Goal: Task Accomplishment & Management: Use online tool/utility

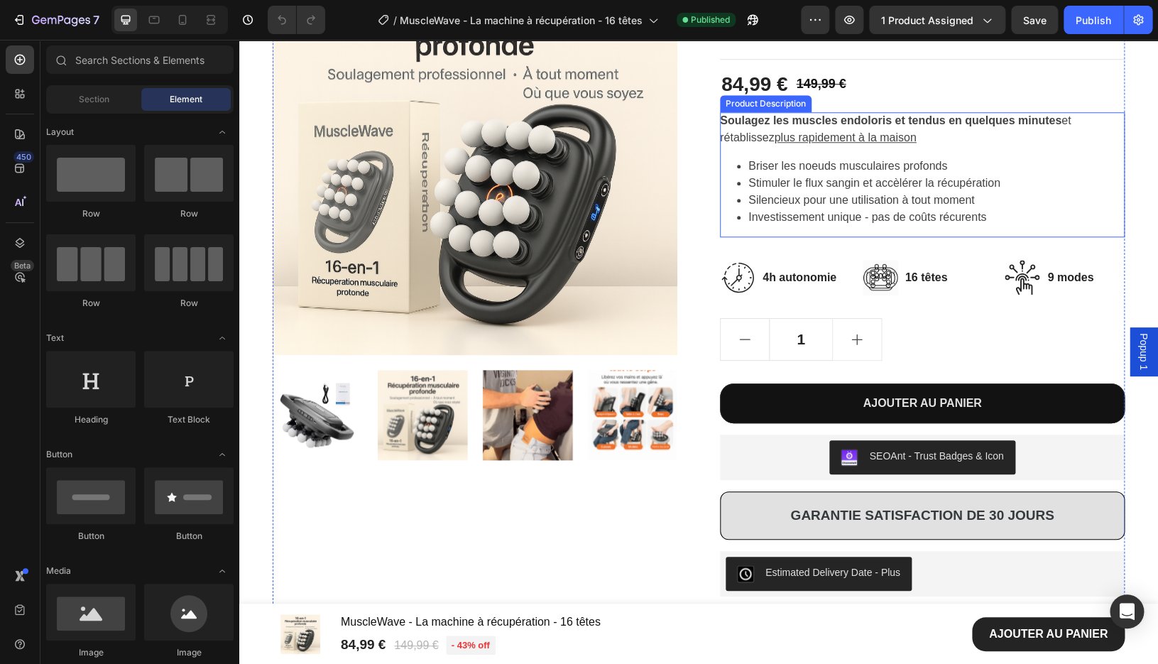
scroll to position [522, 0]
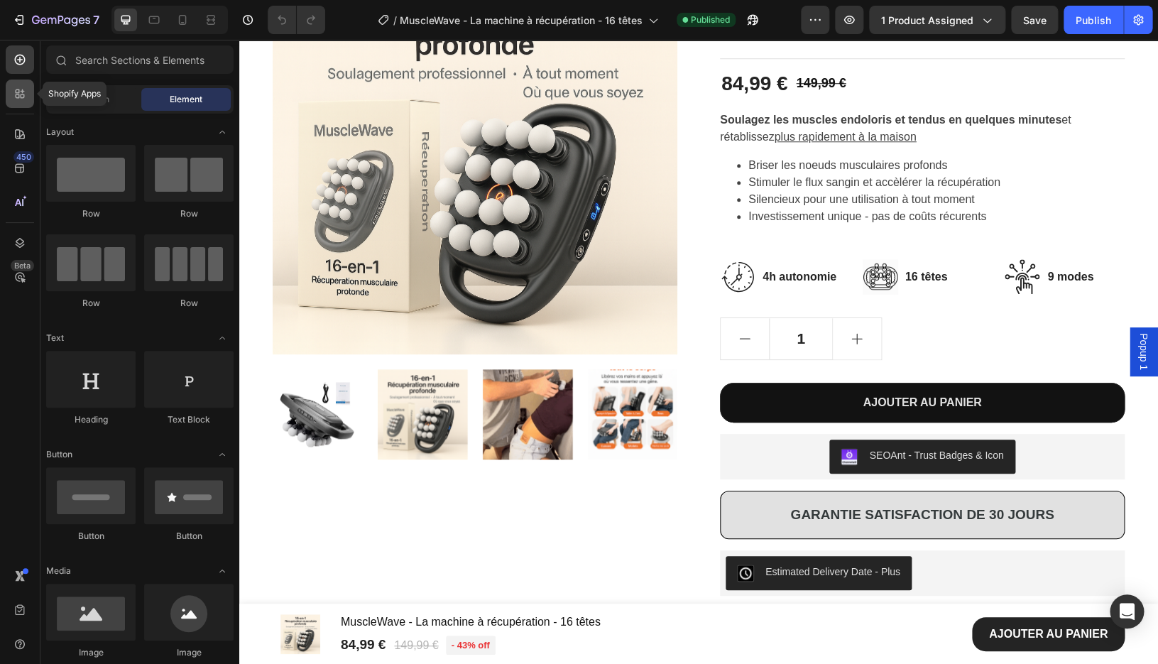
click at [15, 94] on icon at bounding box center [20, 94] width 14 height 14
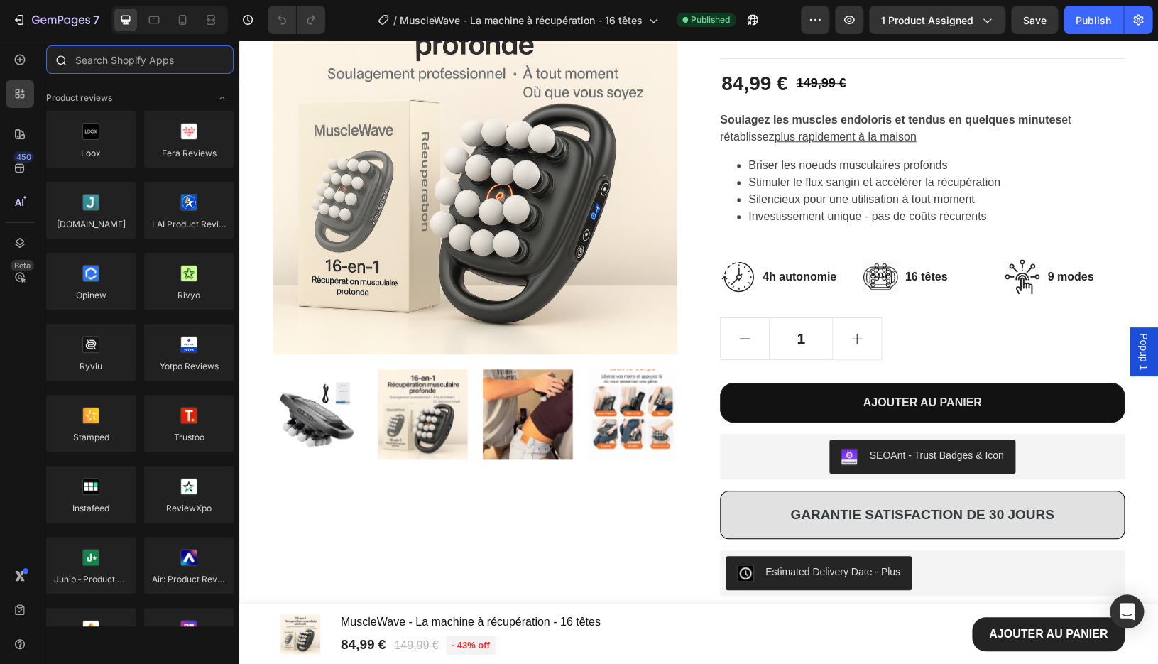
click at [119, 55] on input "text" at bounding box center [140, 59] width 188 height 28
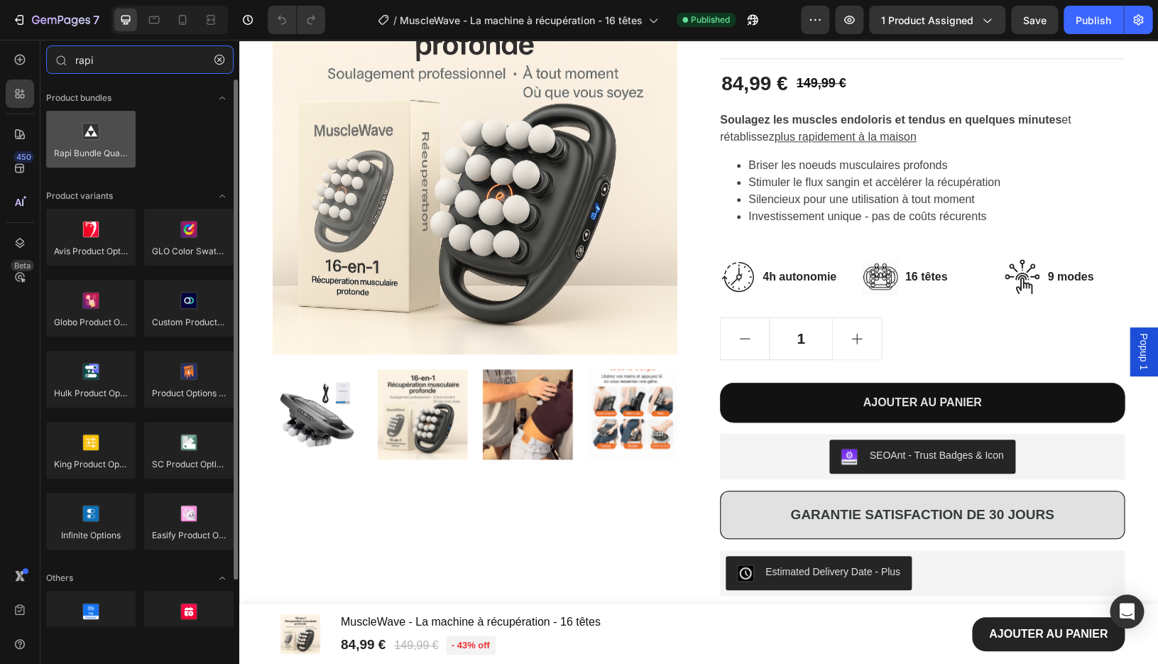
type input "rapi"
click at [101, 148] on div at bounding box center [90, 139] width 89 height 57
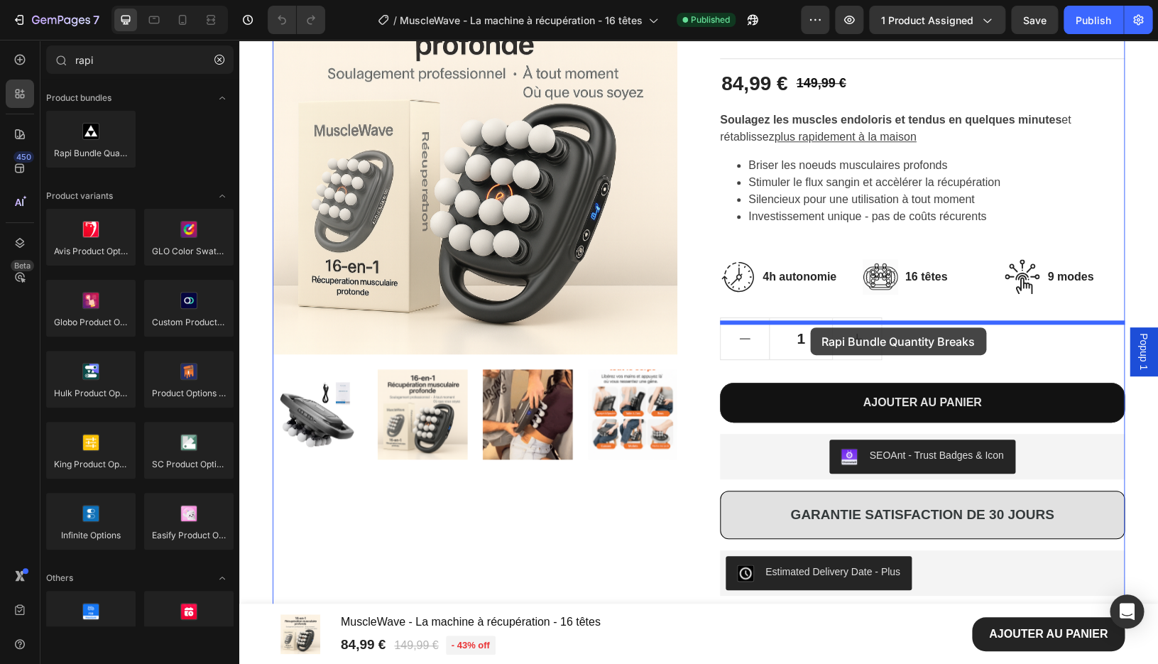
drag, startPoint x: 340, startPoint y: 188, endPoint x: 810, endPoint y: 327, distance: 491.1
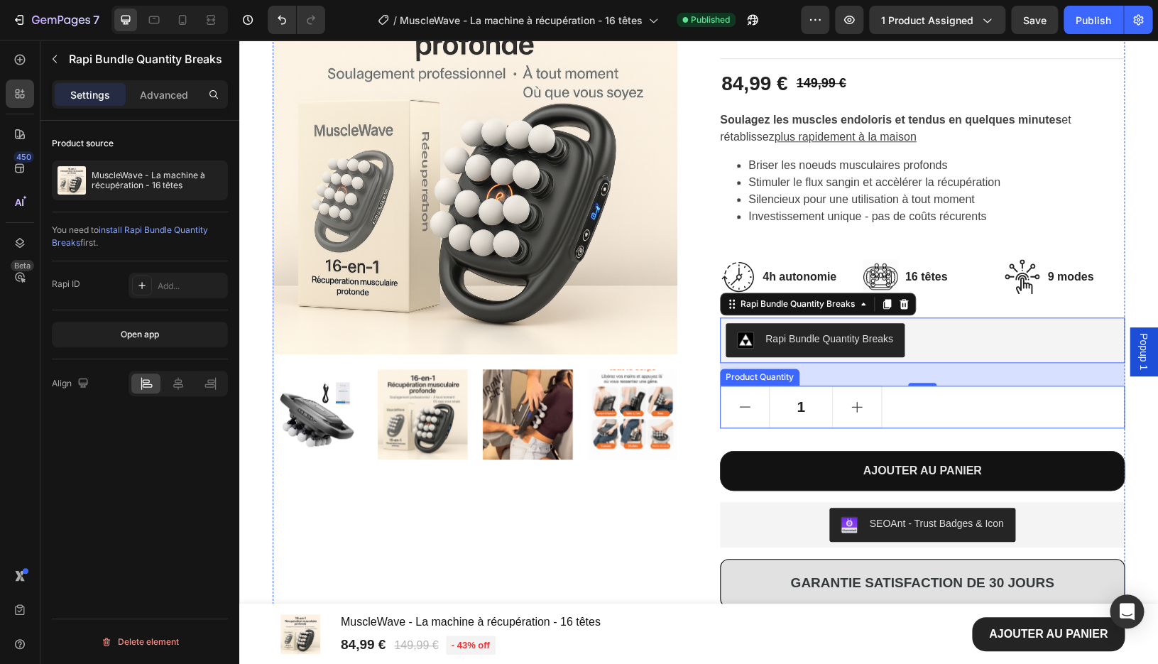
click at [999, 427] on div "1" at bounding box center [922, 407] width 405 height 43
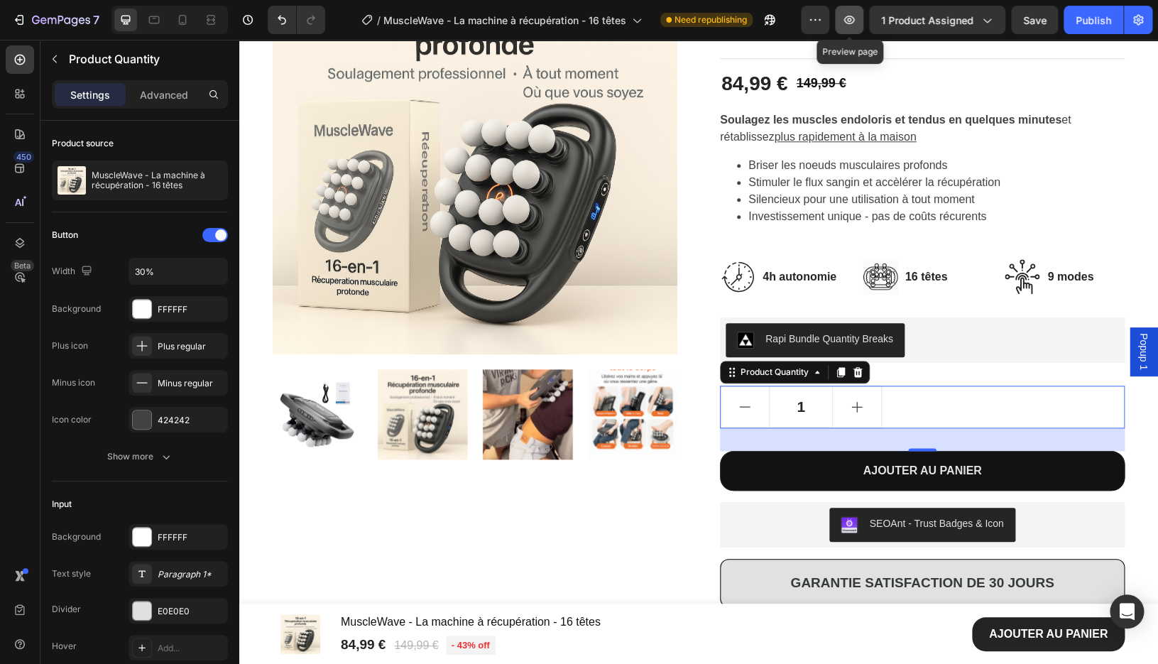
click at [845, 25] on icon "button" at bounding box center [849, 20] width 14 height 14
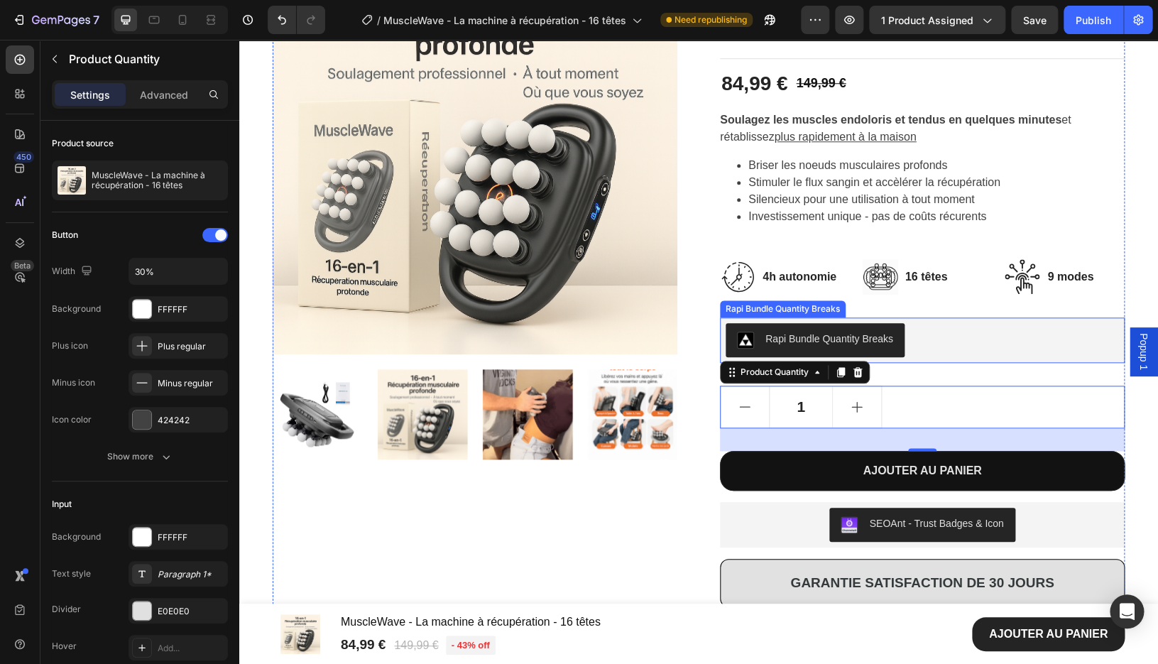
click at [796, 333] on button "Rapi Bundle Quantity Breaks" at bounding box center [815, 340] width 179 height 34
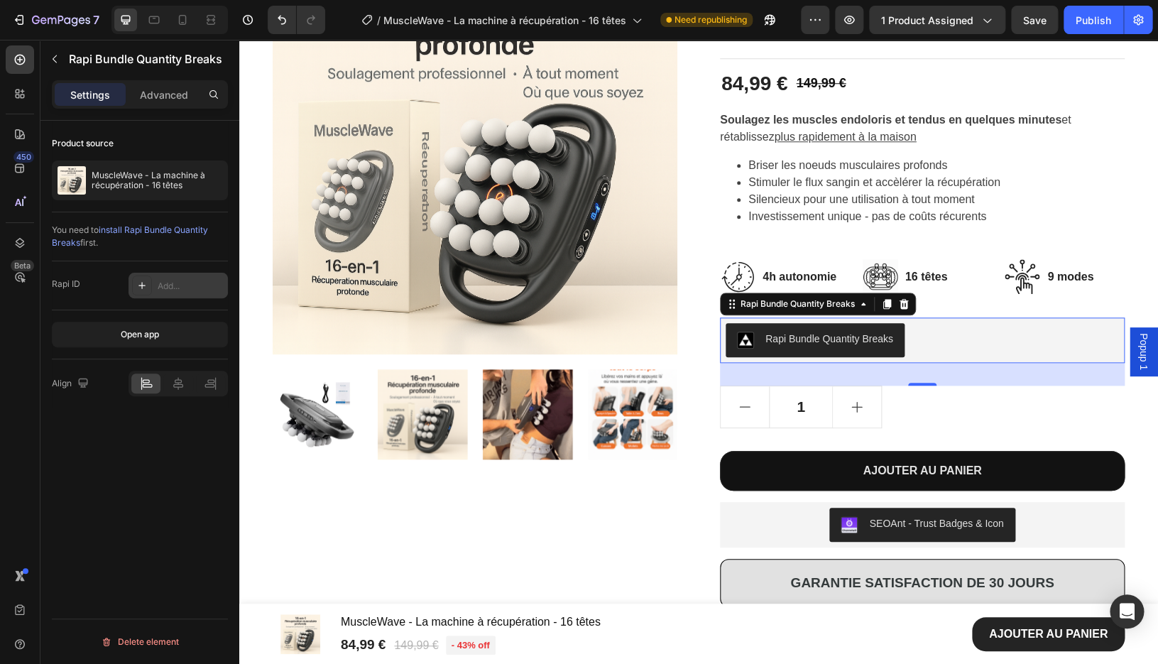
click at [151, 288] on div at bounding box center [142, 286] width 20 height 20
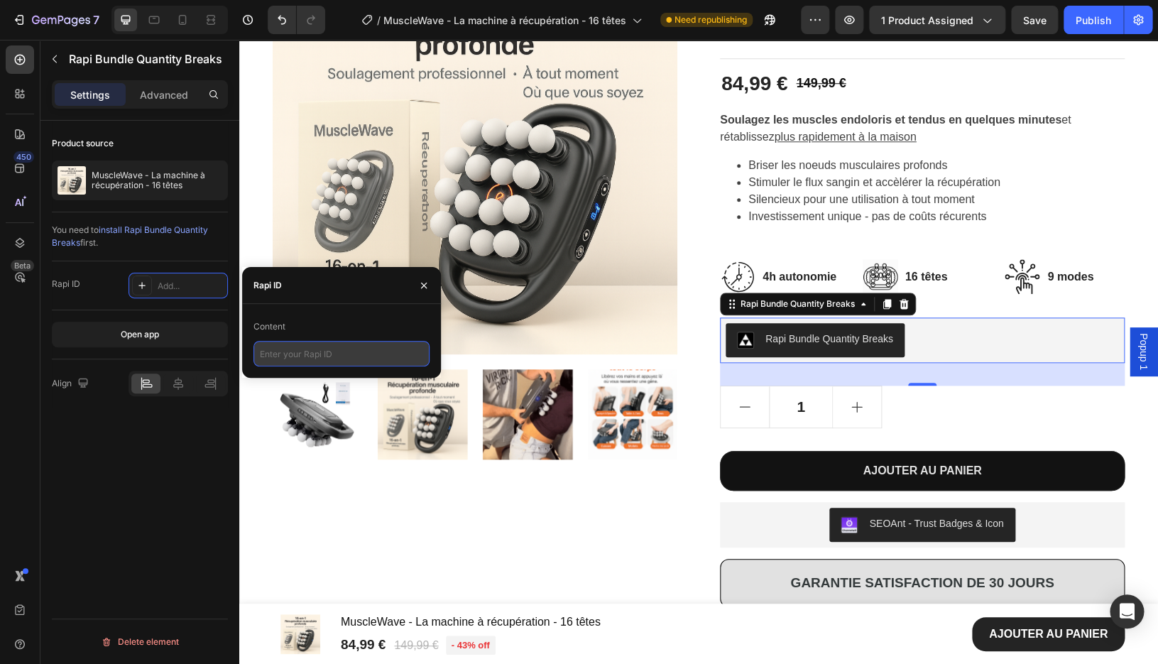
click at [286, 352] on input "text" at bounding box center [342, 354] width 176 height 26
paste input "rapi_63fb9d4abd4760"
type input "rapi_63fb9d4abd4760"
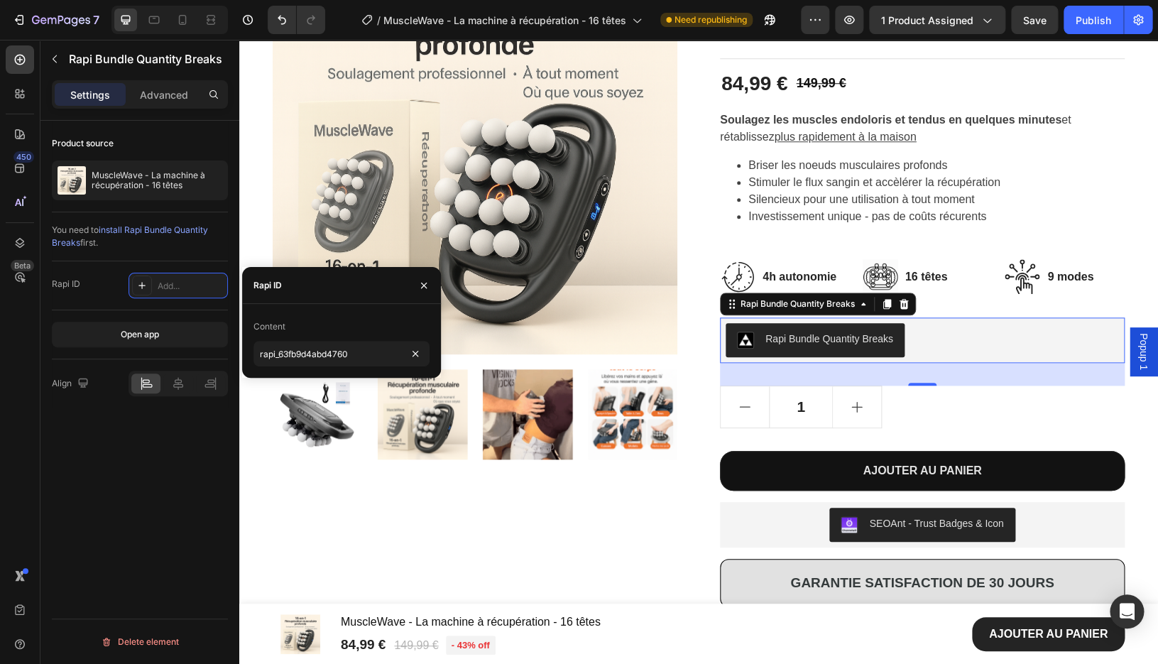
click at [350, 332] on div "Content" at bounding box center [342, 326] width 176 height 23
click at [160, 507] on div "Product source MuscleWave - La machine à récupération - 16 têtes You need to in…" at bounding box center [139, 413] width 199 height 584
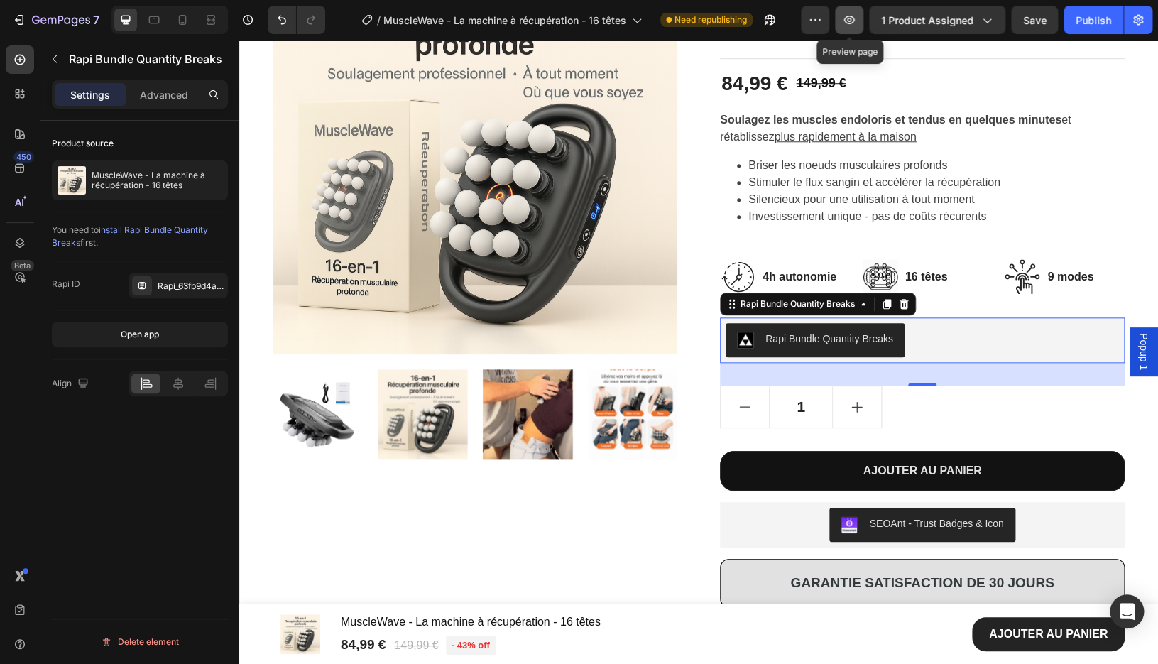
click at [852, 21] on icon "button" at bounding box center [849, 20] width 4 height 4
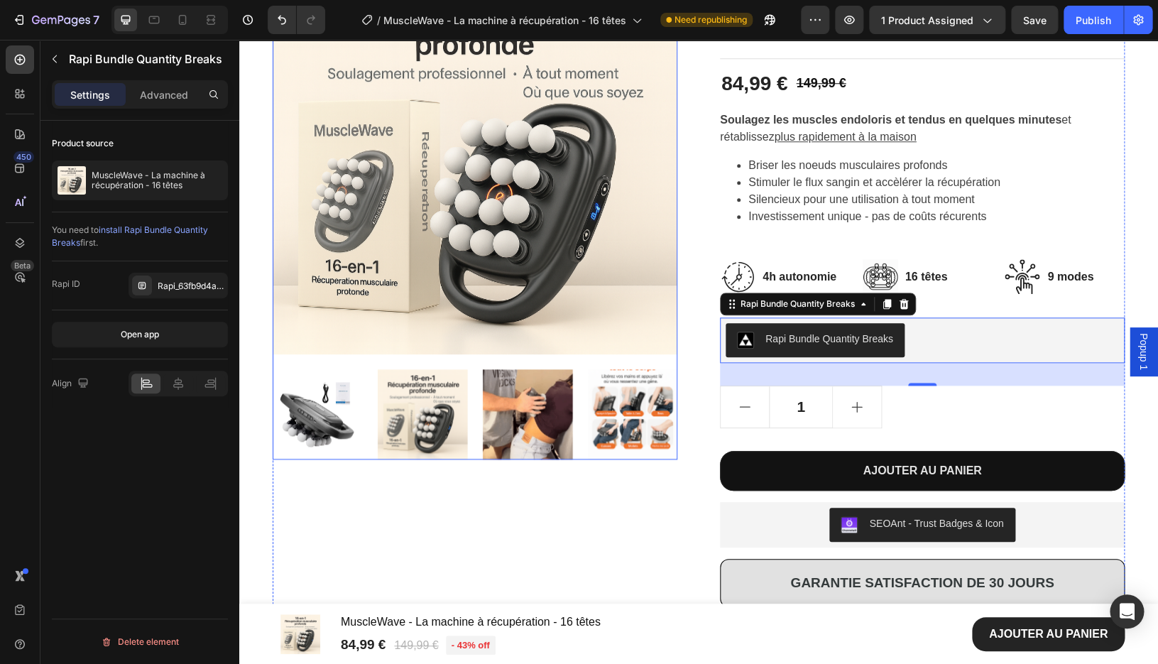
scroll to position [0, 0]
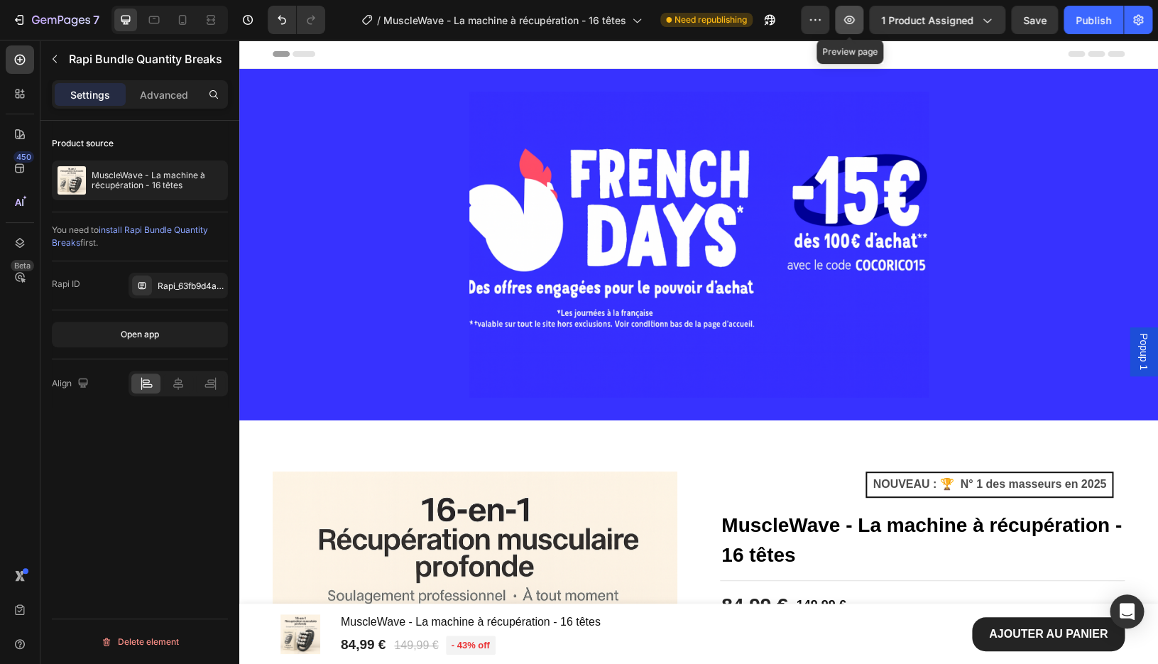
click at [859, 26] on button "button" at bounding box center [849, 20] width 28 height 28
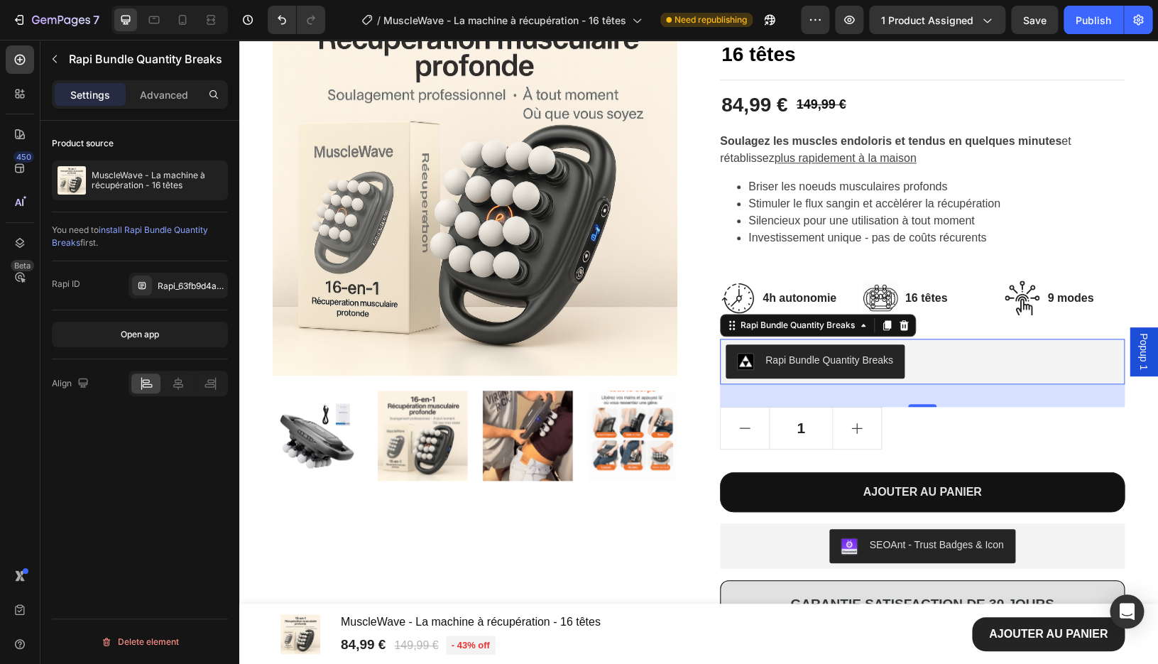
scroll to position [479, 0]
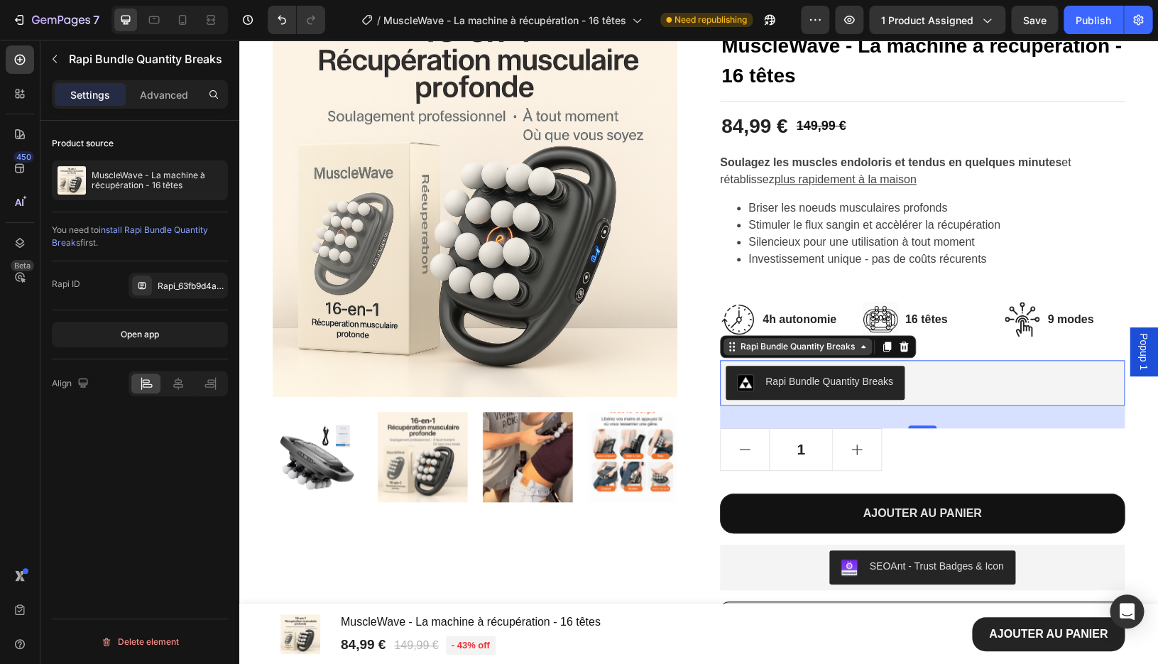
click at [835, 352] on div "Rapi Bundle Quantity Breaks" at bounding box center [798, 346] width 120 height 13
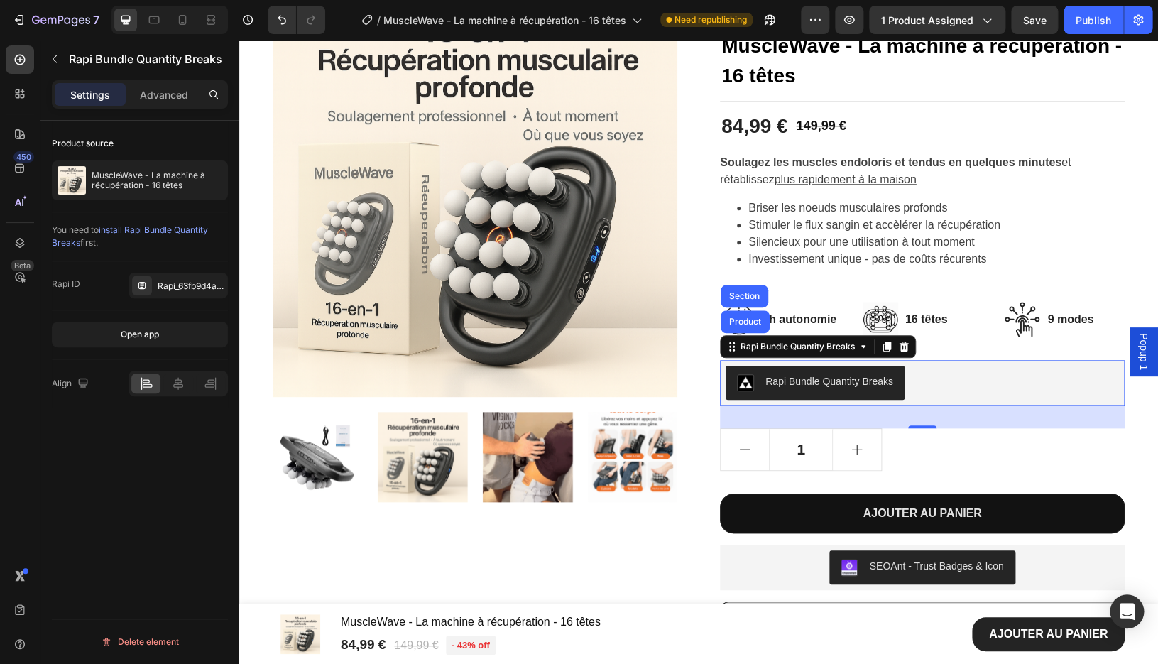
click at [824, 391] on div "Rapi Bundle Quantity Breaks" at bounding box center [815, 382] width 156 height 17
click at [143, 330] on div "Open app" at bounding box center [140, 334] width 38 height 13
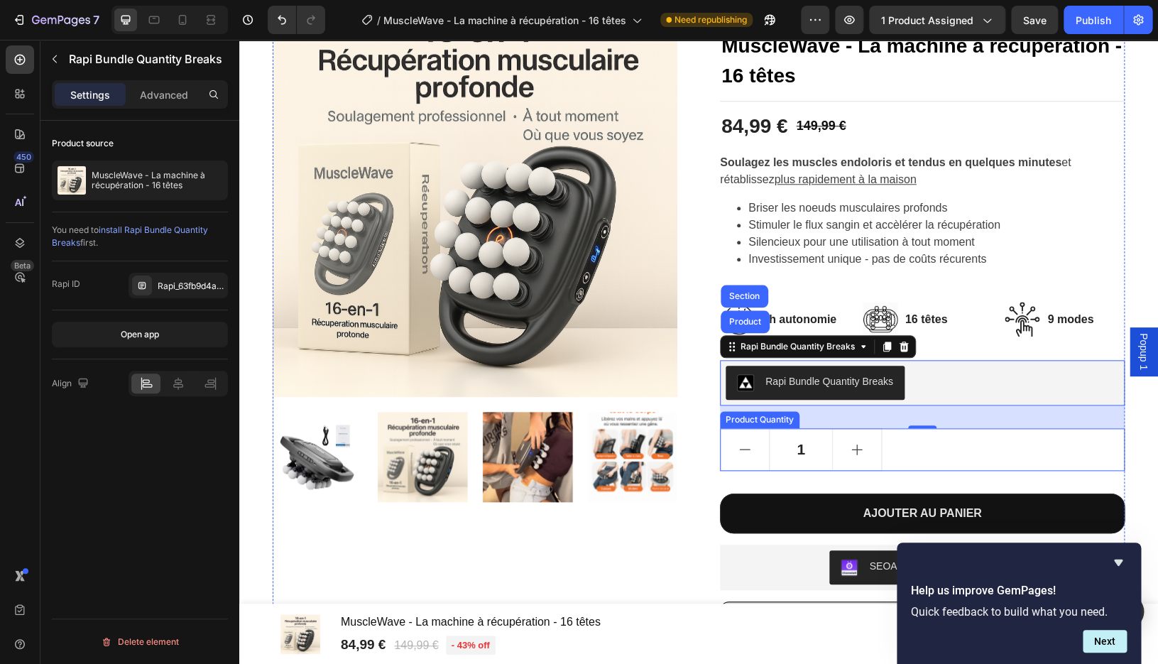
click at [917, 456] on div "1" at bounding box center [922, 449] width 405 height 43
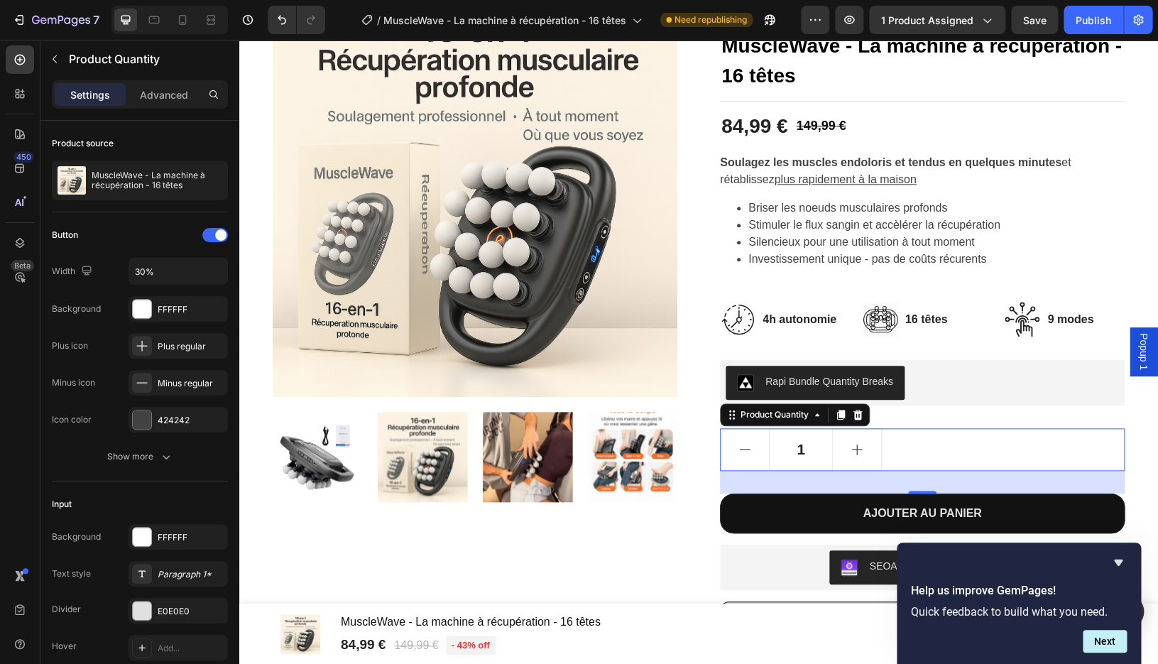
click at [894, 445] on div "1" at bounding box center [922, 449] width 405 height 43
click at [862, 420] on icon at bounding box center [858, 415] width 9 height 10
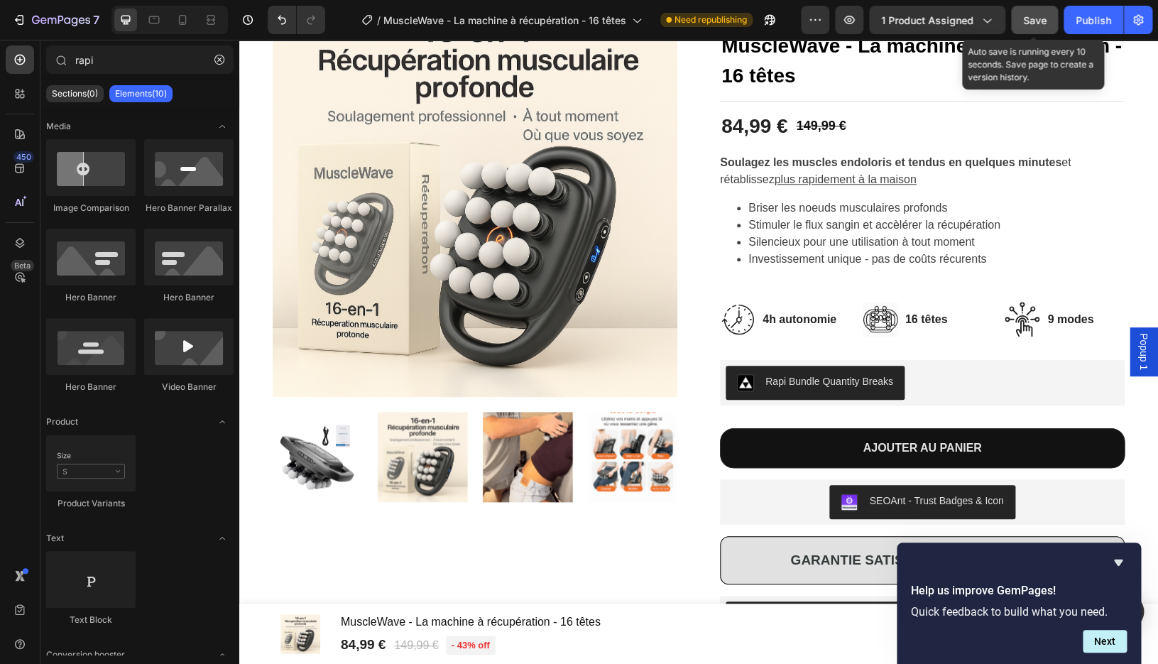
click at [1031, 27] on div "Save" at bounding box center [1035, 20] width 23 height 15
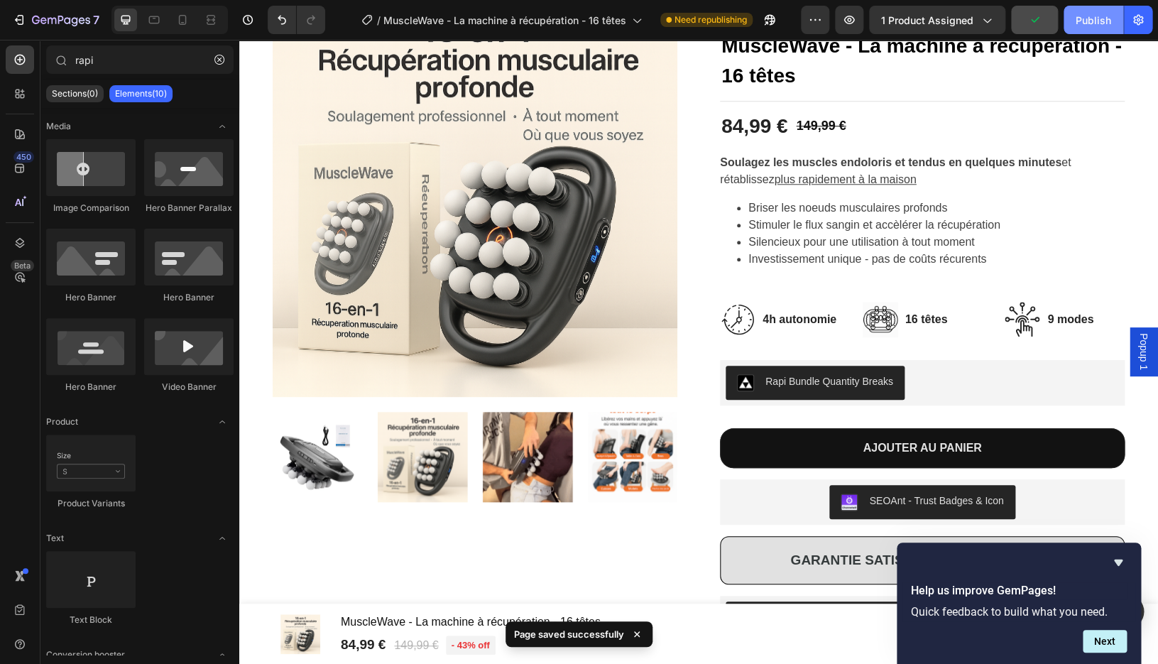
click at [1081, 26] on div "Publish" at bounding box center [1094, 20] width 36 height 15
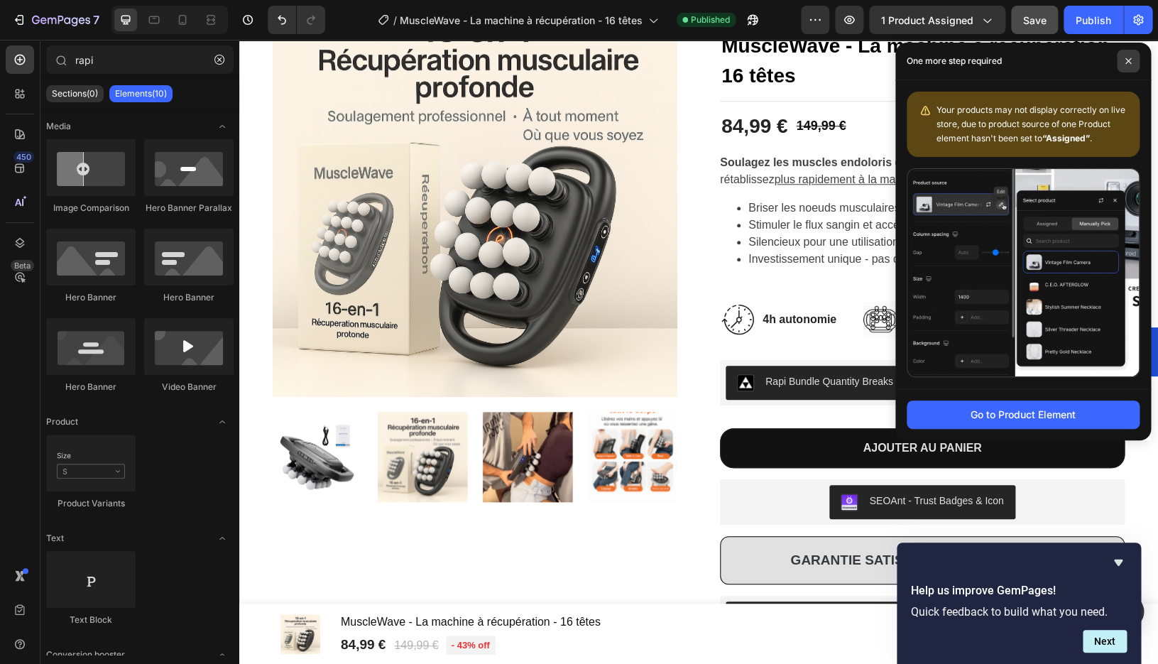
click at [1127, 63] on icon at bounding box center [1129, 61] width 6 height 6
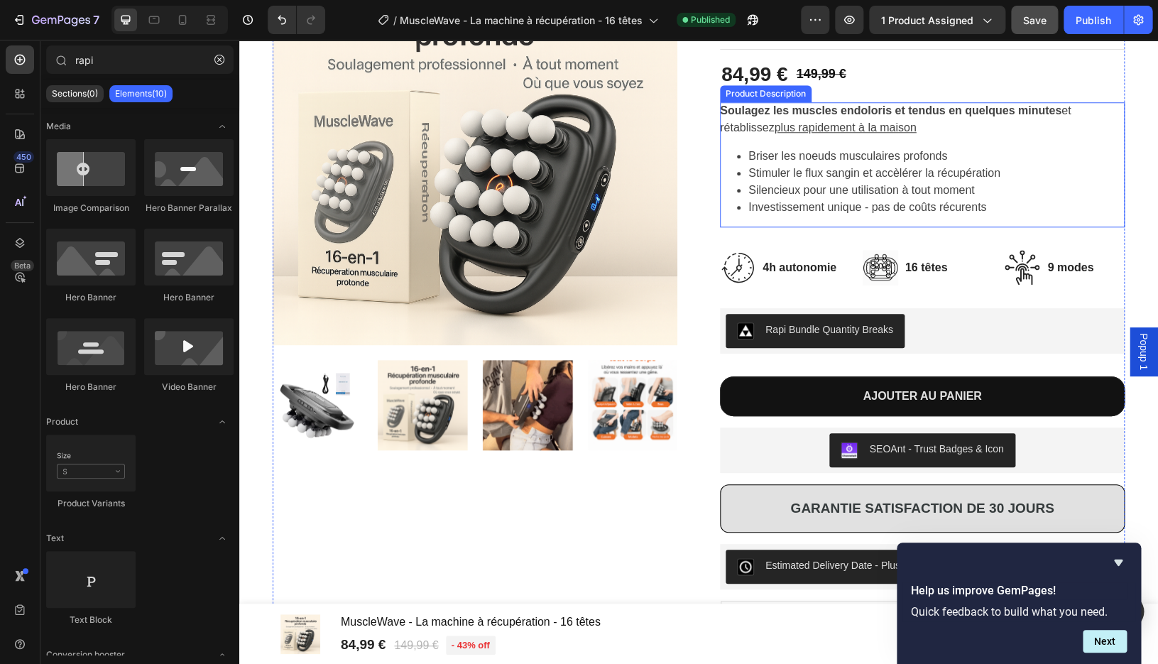
scroll to position [532, 0]
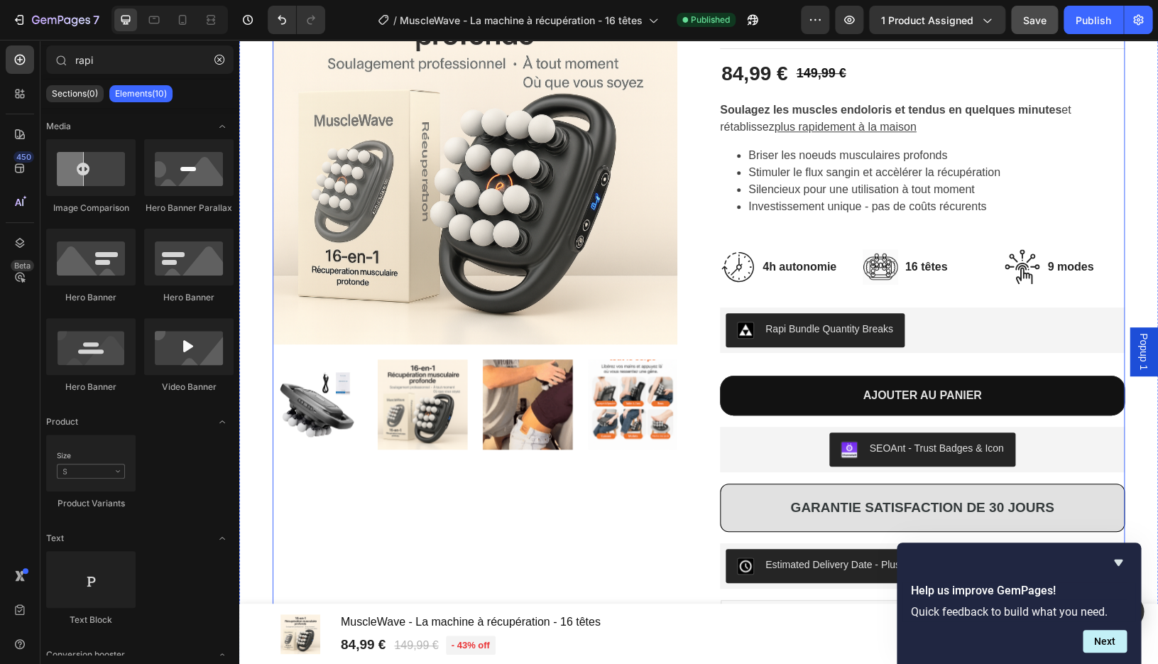
click at [879, 375] on div "NOUVEAU : 🏆 N° 1 des masseurs en 2025 Text Block Row MuscleWave - La machine à …" at bounding box center [922, 378] width 405 height 877
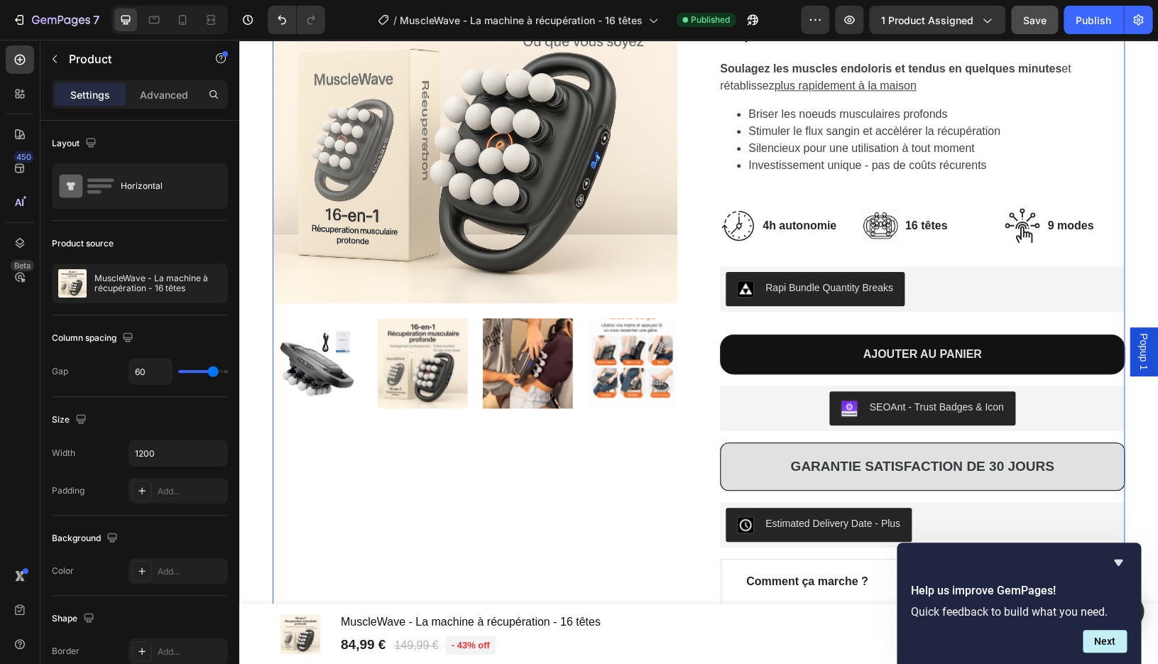
scroll to position [583, 0]
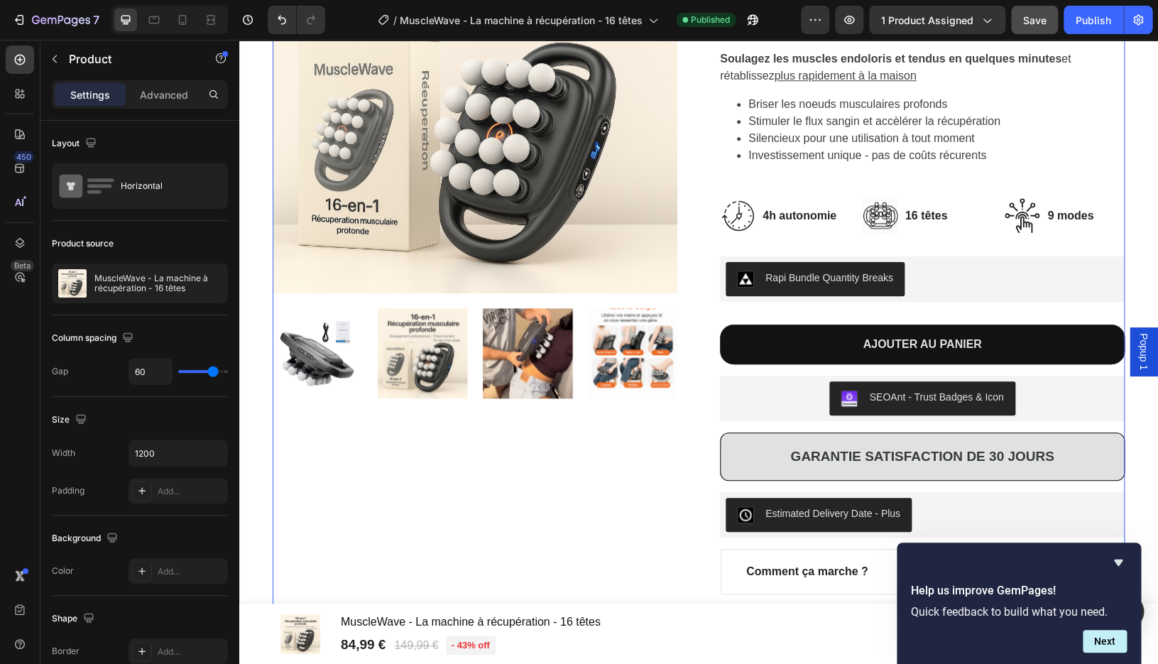
click at [862, 313] on div "NOUVEAU : 🏆 N° 1 des masseurs en 2025 Text Block Row MuscleWave - La machine à …" at bounding box center [922, 326] width 405 height 877
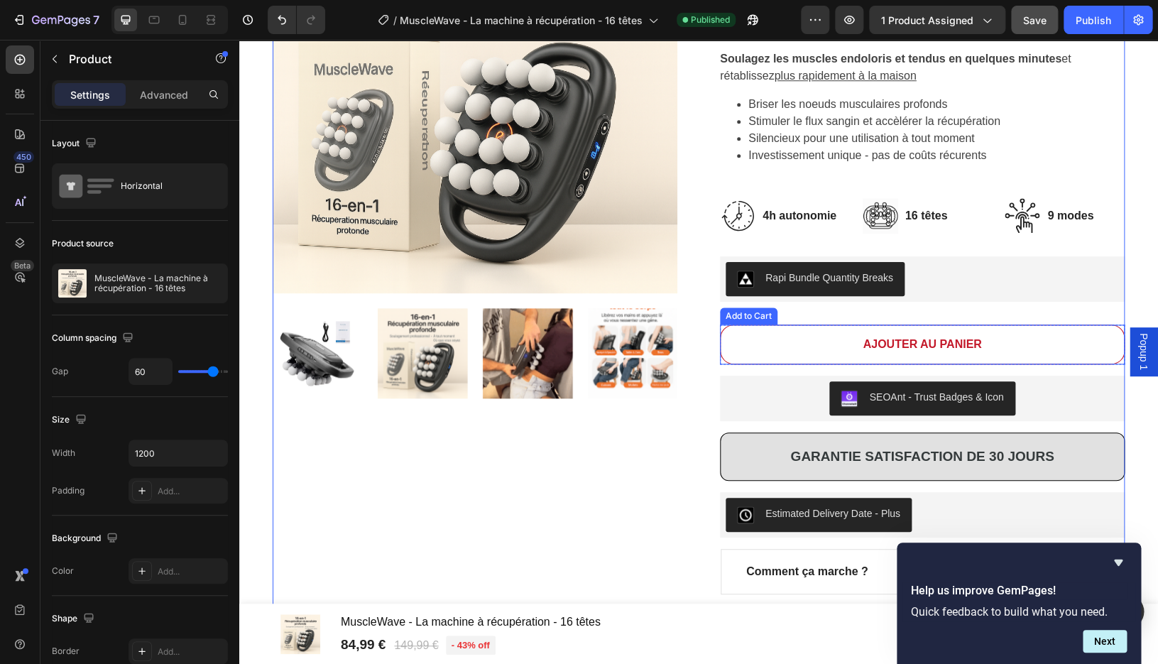
click at [923, 332] on button "AJOUTER AU PANIER" at bounding box center [922, 345] width 405 height 40
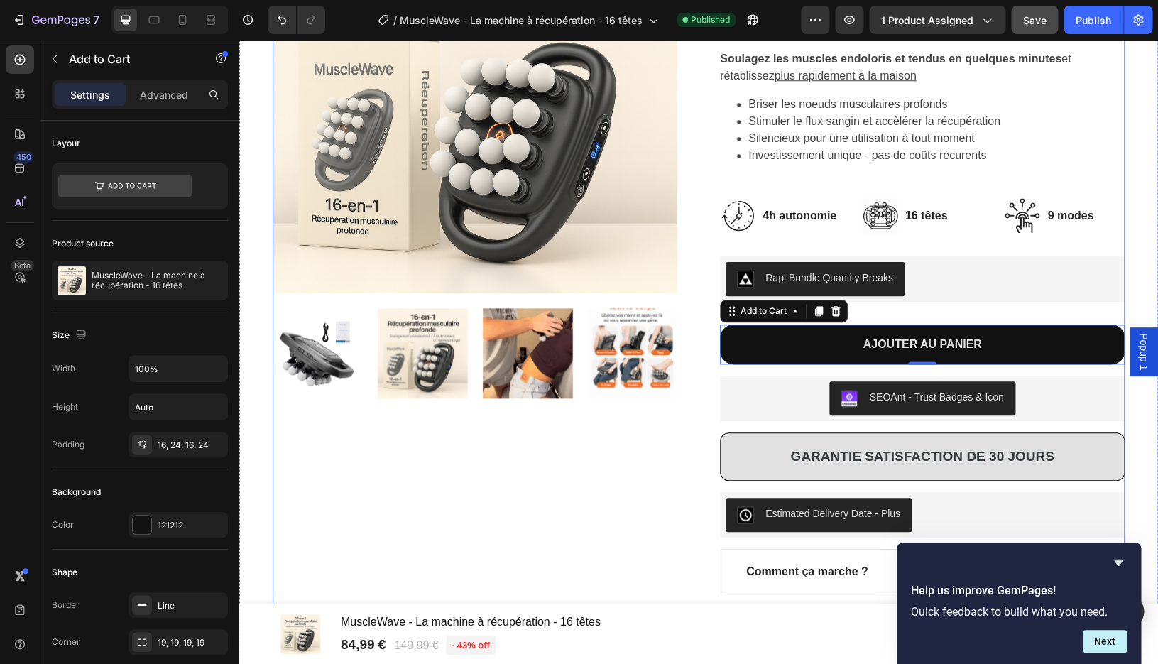
click at [555, 461] on div "Product Images" at bounding box center [475, 326] width 405 height 877
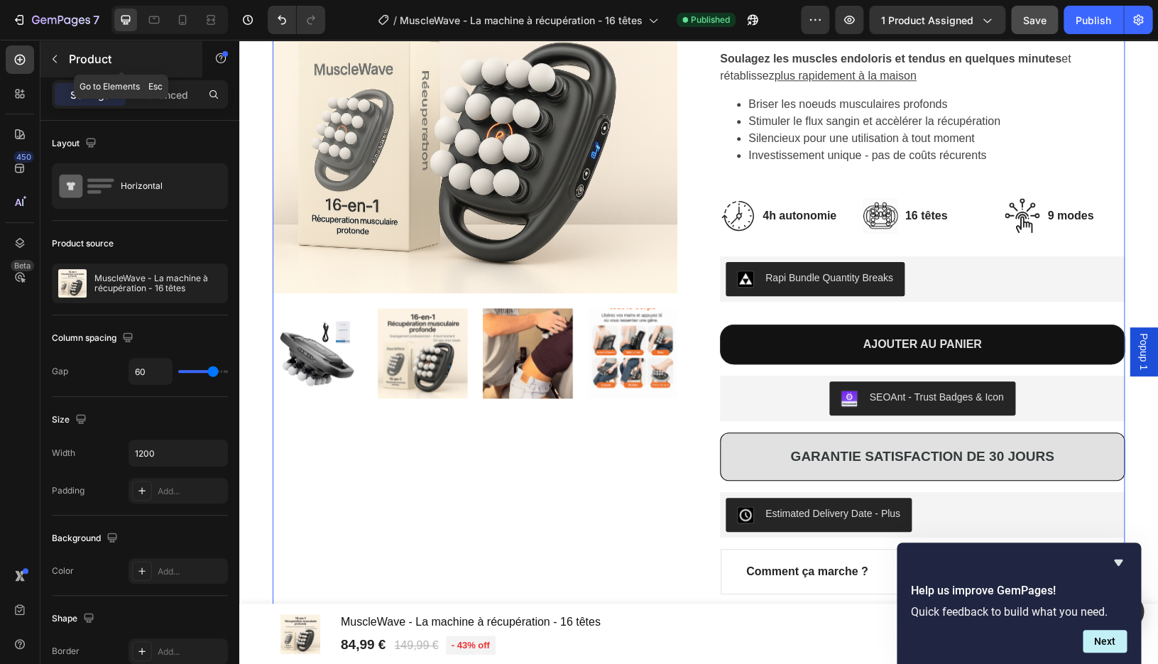
click at [57, 55] on icon "button" at bounding box center [54, 58] width 11 height 11
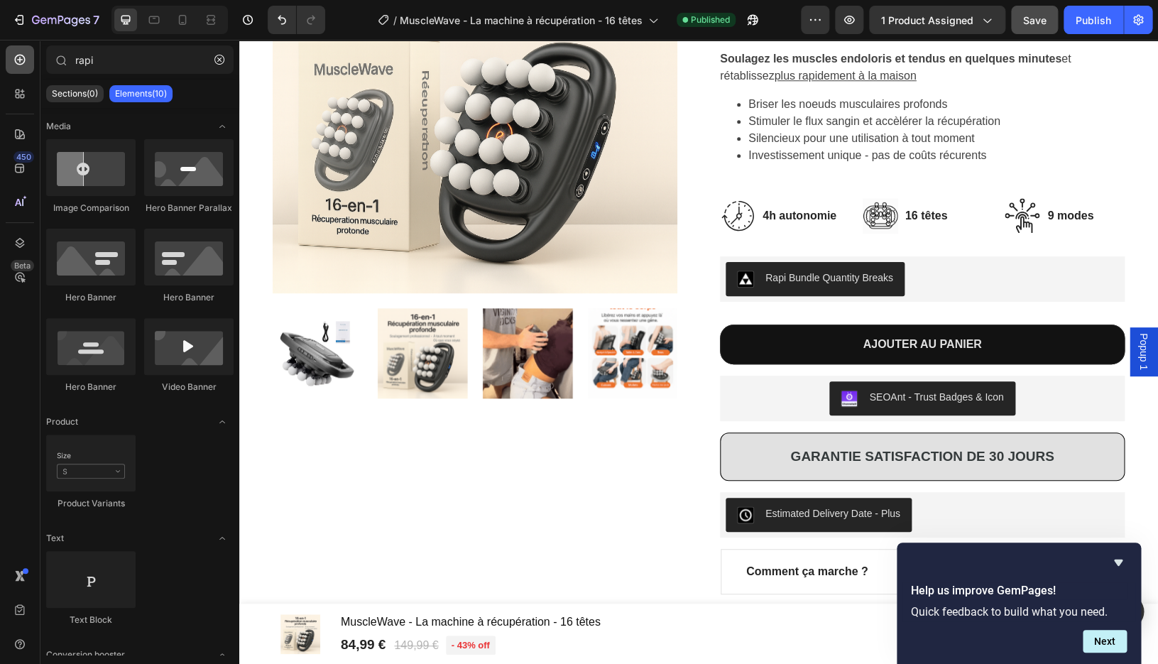
click at [23, 60] on icon at bounding box center [20, 60] width 14 height 14
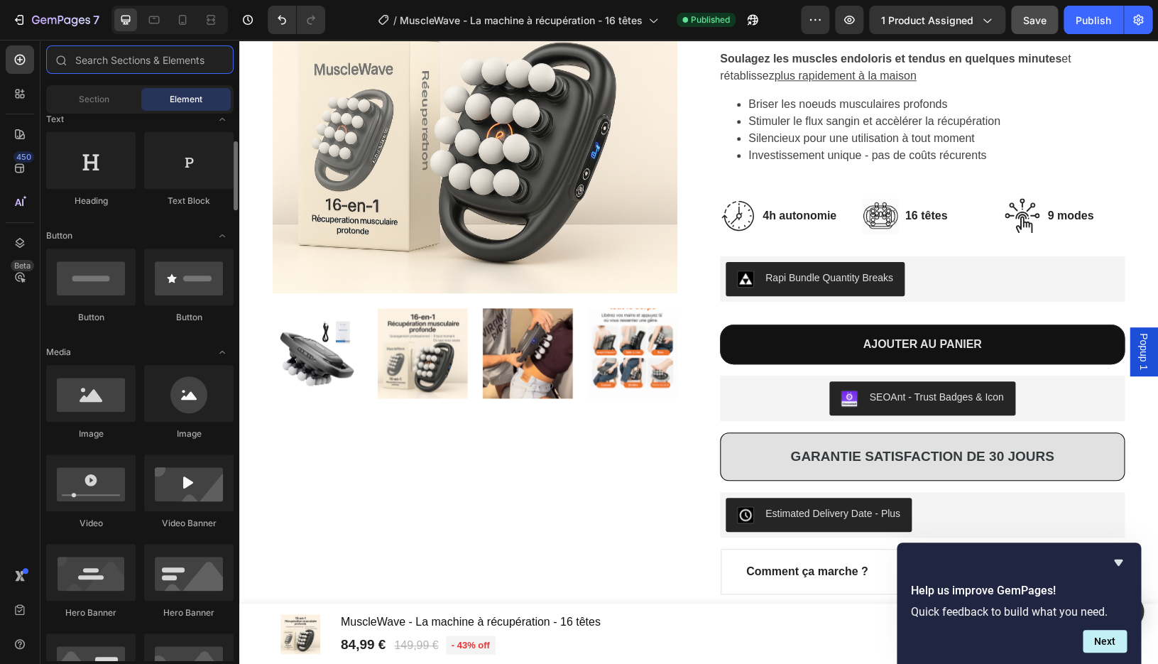
scroll to position [0, 0]
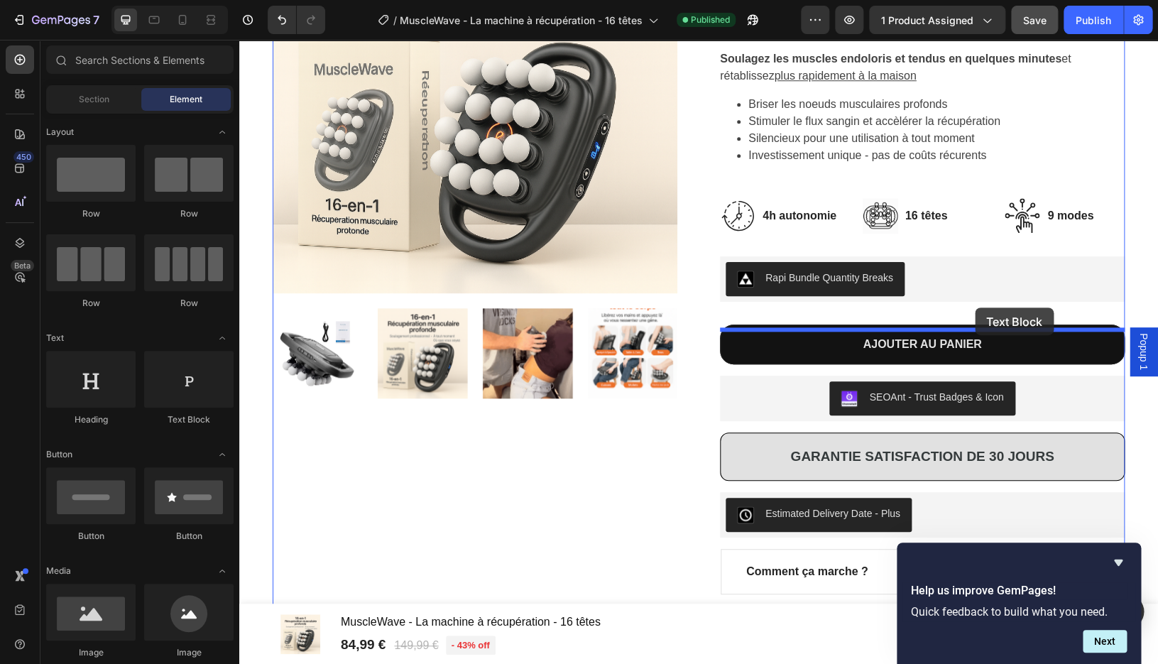
drag, startPoint x: 408, startPoint y: 411, endPoint x: 975, endPoint y: 308, distance: 576.1
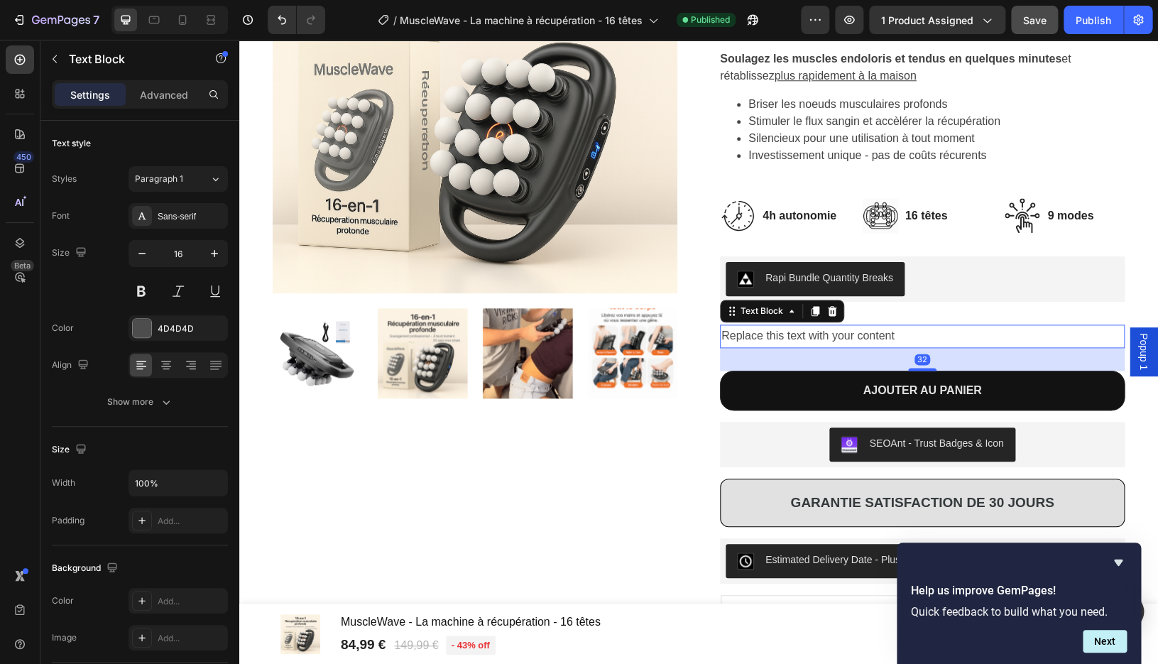
click at [889, 344] on div "Replace this text with your content" at bounding box center [922, 336] width 405 height 23
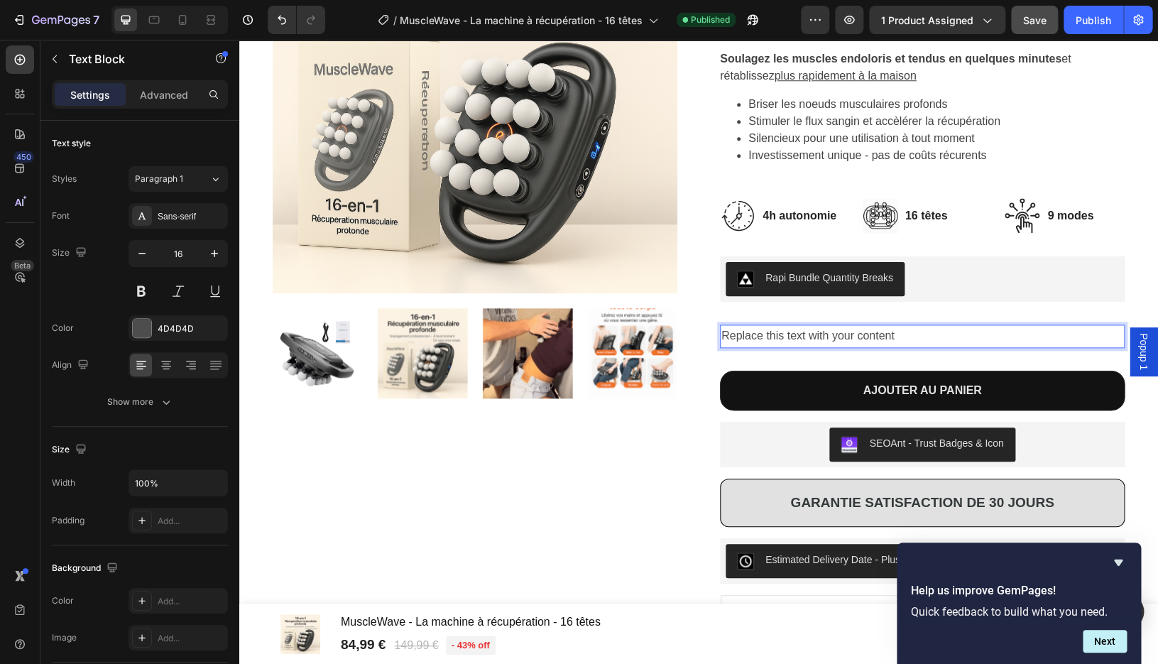
click at [904, 340] on p "Replace this text with your content" at bounding box center [923, 336] width 402 height 21
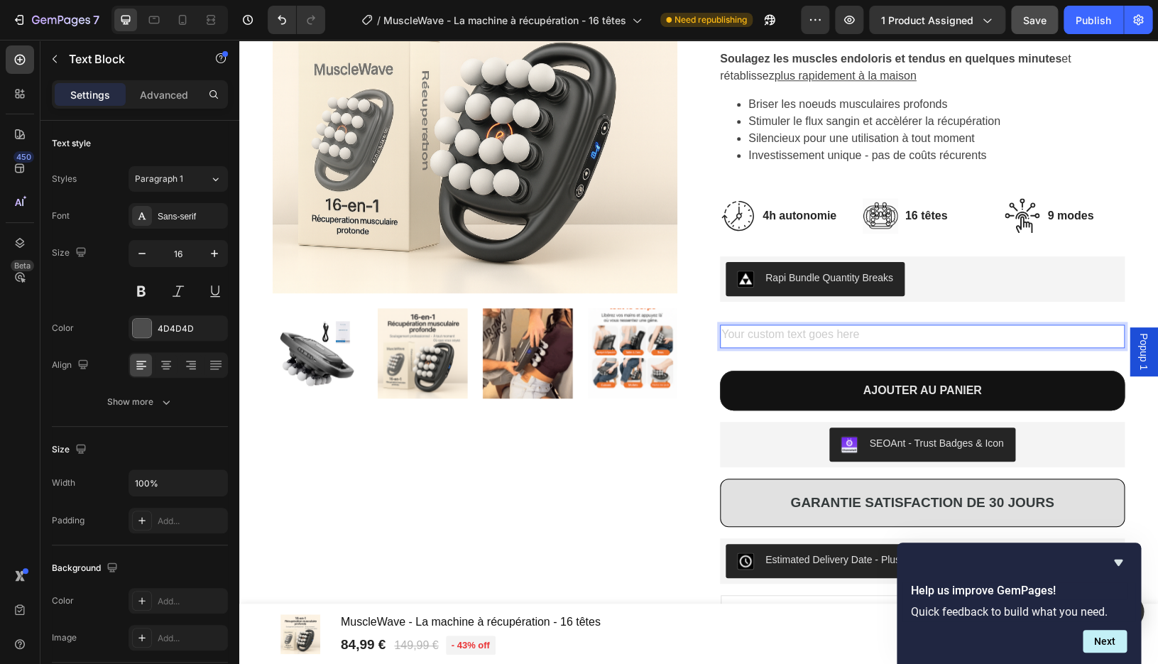
click at [896, 337] on div "Rich Text Editor. Editing area: main" at bounding box center [922, 336] width 405 height 23
click at [869, 341] on div "Rich Text Editor. Editing area: main" at bounding box center [922, 336] width 405 height 23
click at [710, 361] on div "Product Images NOUVEAU : 🏆 N° 1 des masseurs en 2025 Text Block Row MuscleWave …" at bounding box center [699, 349] width 852 height 923
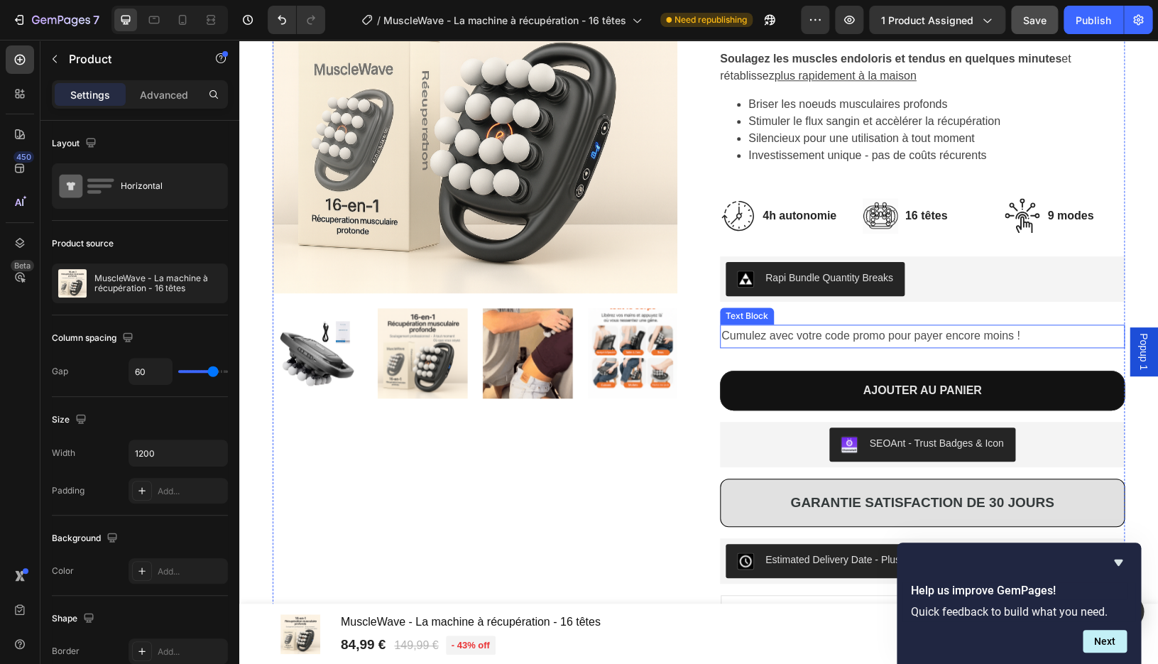
click at [763, 340] on p "Cumulez avec votre code promo pour payer encore moins !" at bounding box center [923, 336] width 402 height 21
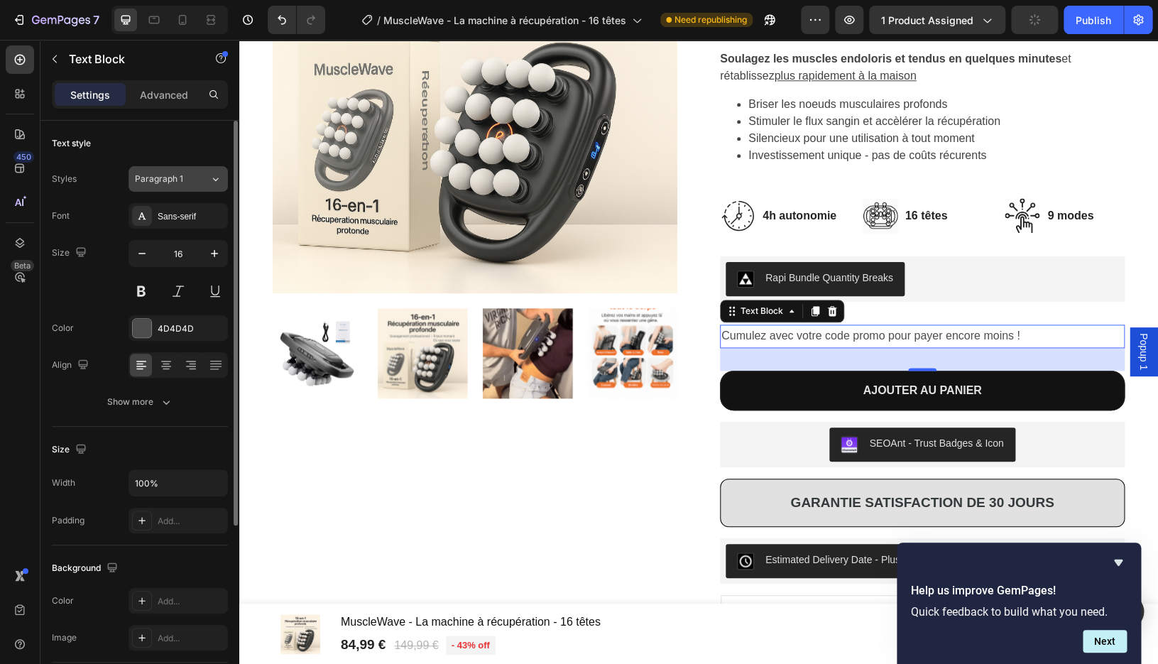
click at [210, 188] on button "Paragraph 1" at bounding box center [178, 179] width 99 height 26
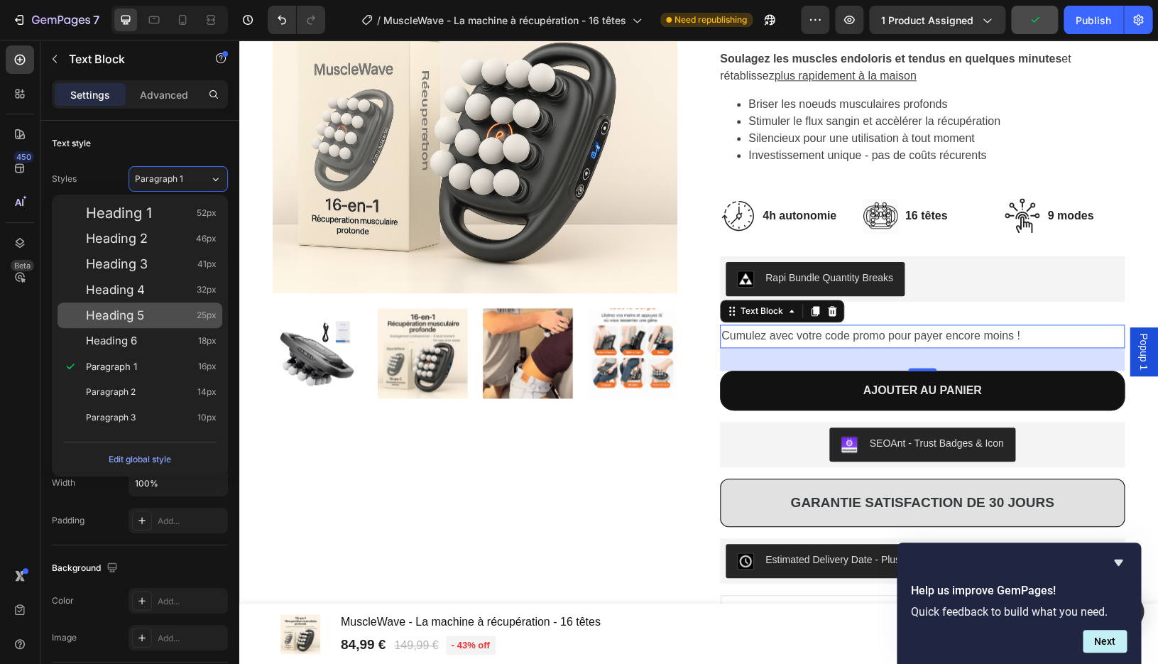
click at [142, 311] on span "Heading 5" at bounding box center [115, 315] width 58 height 14
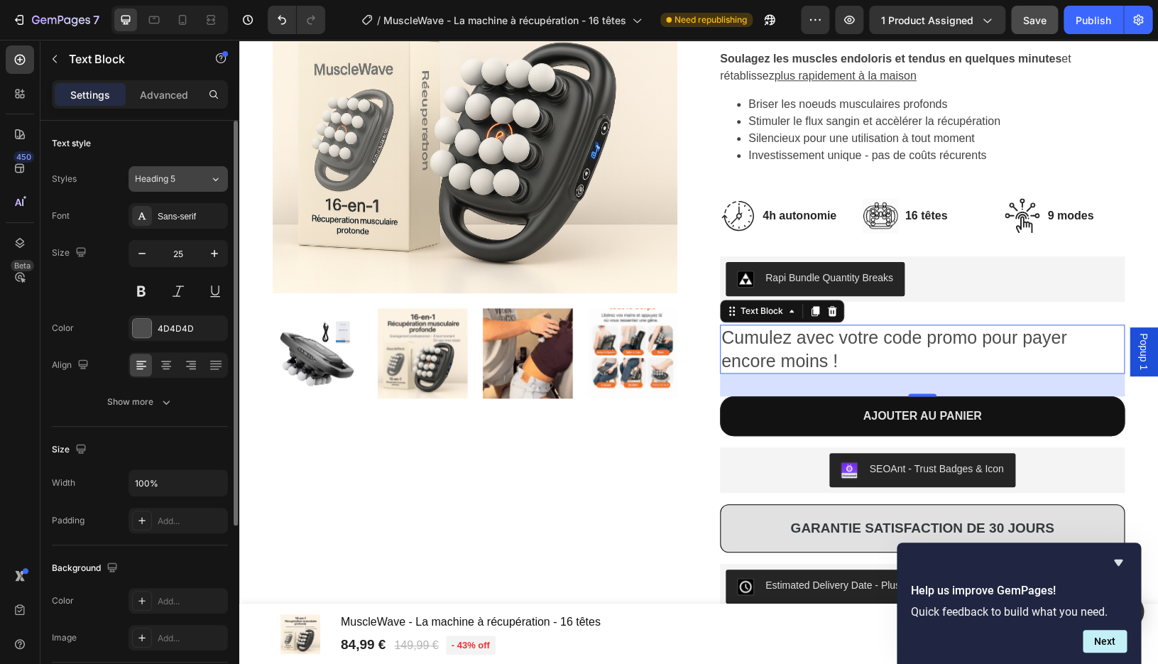
click at [208, 180] on div "Heading 5" at bounding box center [172, 179] width 75 height 13
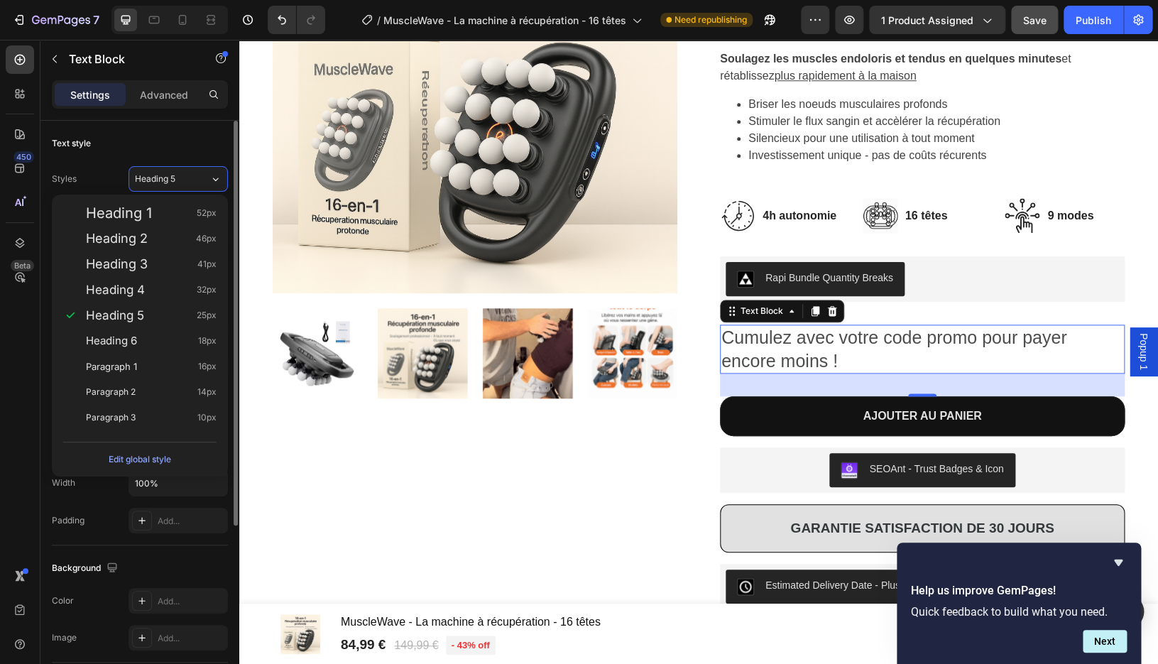
click at [170, 125] on div "Text style Styles Heading 5 Font Sans-serif Size 25 Color 4D4D4D Align Show more" at bounding box center [140, 274] width 176 height 306
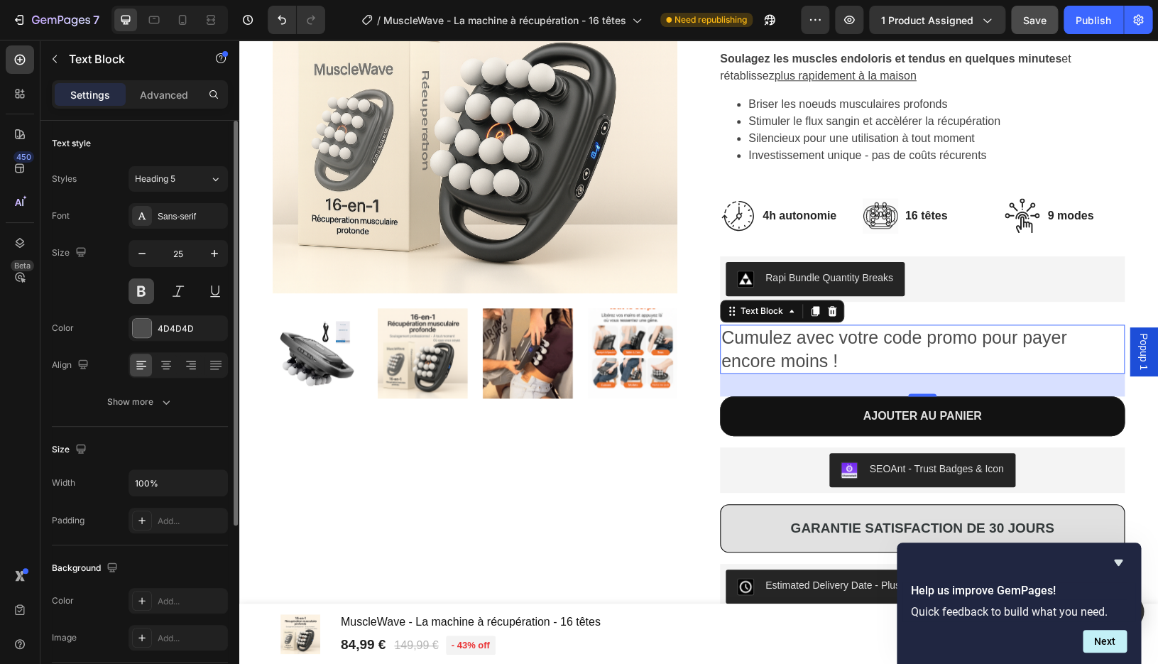
click at [148, 299] on button at bounding box center [142, 291] width 26 height 26
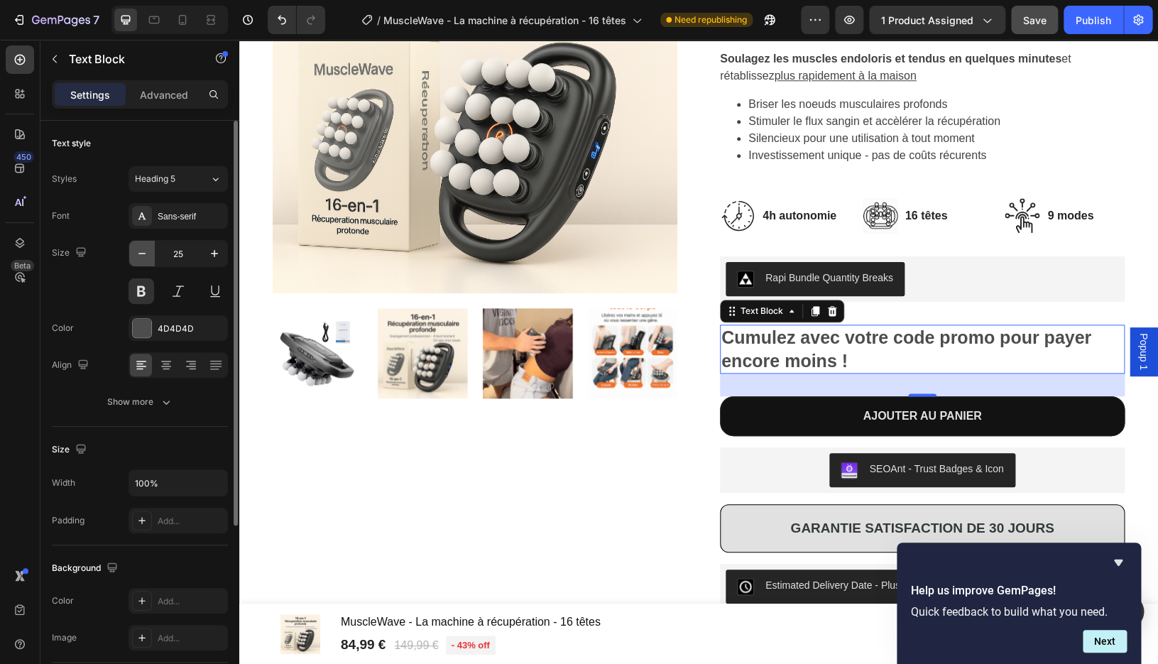
click at [145, 259] on icon "button" at bounding box center [142, 253] width 14 height 14
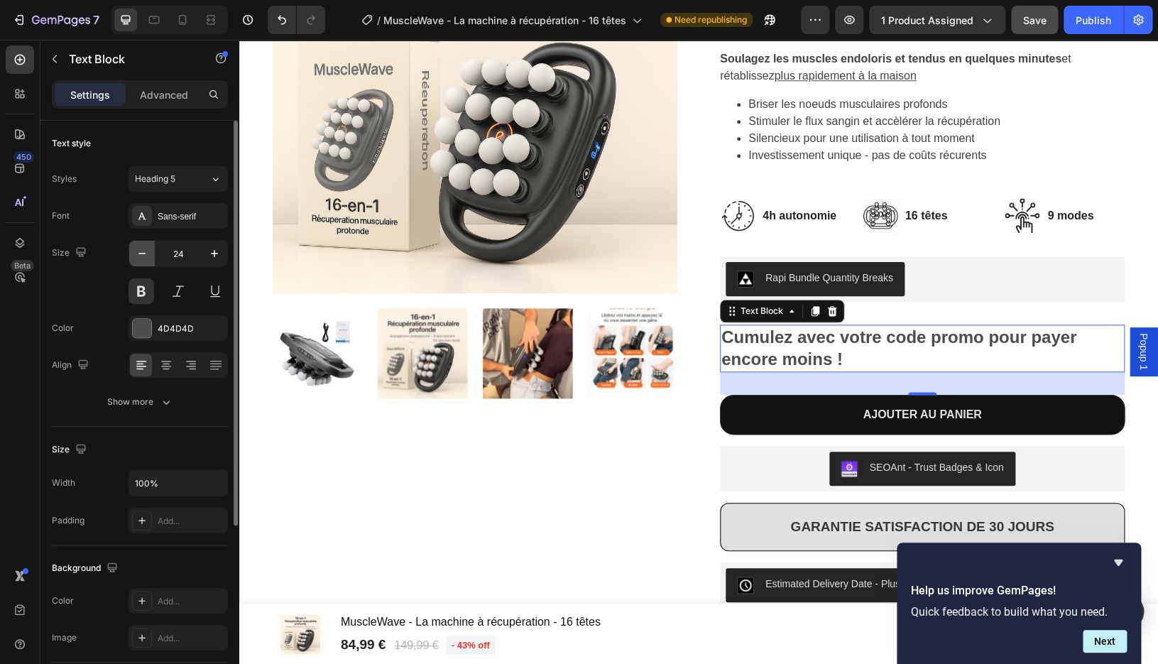
click at [145, 259] on icon "button" at bounding box center [142, 253] width 14 height 14
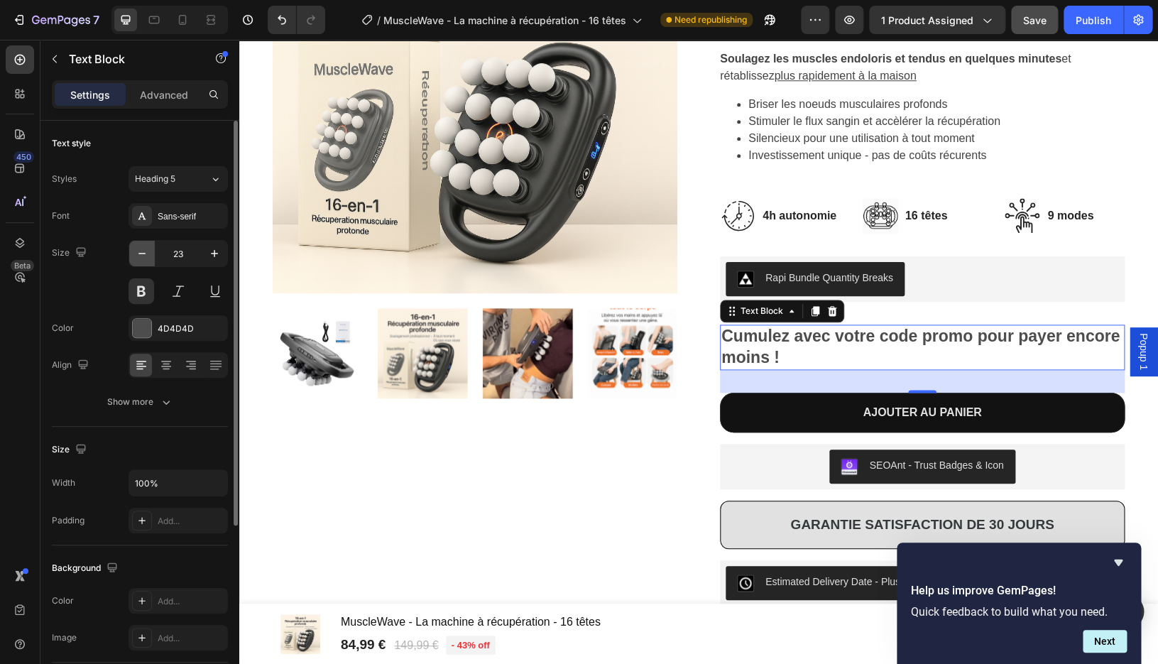
click at [145, 259] on icon "button" at bounding box center [142, 253] width 14 height 14
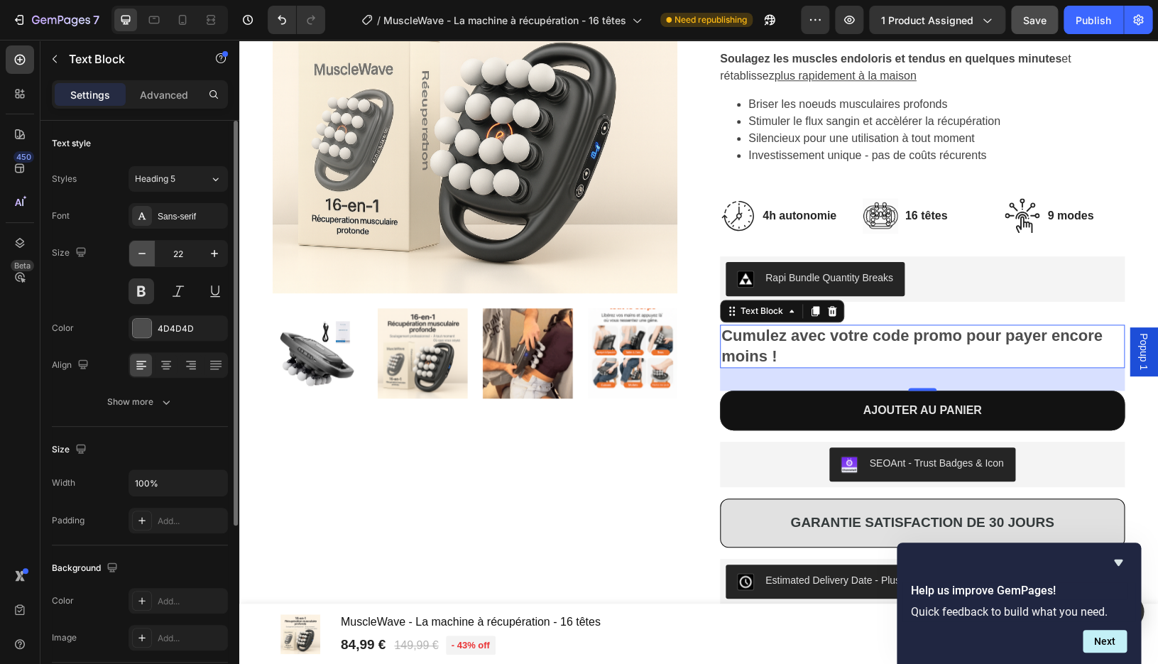
click at [145, 259] on icon "button" at bounding box center [142, 253] width 14 height 14
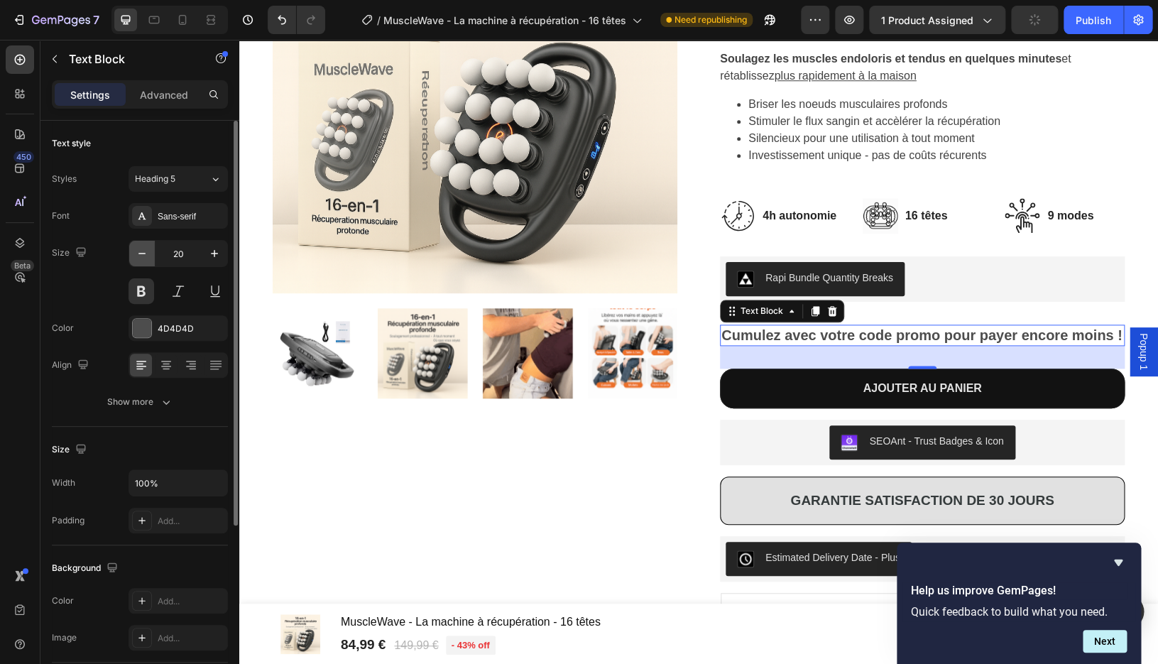
click at [145, 259] on icon "button" at bounding box center [142, 253] width 14 height 14
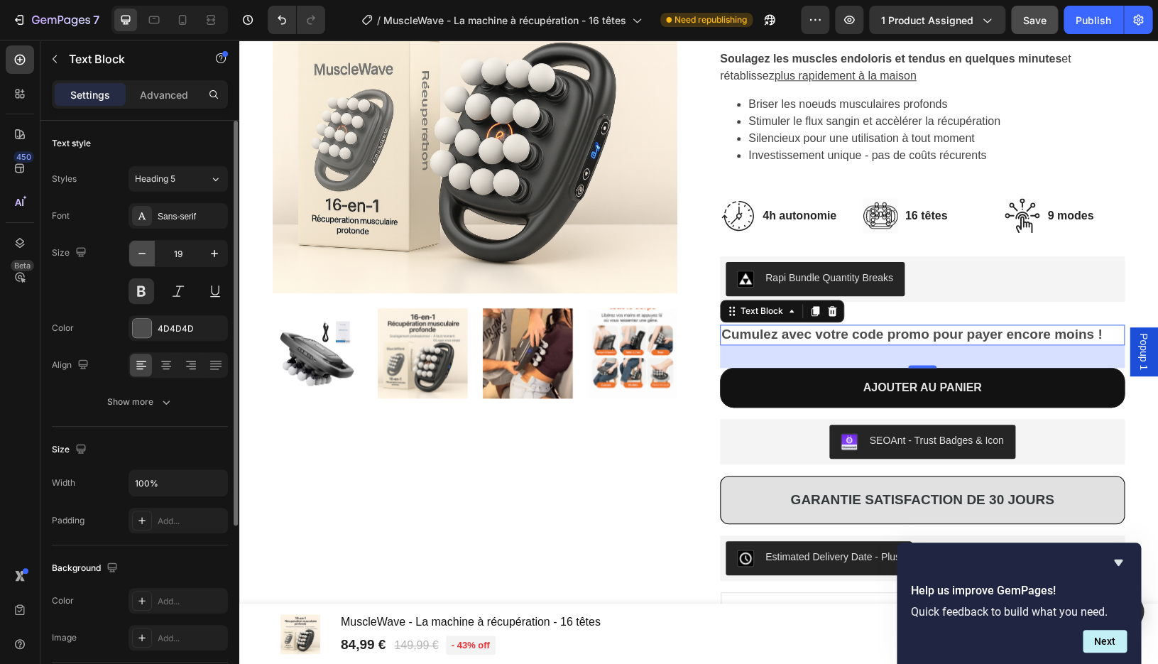
click at [145, 259] on icon "button" at bounding box center [142, 253] width 14 height 14
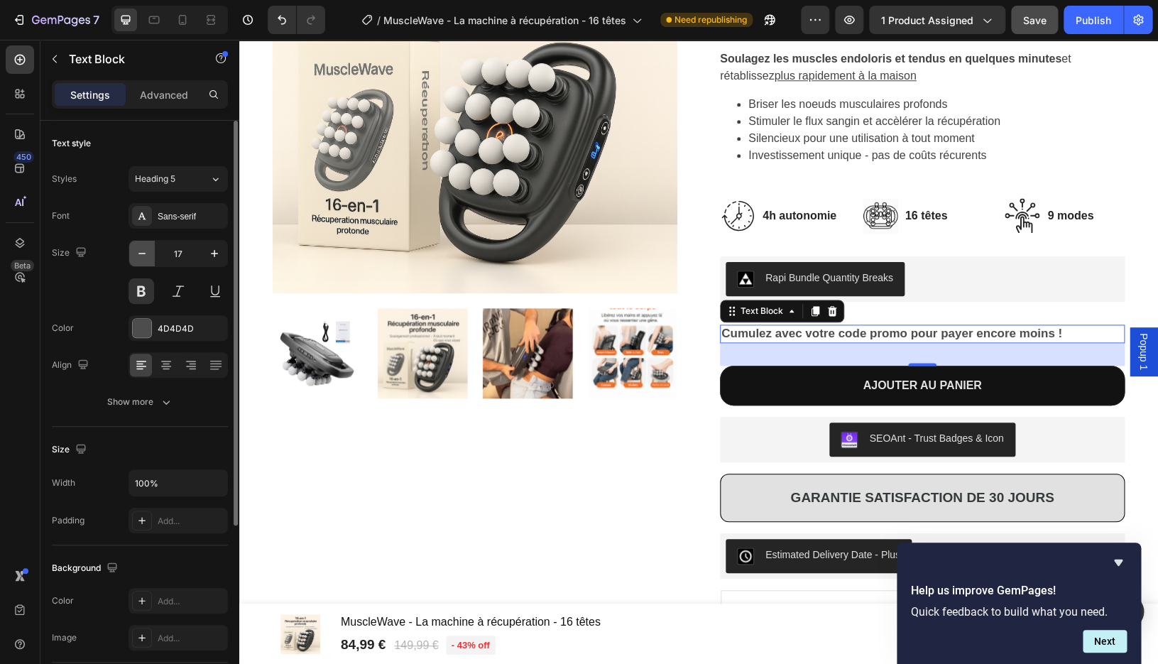
click at [145, 259] on icon "button" at bounding box center [142, 253] width 14 height 14
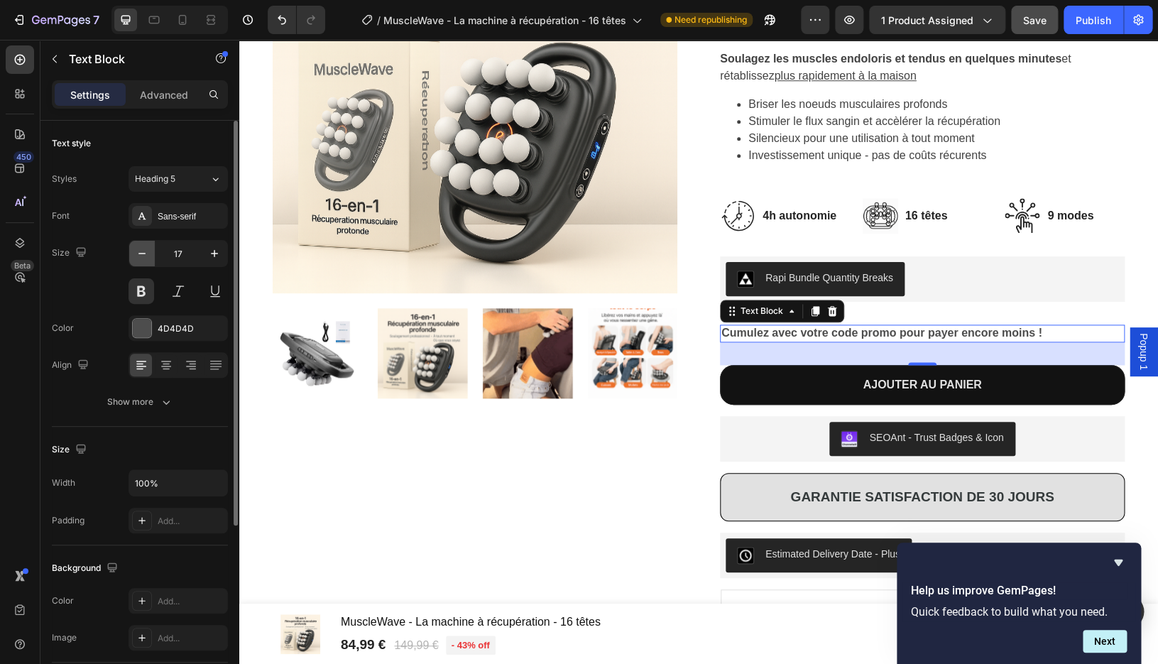
type input "16"
click at [168, 362] on icon at bounding box center [166, 365] width 14 height 14
click at [148, 332] on div at bounding box center [142, 328] width 18 height 18
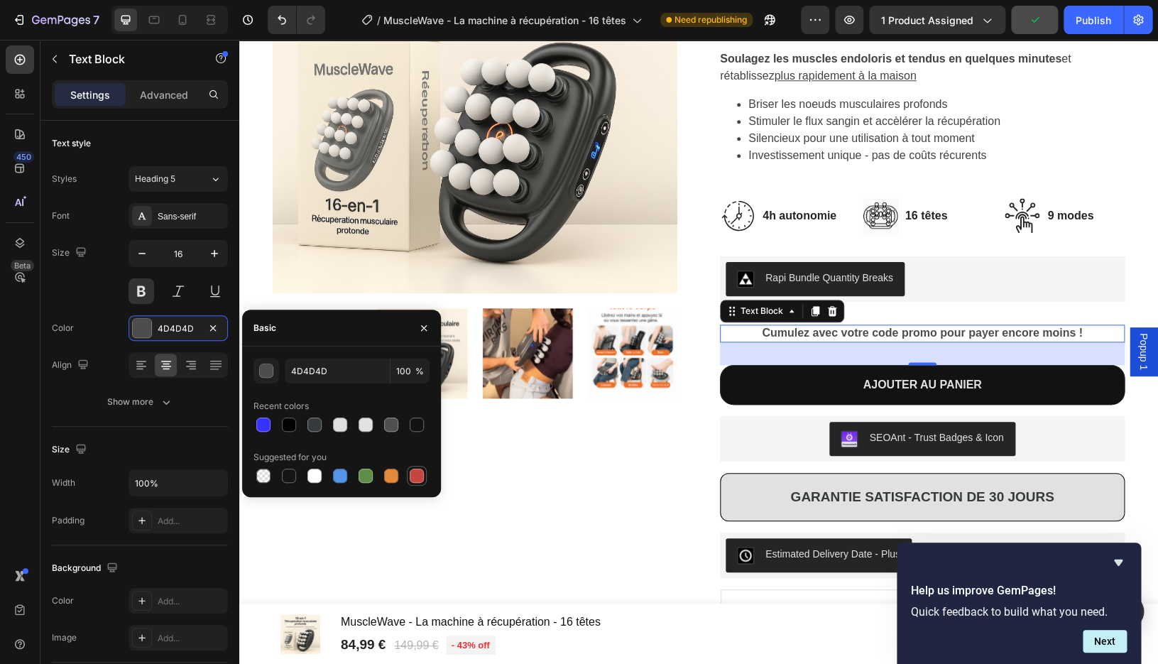
click at [415, 479] on div at bounding box center [417, 476] width 14 height 14
type input "C5453F"
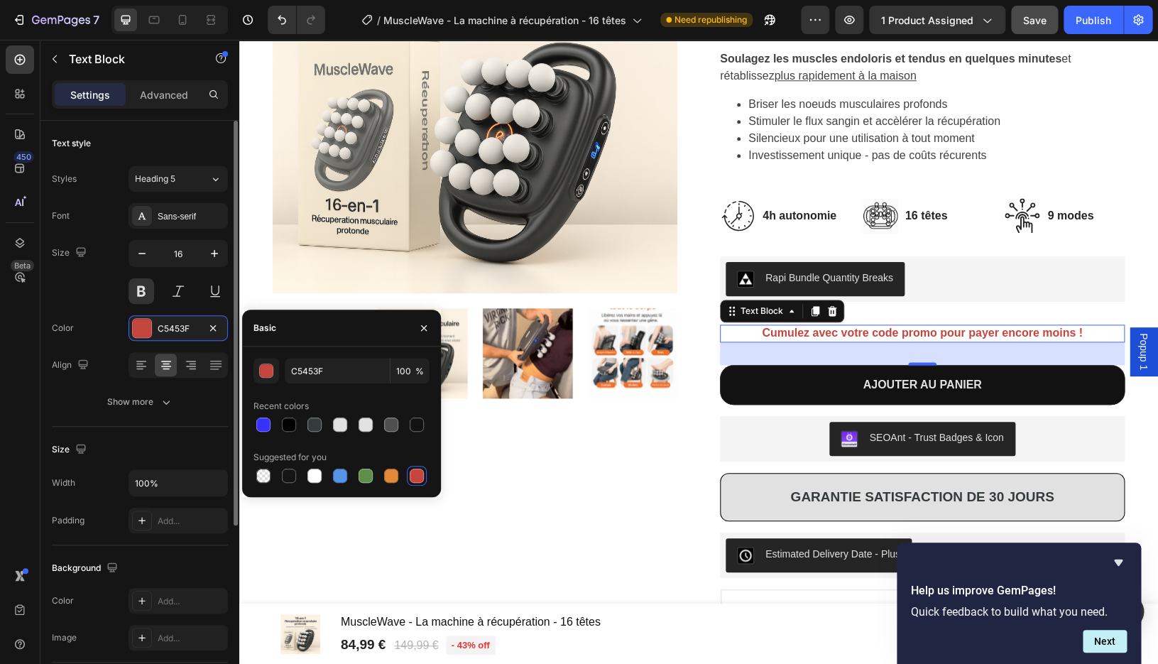
click at [79, 386] on div "Font Sans-serif Size 16 Color C5453F Align Show more" at bounding box center [140, 309] width 176 height 212
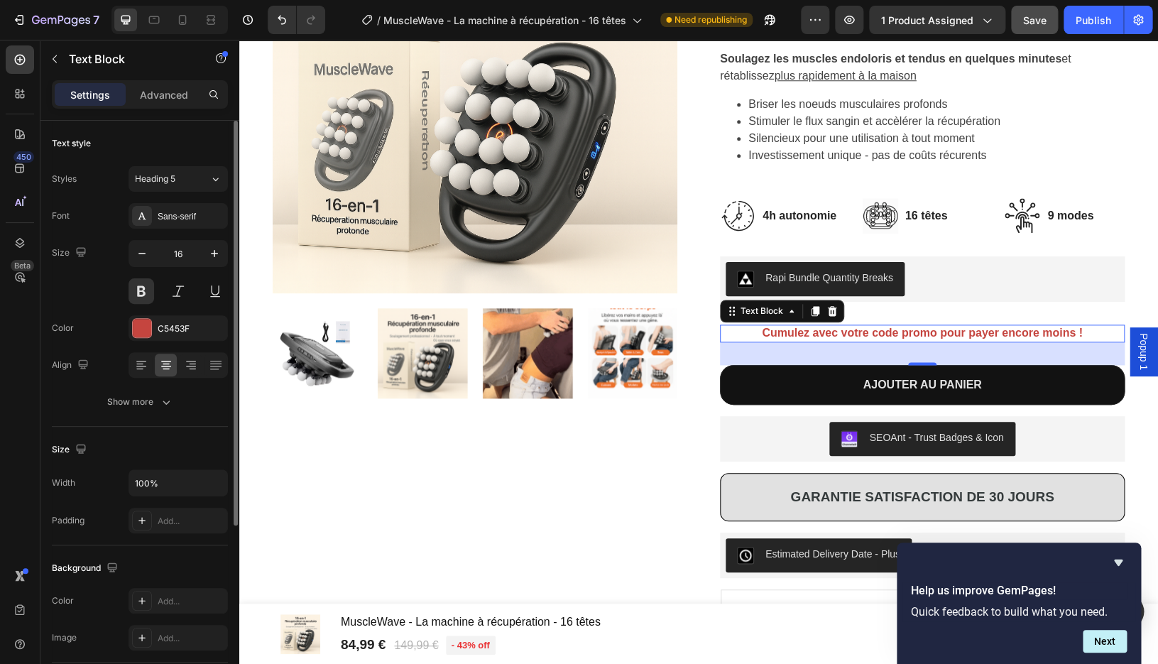
click at [133, 417] on div "Text style Styles Heading 5 Font Sans-serif Size 16 Color C5453F Align Show more" at bounding box center [140, 274] width 176 height 306
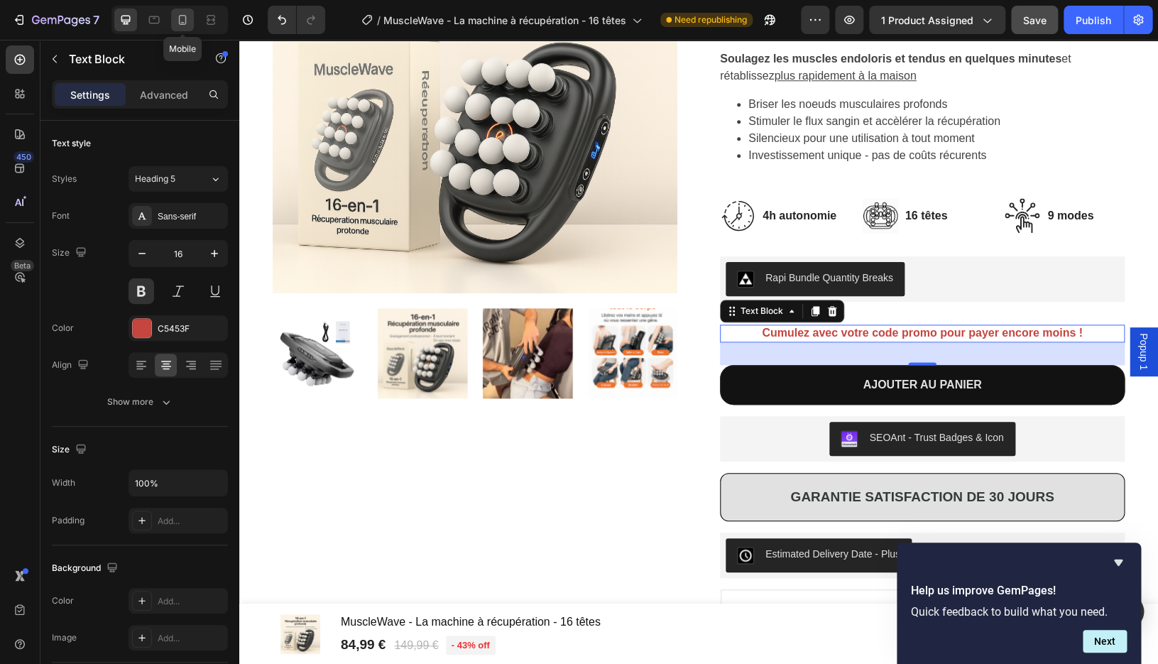
click at [183, 23] on icon at bounding box center [183, 22] width 4 height 1
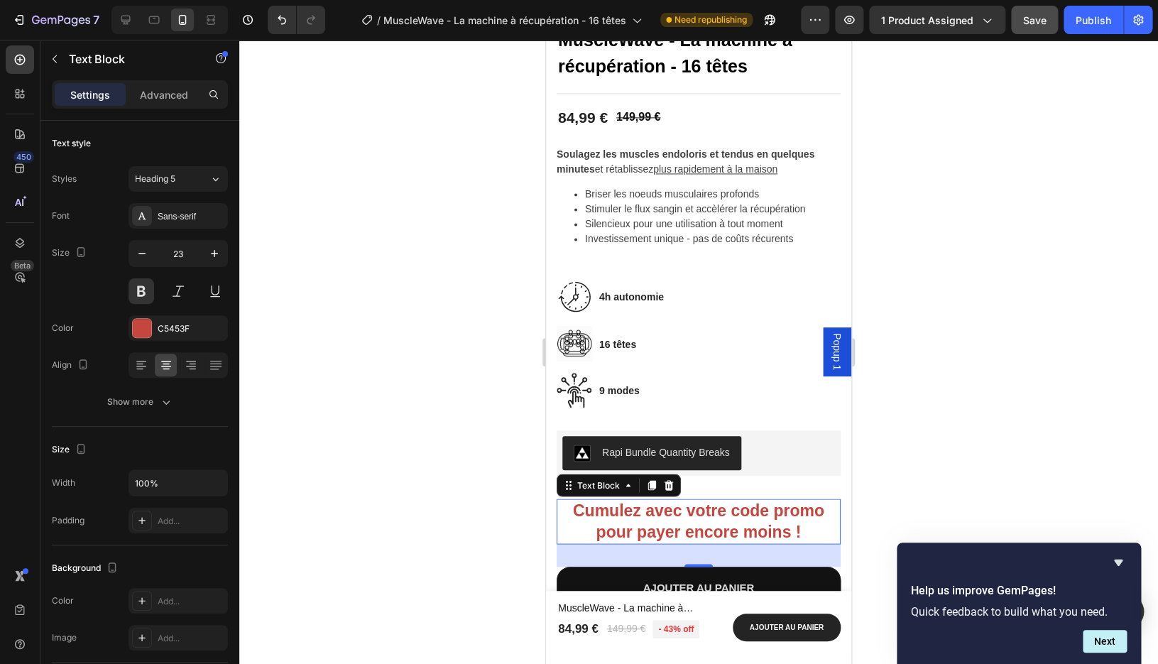
scroll to position [859, 0]
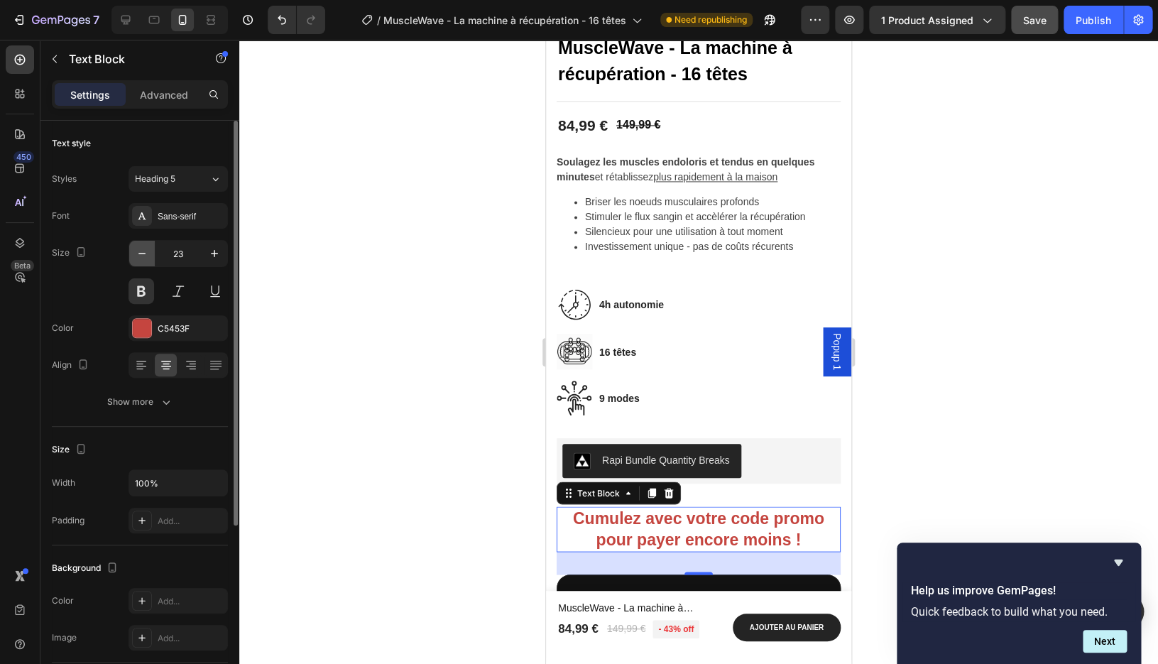
click at [146, 251] on icon "button" at bounding box center [142, 253] width 14 height 14
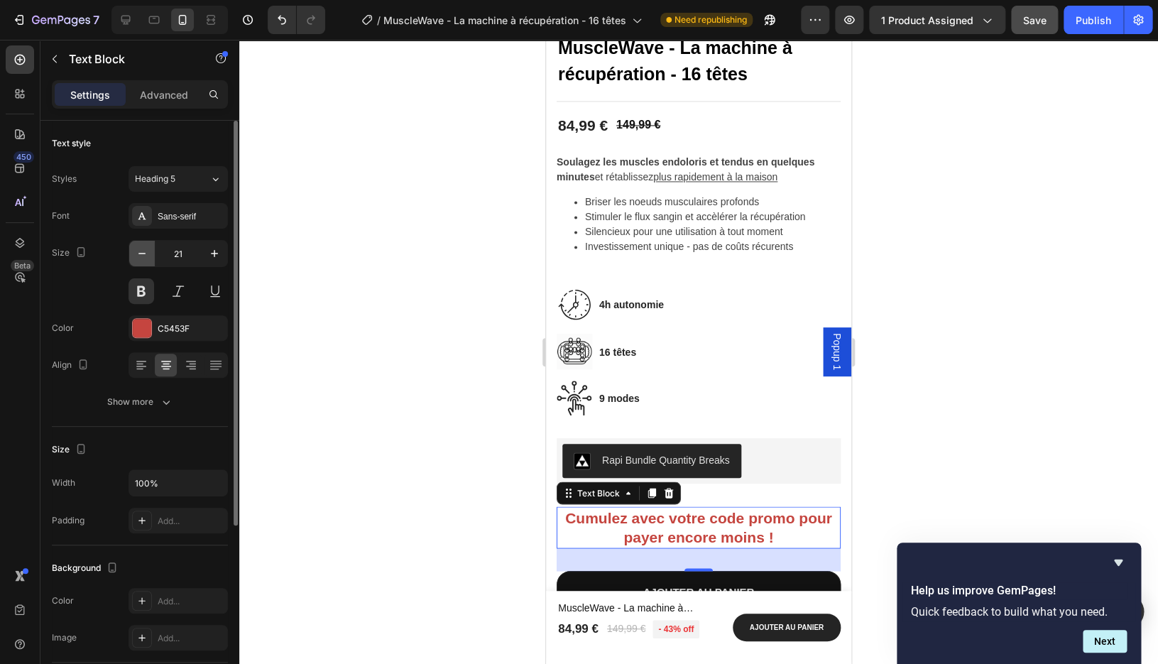
click at [146, 251] on icon "button" at bounding box center [142, 253] width 14 height 14
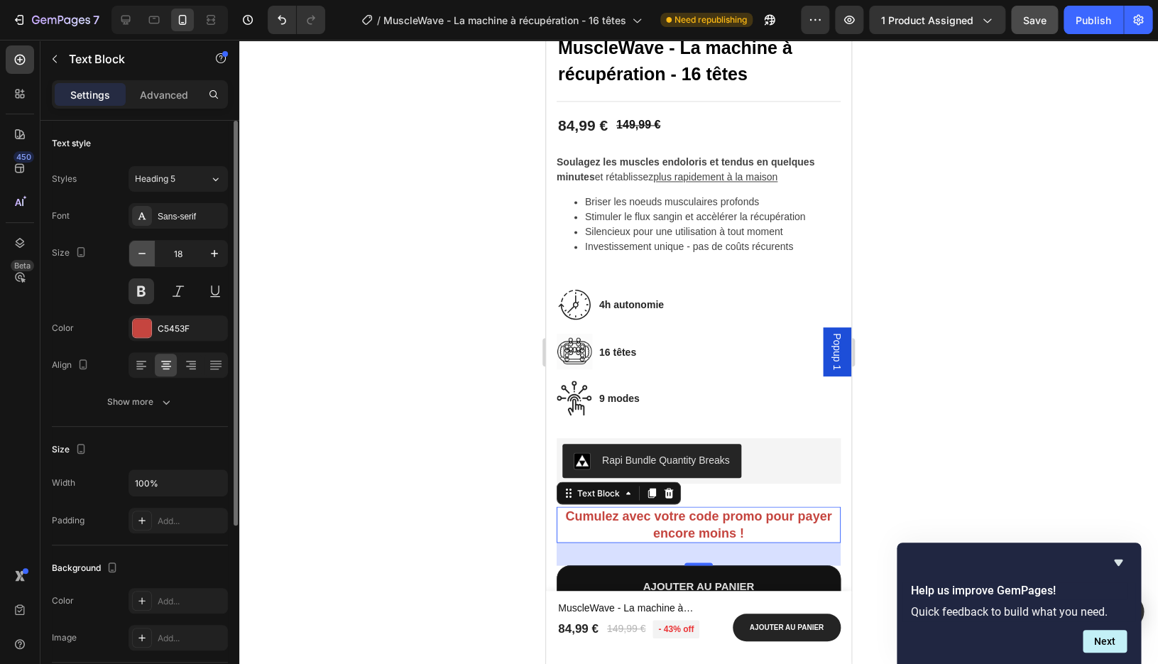
click at [146, 251] on icon "button" at bounding box center [142, 253] width 14 height 14
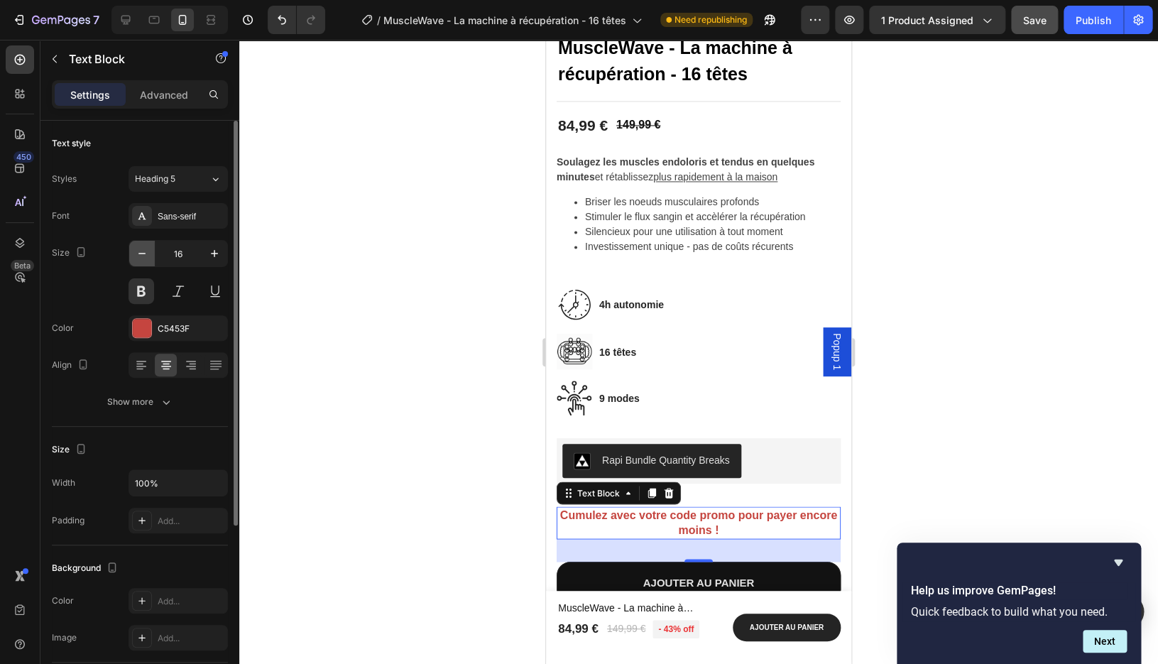
click at [146, 250] on icon "button" at bounding box center [142, 253] width 14 height 14
type input "15"
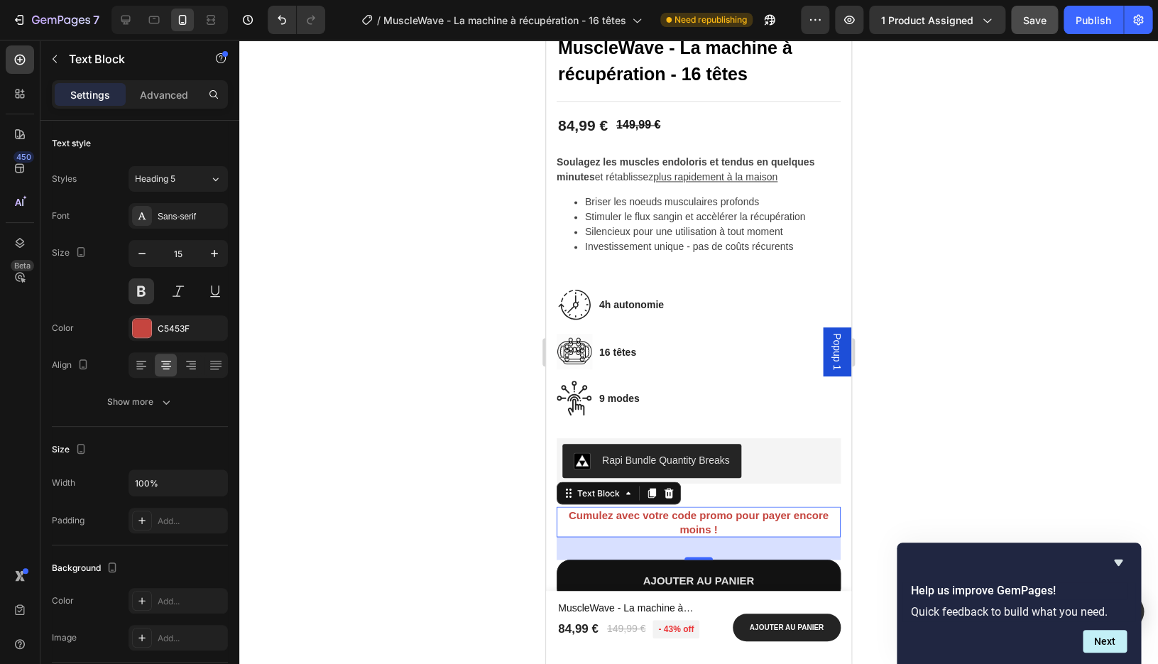
click at [940, 454] on div at bounding box center [698, 352] width 919 height 624
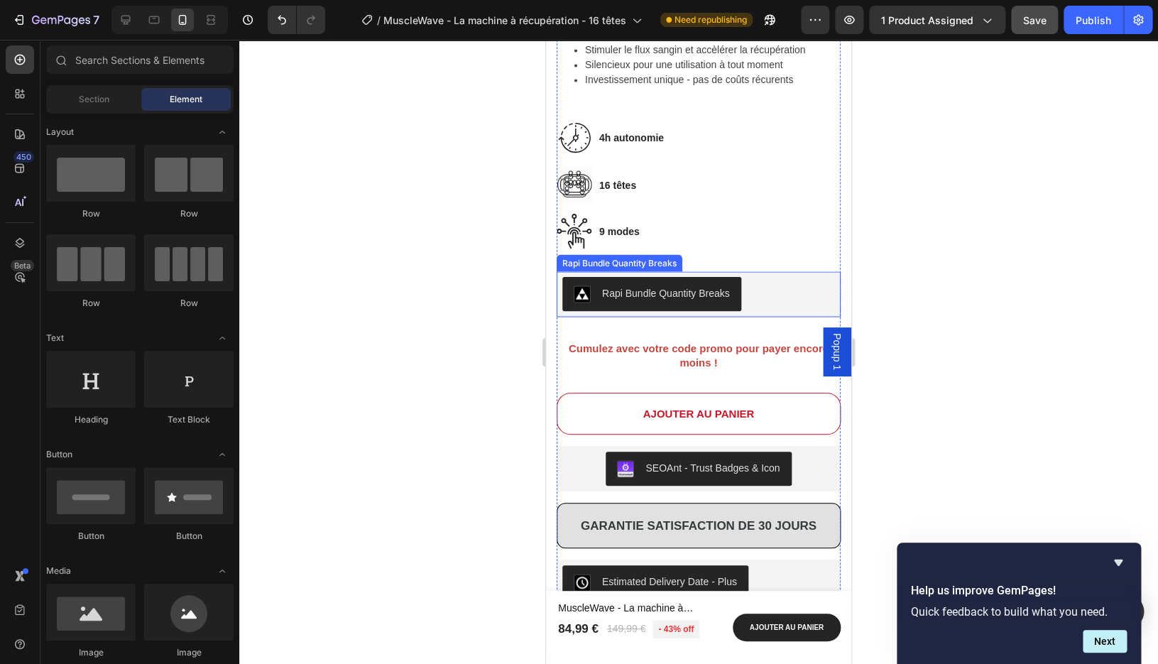
scroll to position [1031, 0]
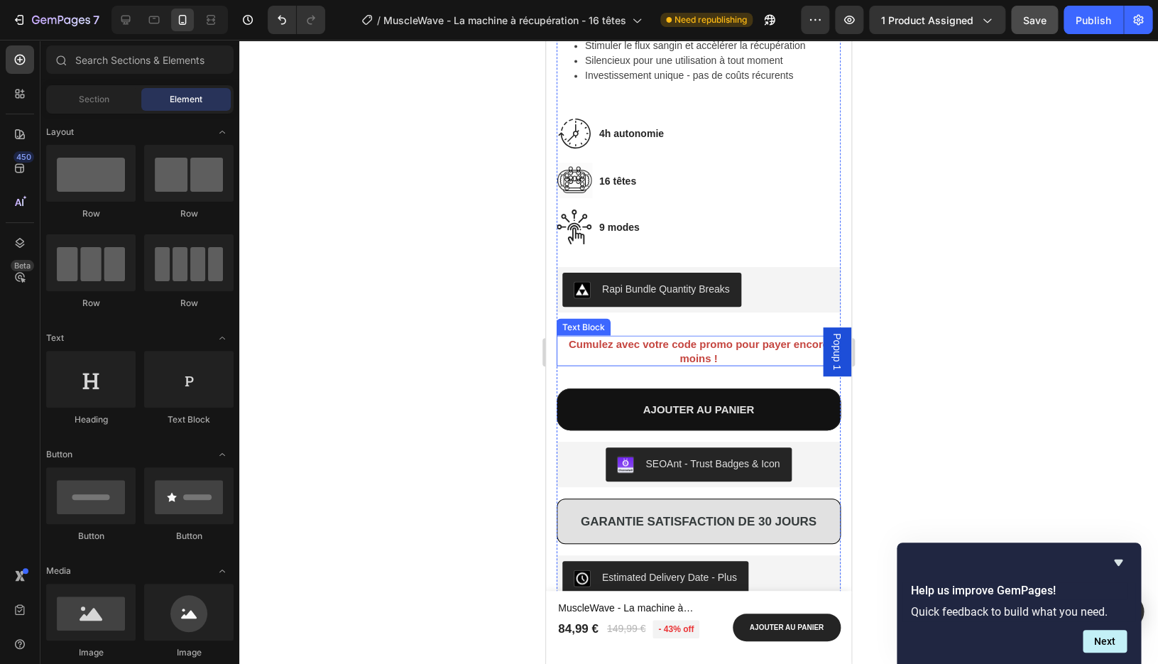
click at [721, 352] on p "Cumulez avec votre code promo pour payer encore moins !" at bounding box center [698, 351] width 281 height 28
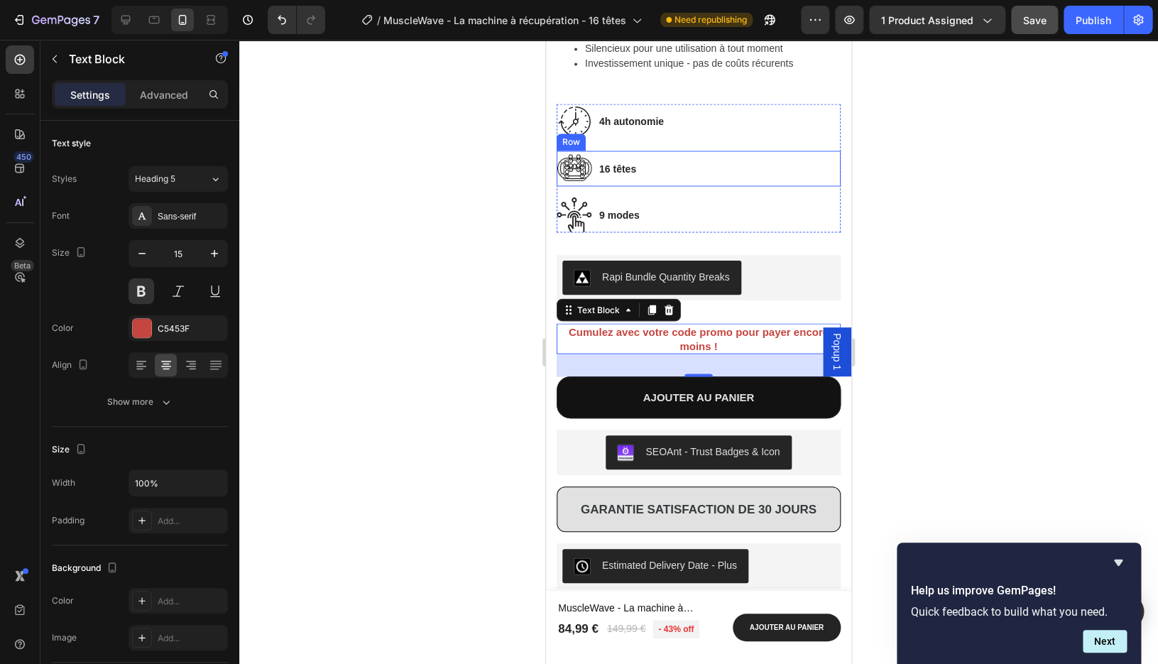
scroll to position [1043, 0]
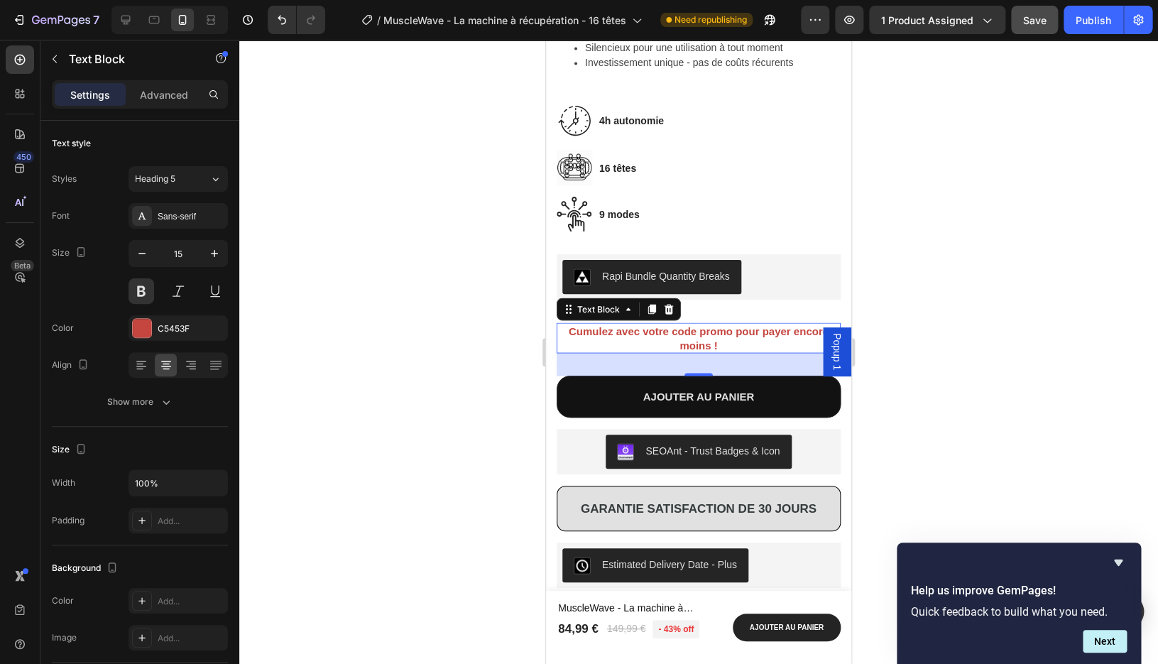
click at [462, 277] on div at bounding box center [698, 352] width 919 height 624
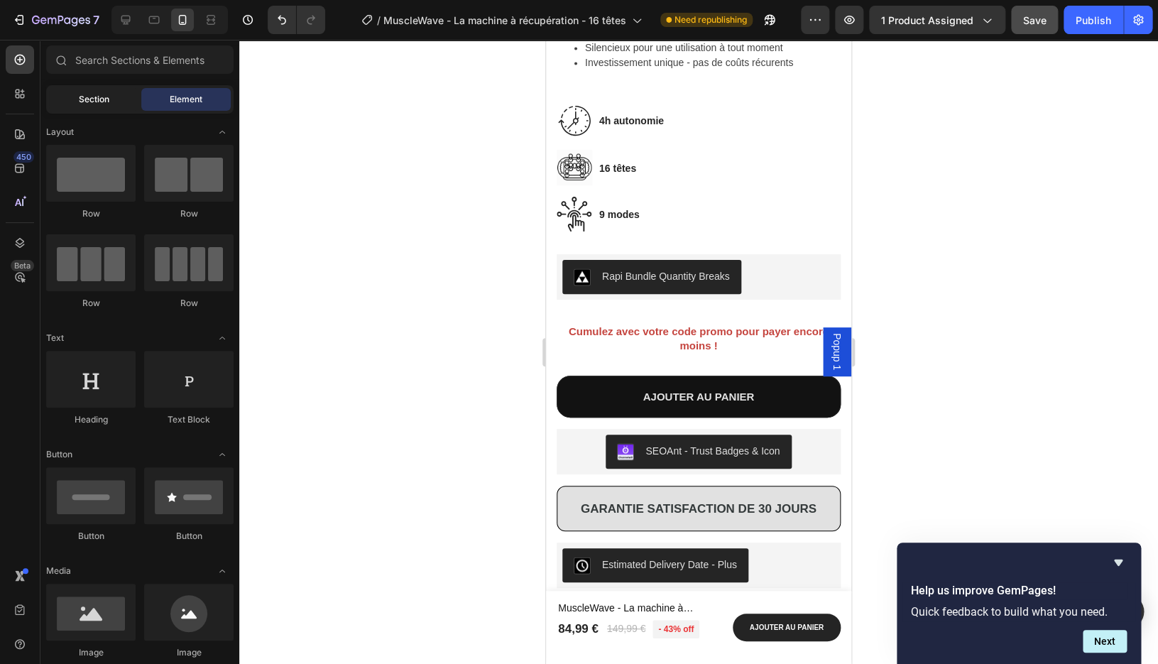
click at [90, 97] on span "Section" at bounding box center [94, 99] width 31 height 13
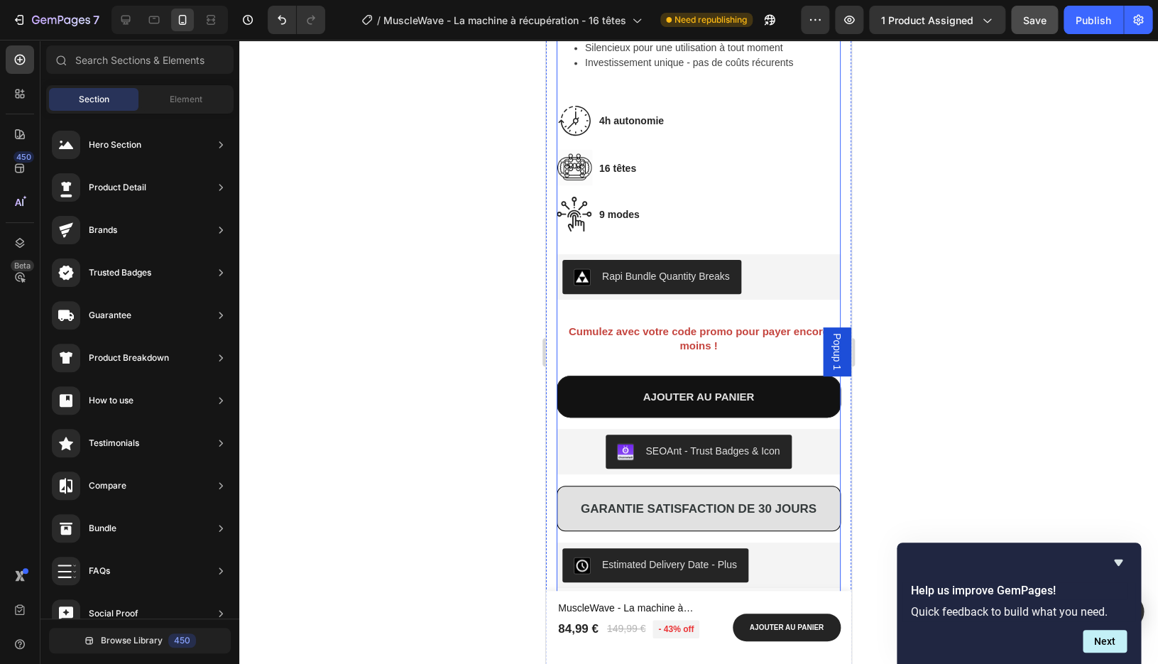
click at [659, 335] on p "Cumulez avec votre code promo pour payer encore moins !" at bounding box center [698, 338] width 281 height 28
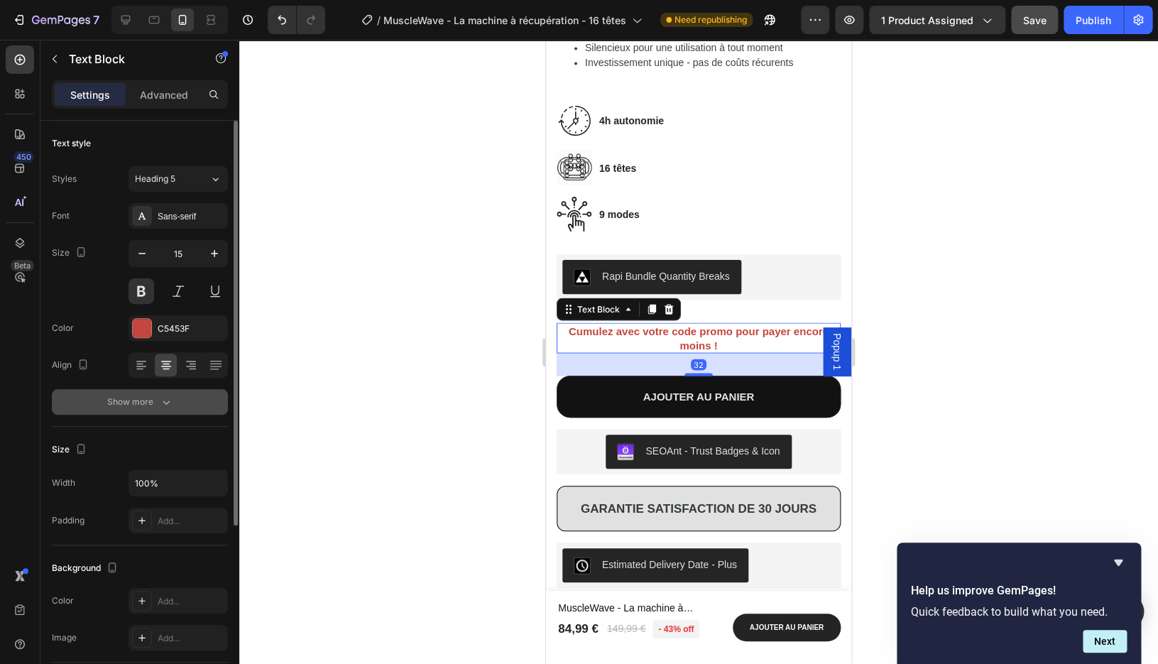
click at [139, 406] on div "Show more" at bounding box center [140, 402] width 66 height 14
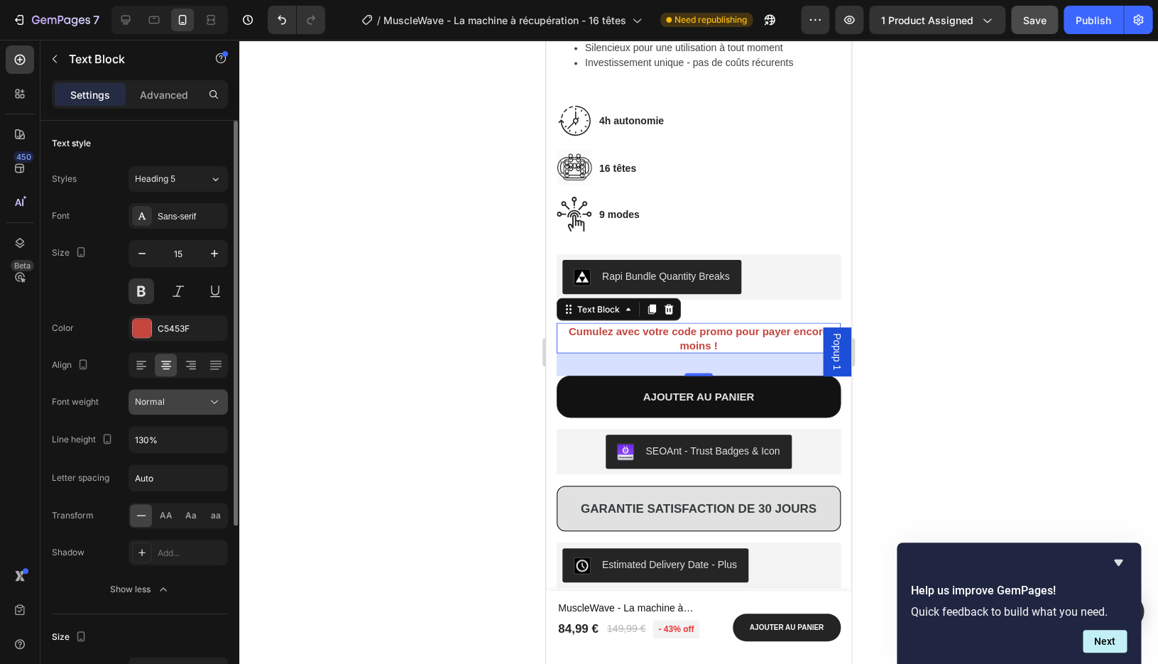
click at [215, 401] on icon at bounding box center [214, 402] width 14 height 14
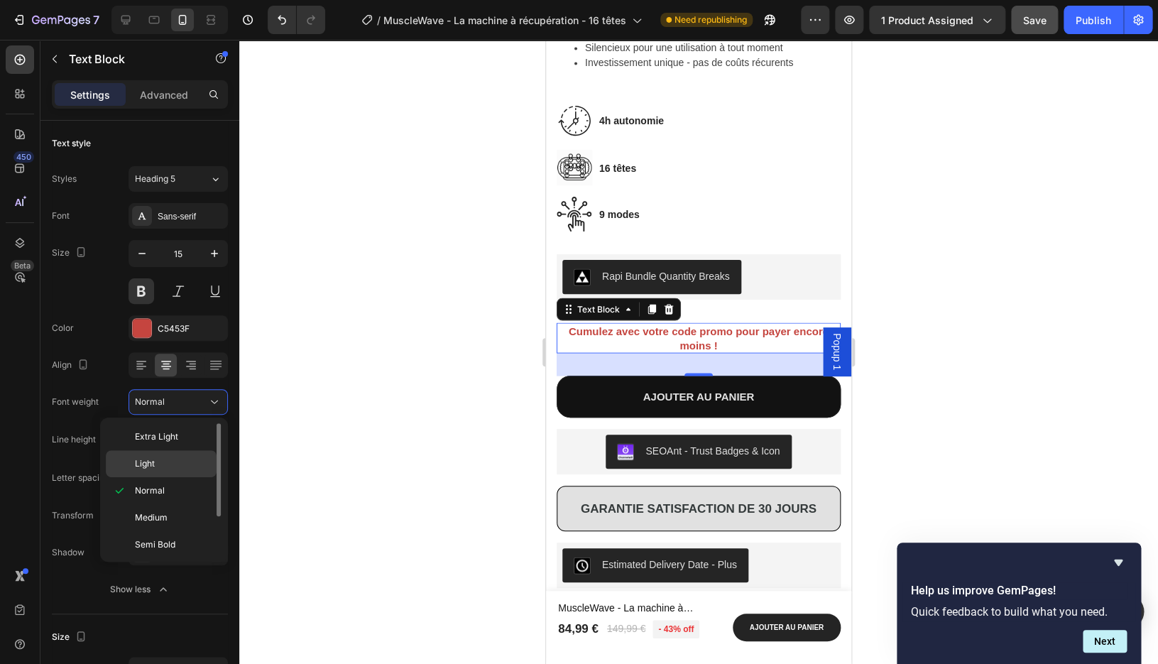
click at [187, 463] on p "Light" at bounding box center [172, 463] width 75 height 13
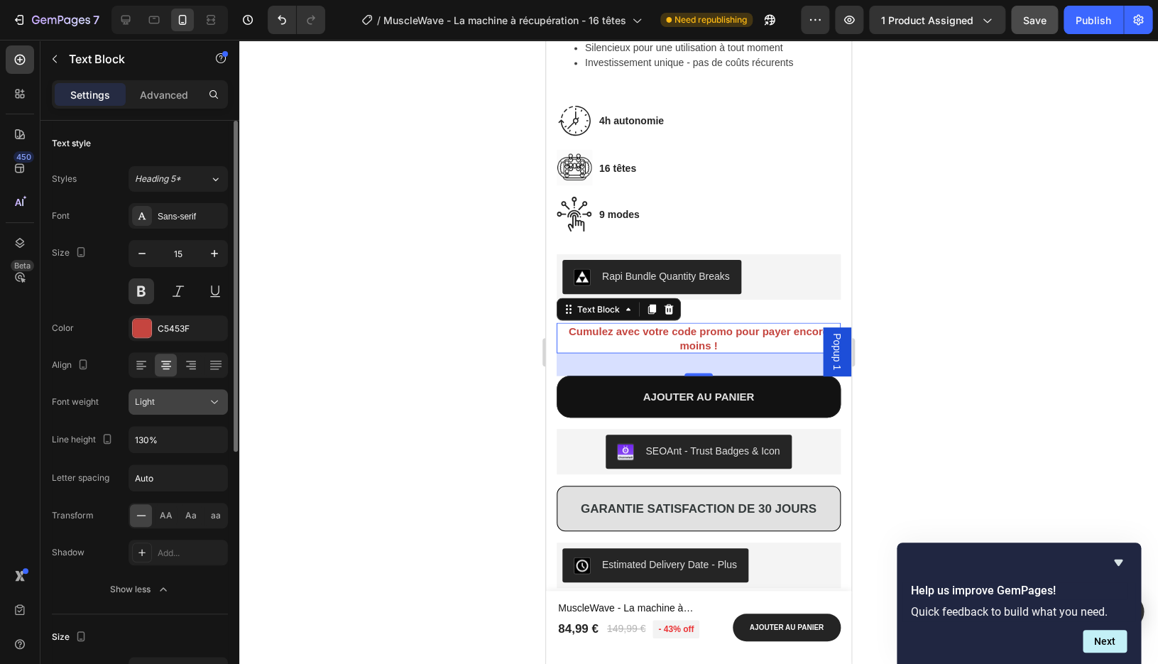
click at [207, 400] on div "Light" at bounding box center [171, 402] width 72 height 13
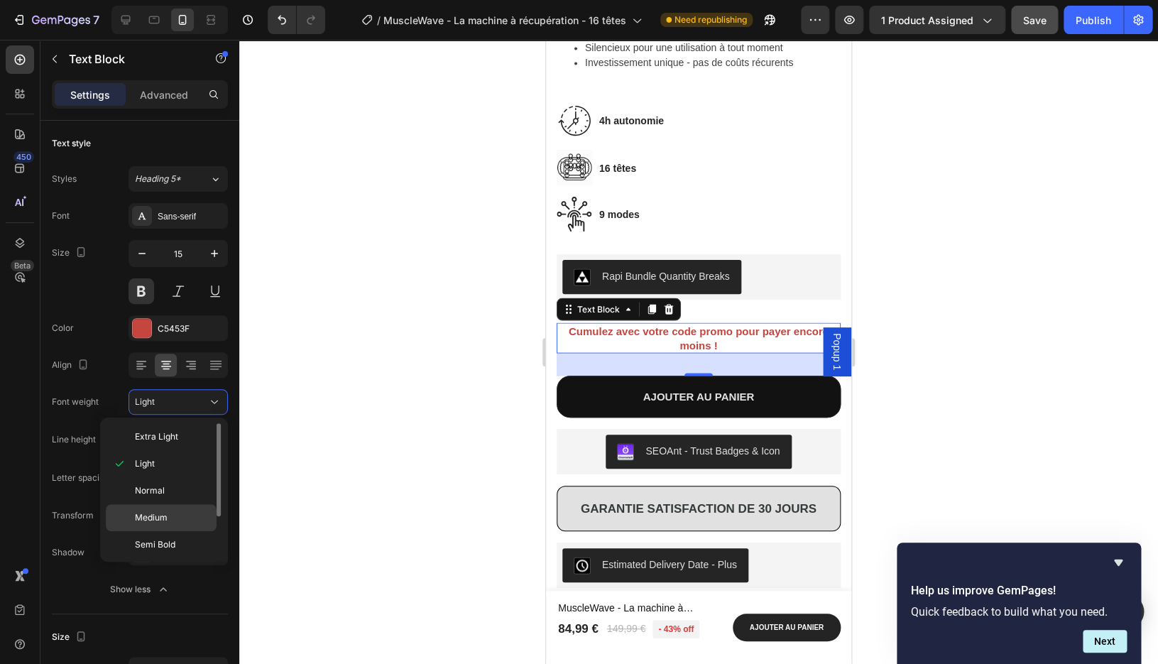
click at [169, 520] on p "Medium" at bounding box center [172, 517] width 75 height 13
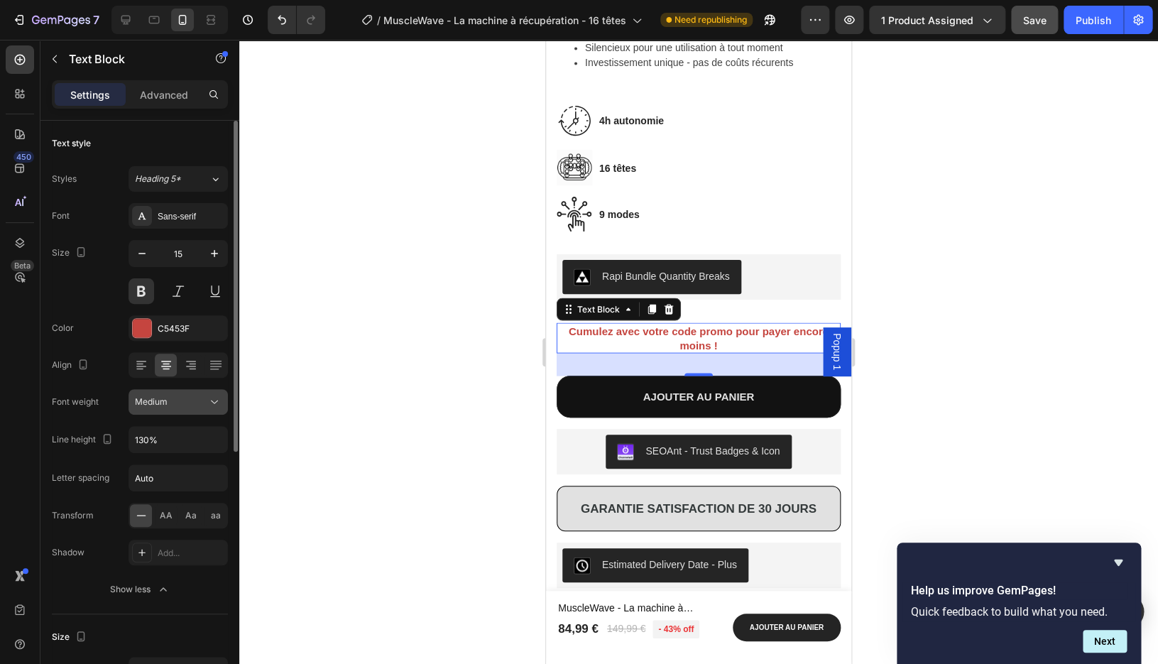
click at [195, 411] on button "Medium" at bounding box center [178, 402] width 99 height 26
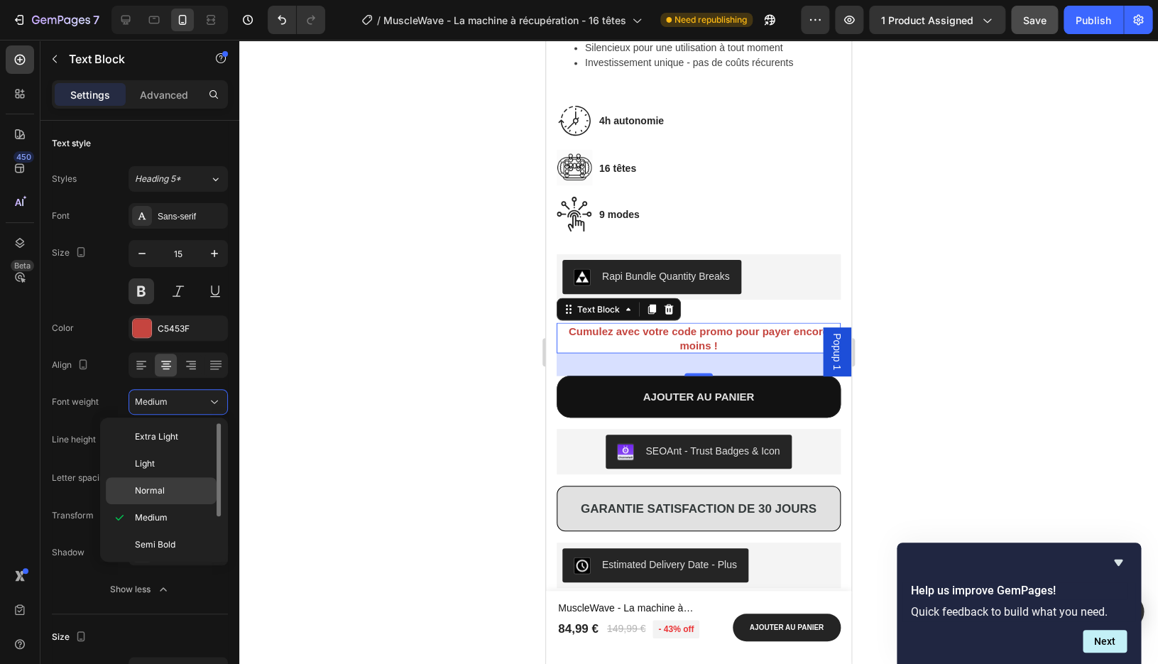
click at [175, 503] on div "Normal" at bounding box center [161, 490] width 111 height 27
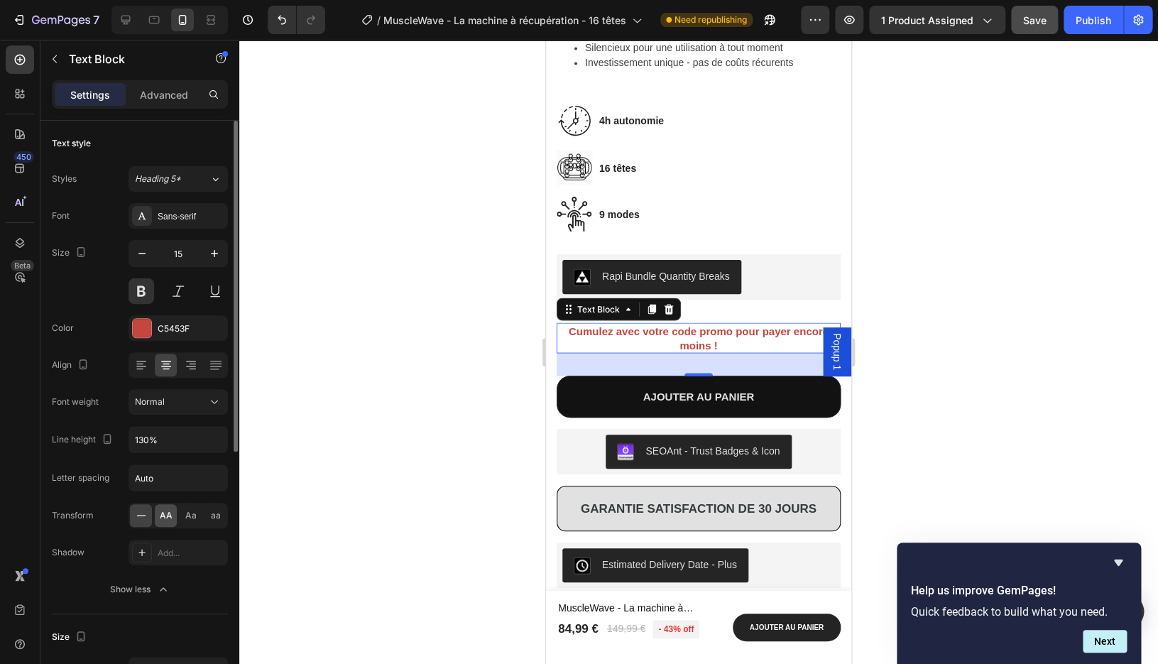
click at [168, 516] on span "AA" at bounding box center [166, 515] width 13 height 13
click at [146, 516] on icon at bounding box center [141, 516] width 14 height 14
click at [156, 550] on div "Add..." at bounding box center [178, 553] width 99 height 26
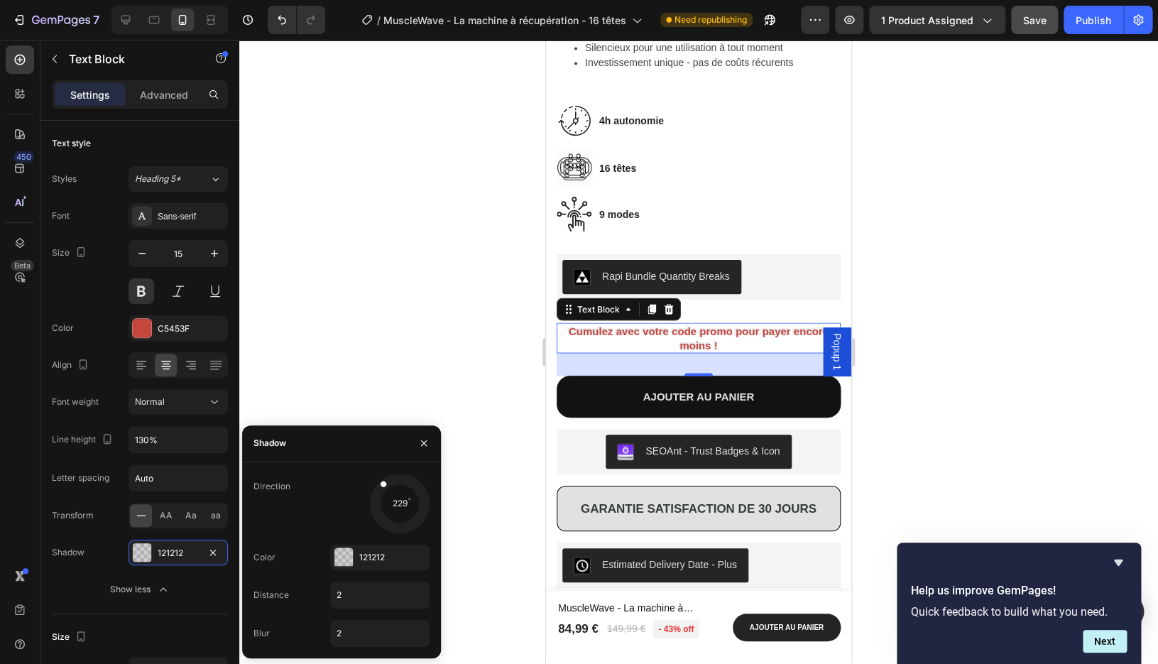
drag, startPoint x: 385, startPoint y: 521, endPoint x: 368, endPoint y: 467, distance: 55.9
click at [368, 467] on div "Direction 229 Color 121212 Distance 2 Blur 2" at bounding box center [341, 560] width 199 height 196
click at [469, 337] on div at bounding box center [698, 352] width 919 height 624
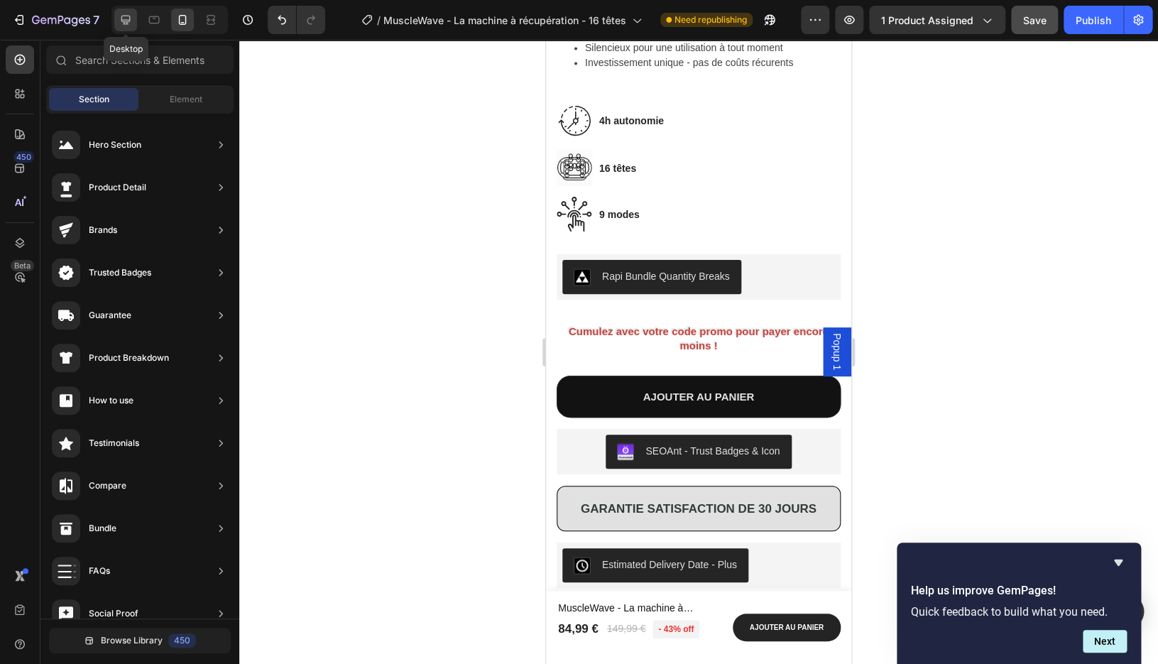
click at [128, 26] on icon at bounding box center [126, 20] width 14 height 14
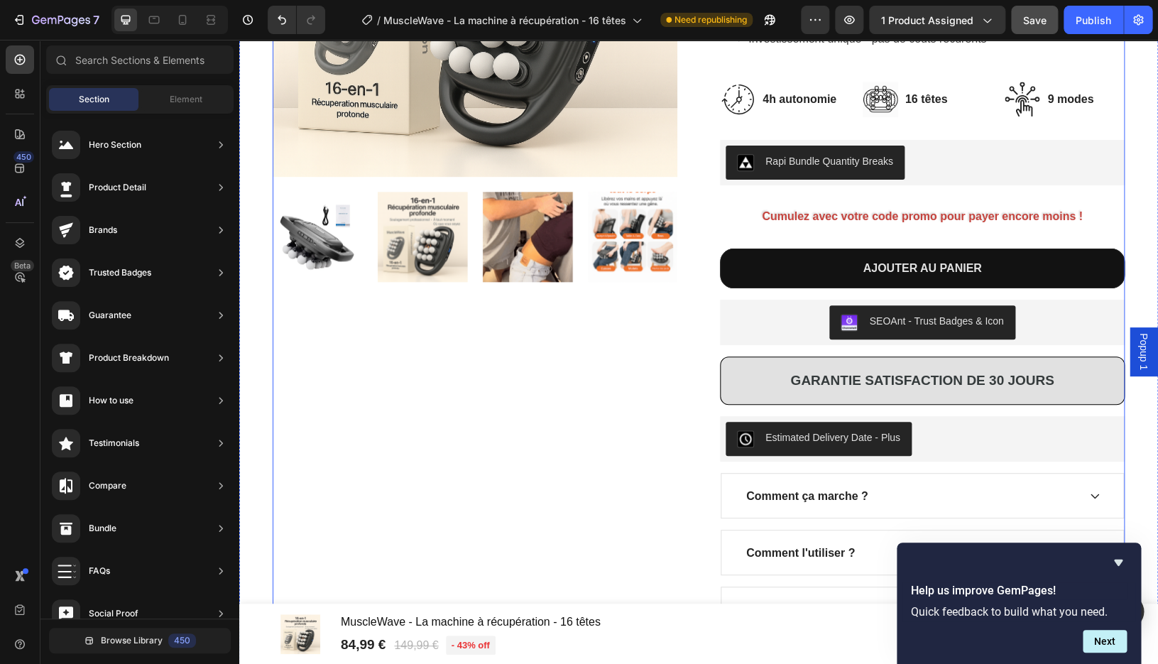
scroll to position [704, 0]
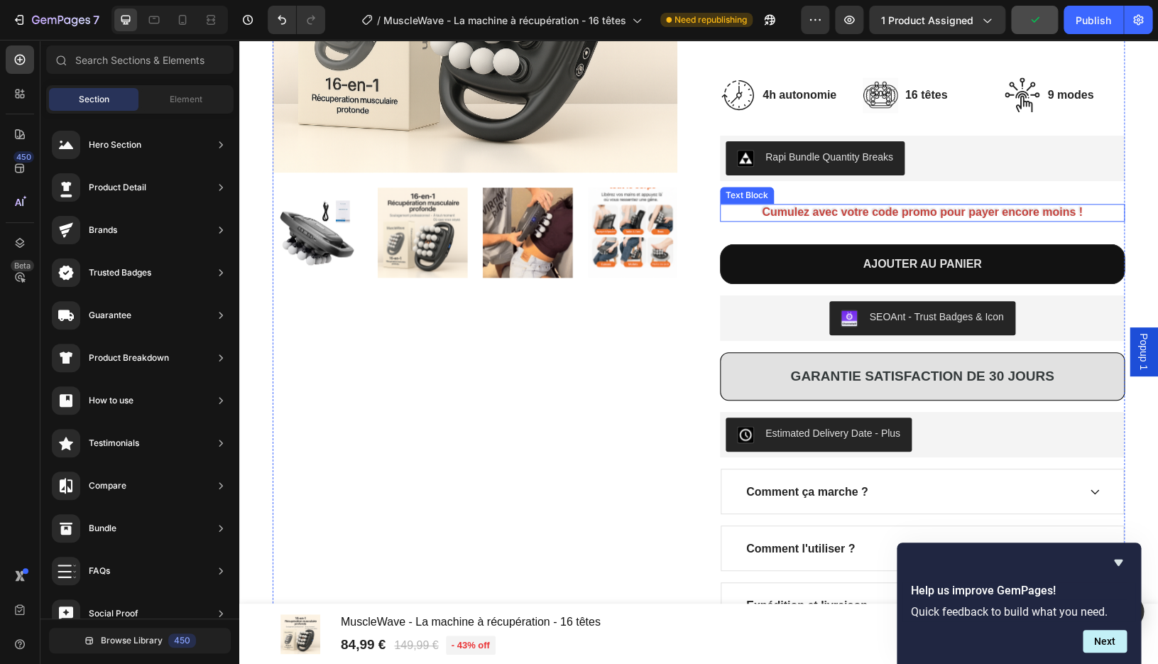
click at [847, 220] on p "Cumulez avec votre code promo pour payer encore moins !" at bounding box center [923, 212] width 402 height 15
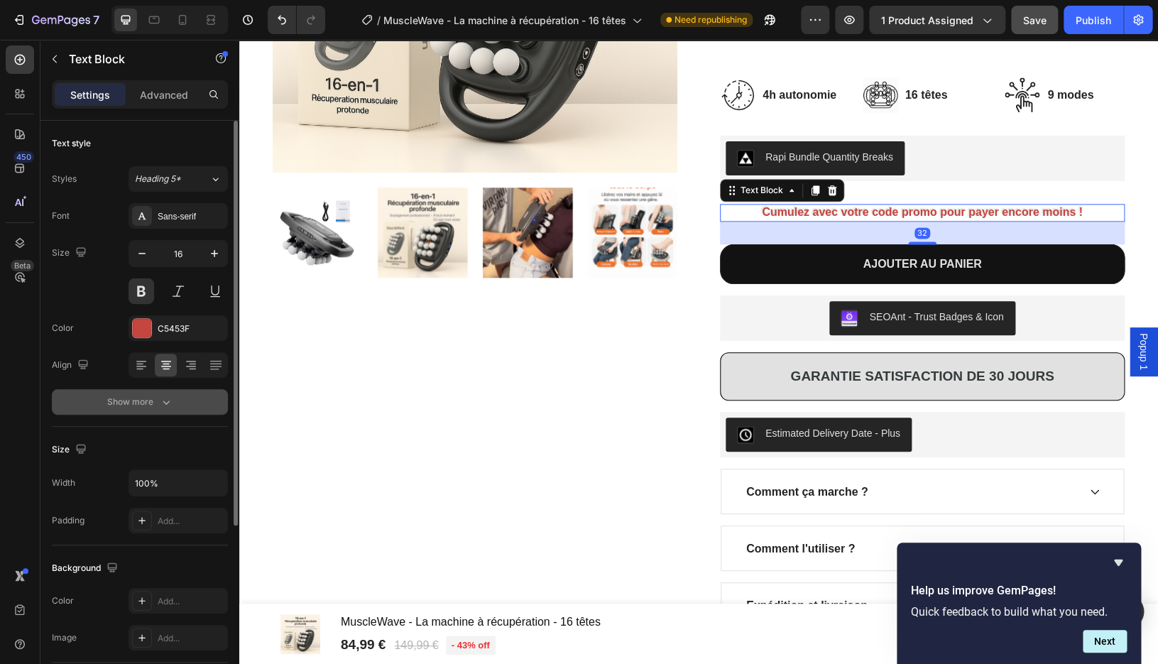
click at [153, 406] on div "Show more" at bounding box center [140, 402] width 66 height 14
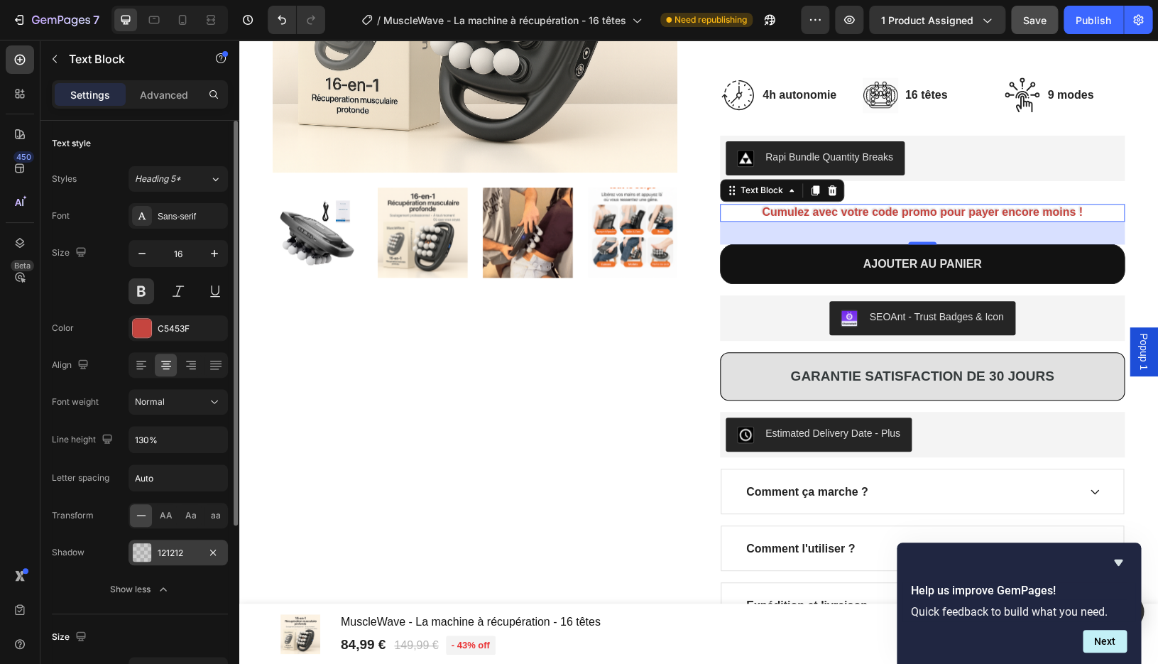
click at [168, 548] on div "121212" at bounding box center [178, 553] width 41 height 13
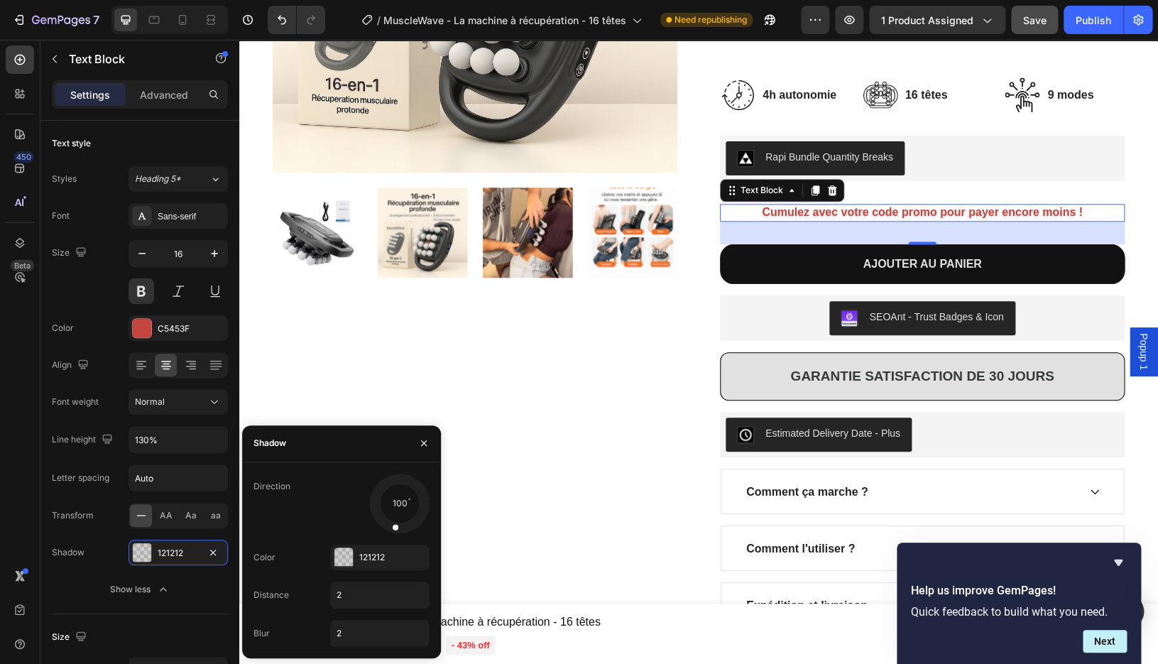
drag, startPoint x: 386, startPoint y: 484, endPoint x: 390, endPoint y: 538, distance: 54.2
click at [390, 538] on div "Direction 100 Color 121212 Distance 2 Blur 2" at bounding box center [341, 560] width 199 height 173
click at [332, 504] on div "101" at bounding box center [379, 504] width 99 height 60
click at [431, 441] on button "button" at bounding box center [424, 443] width 23 height 23
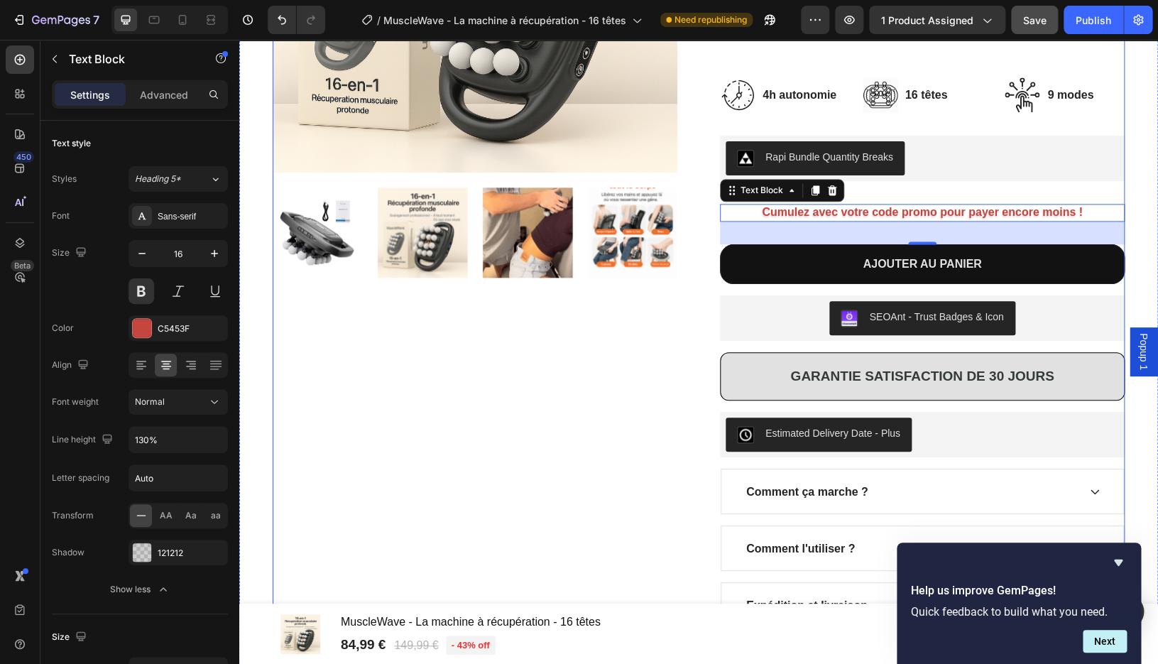
click at [527, 428] on div "Product Images" at bounding box center [475, 226] width 405 height 917
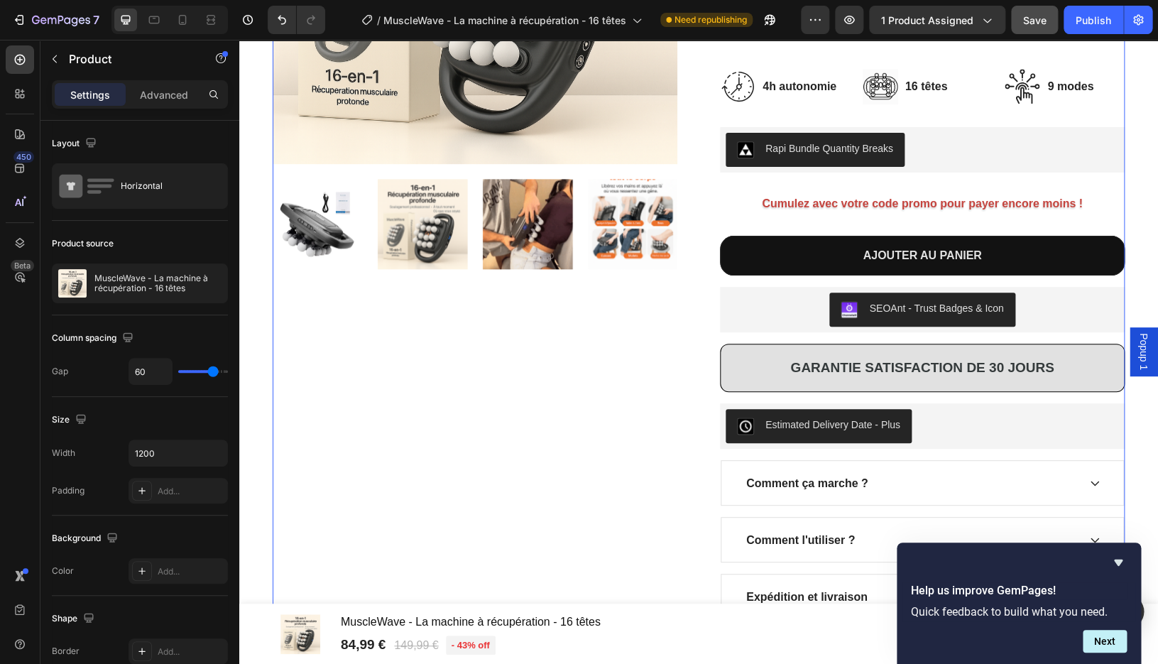
scroll to position [701, 0]
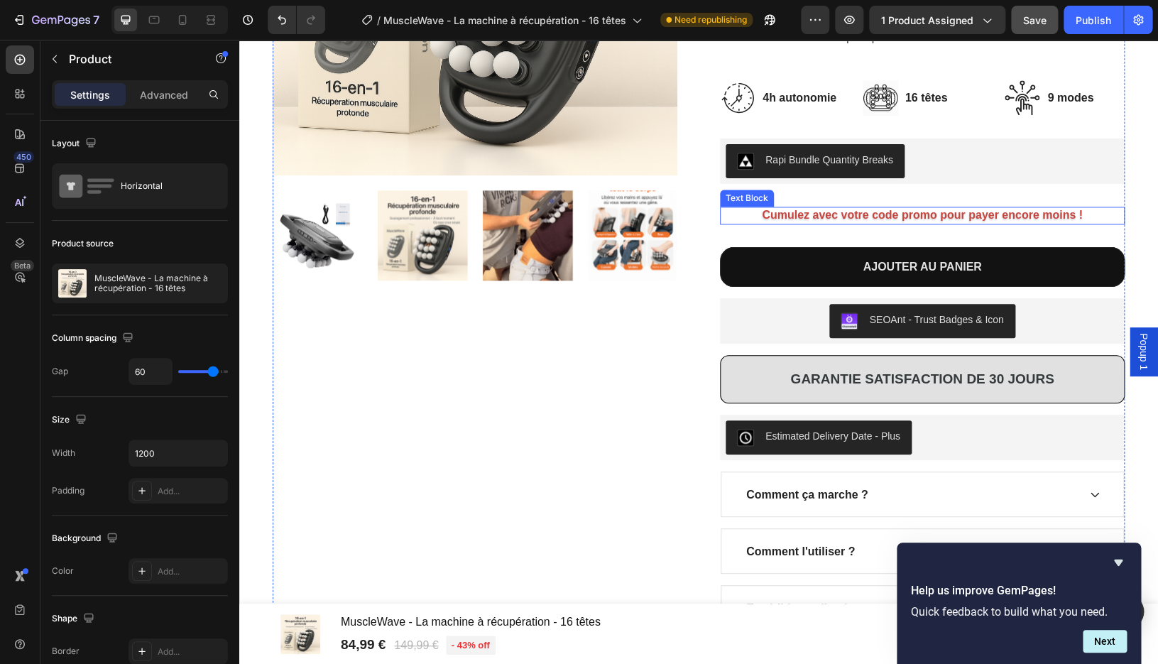
click at [862, 215] on p "Cumulez avec votre code promo pour payer encore moins !" at bounding box center [923, 215] width 402 height 15
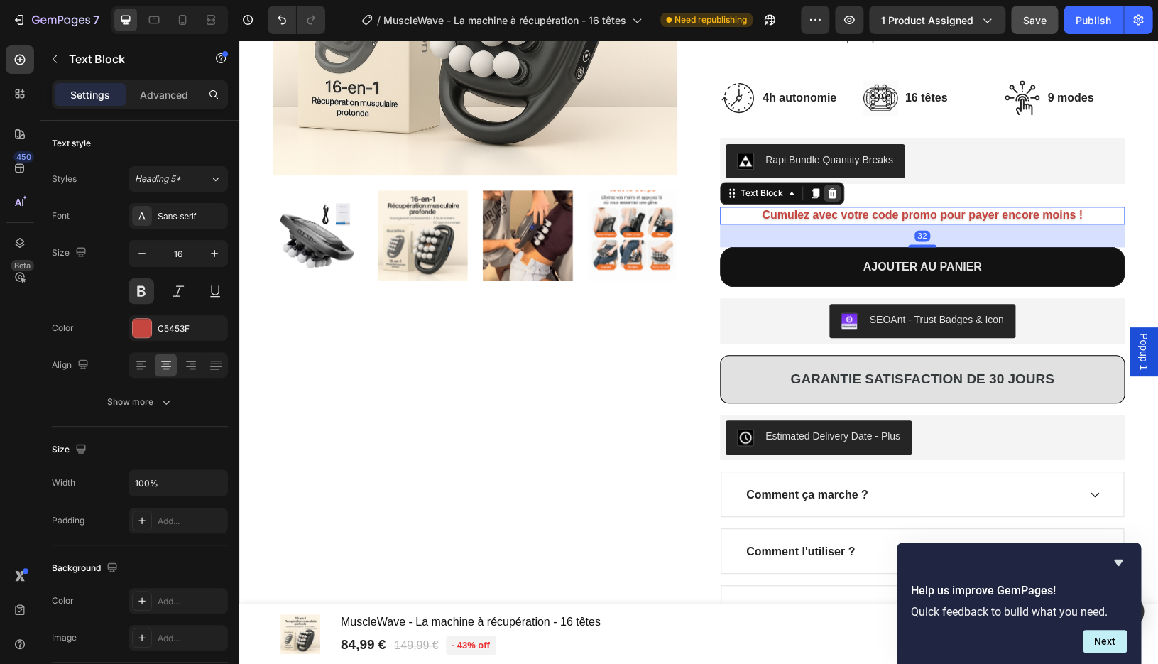
click at [834, 197] on icon at bounding box center [832, 193] width 9 height 10
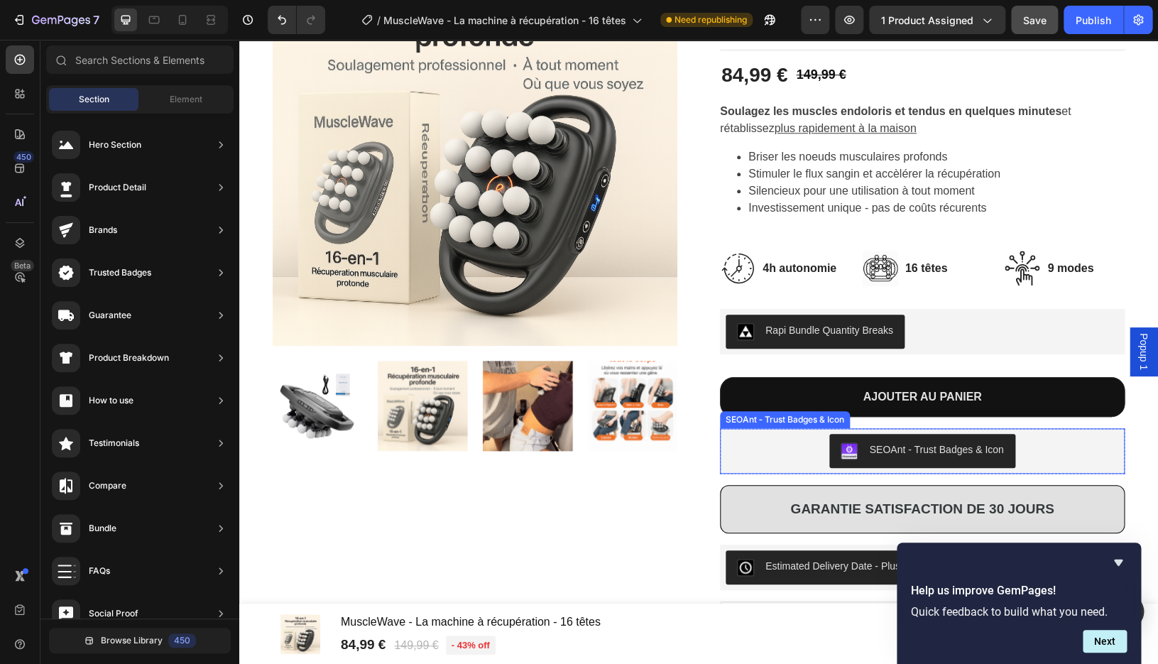
scroll to position [577, 0]
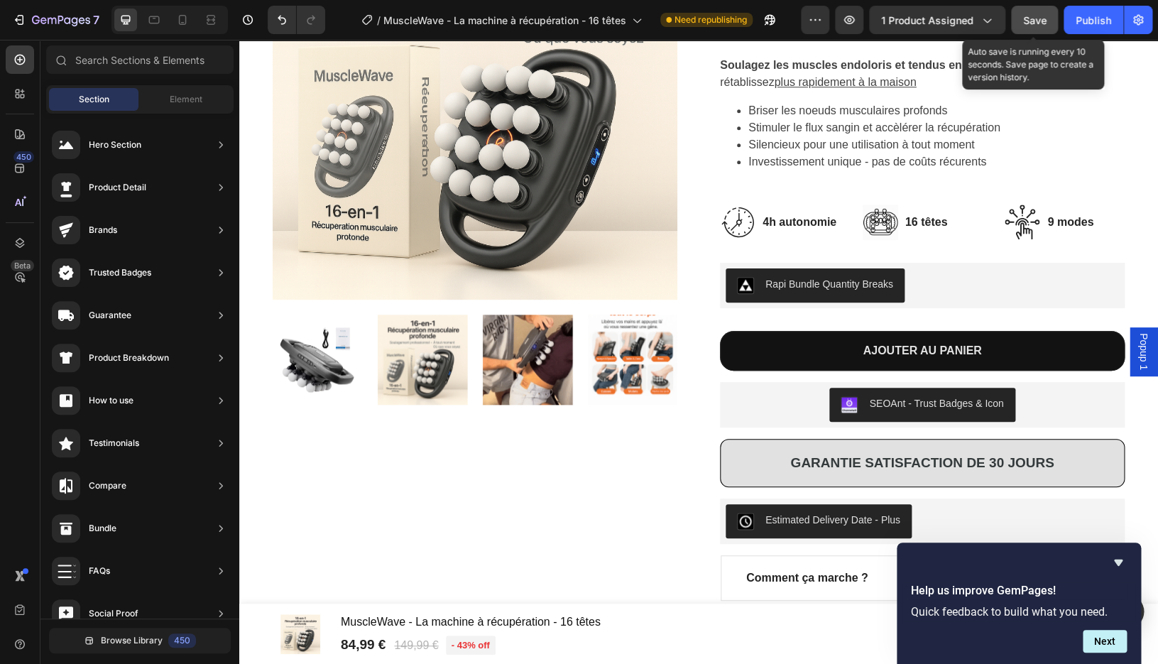
click at [1046, 23] on span "Save" at bounding box center [1035, 20] width 23 height 12
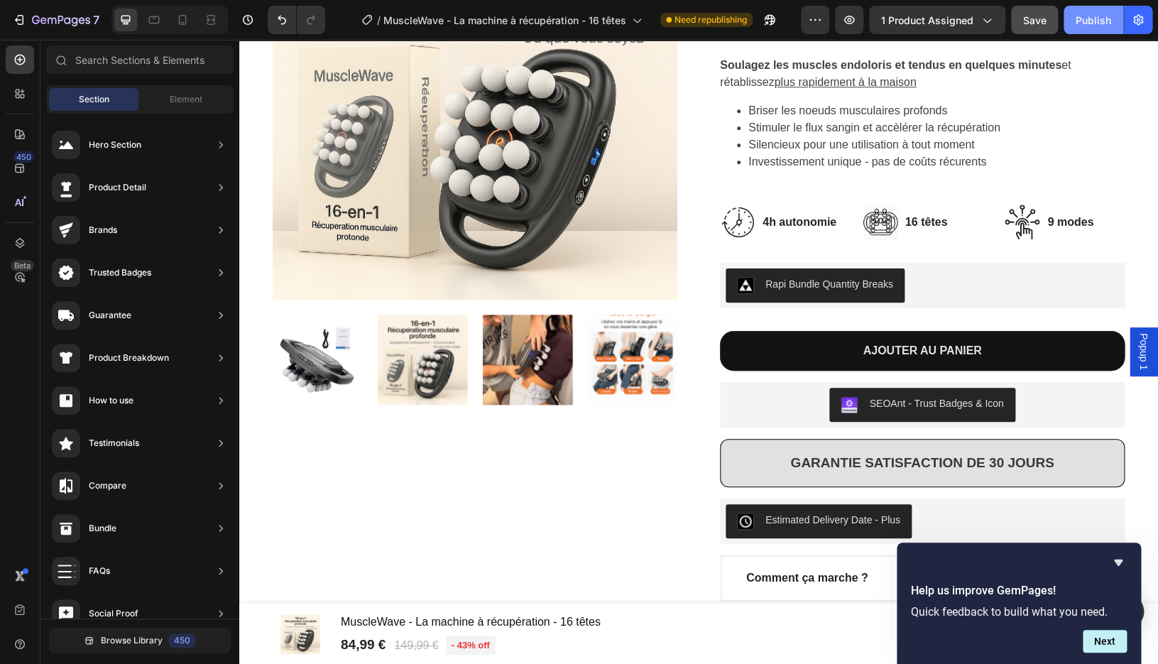
click at [1097, 16] on div "Publish" at bounding box center [1094, 20] width 36 height 15
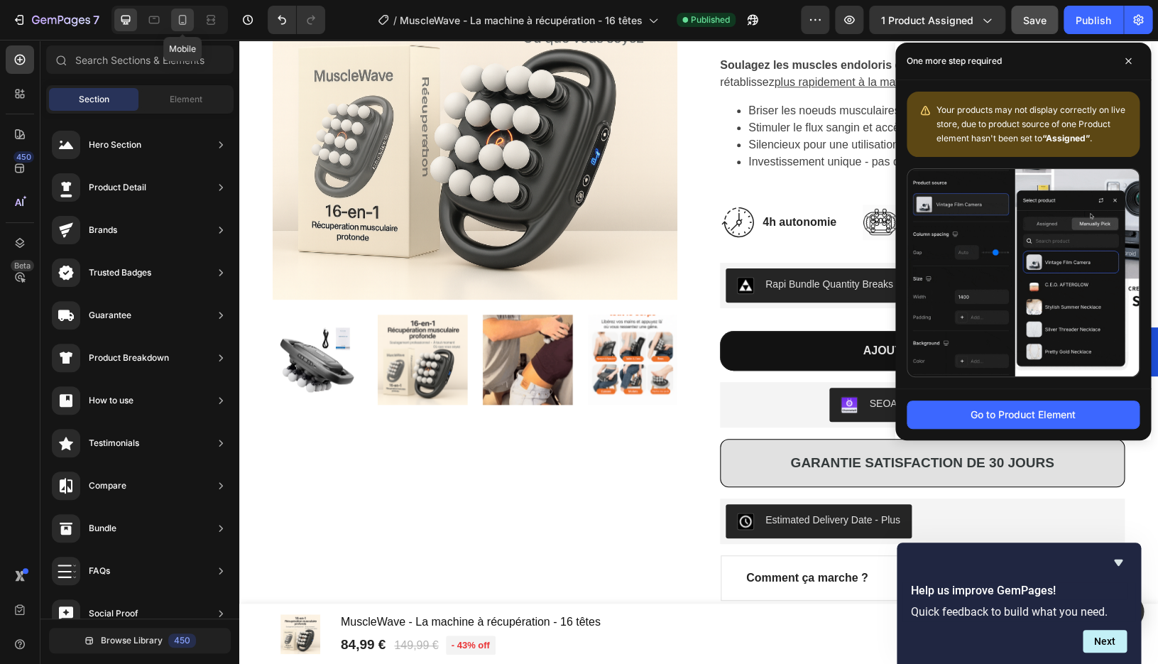
click at [180, 15] on icon at bounding box center [182, 20] width 14 height 14
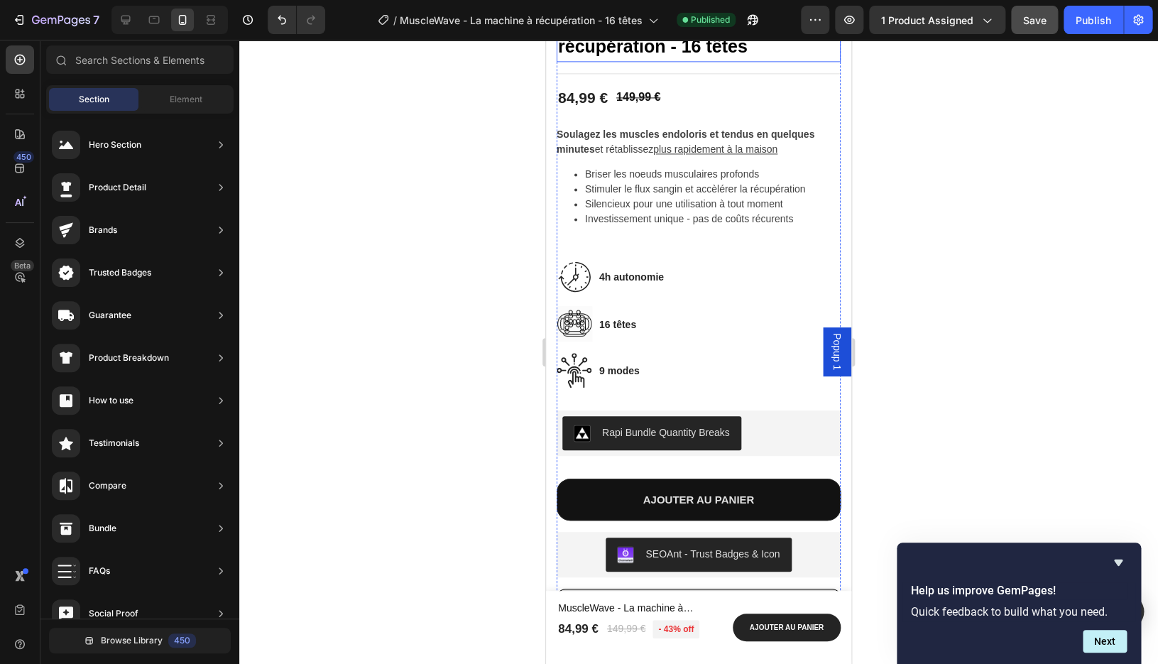
scroll to position [902, 0]
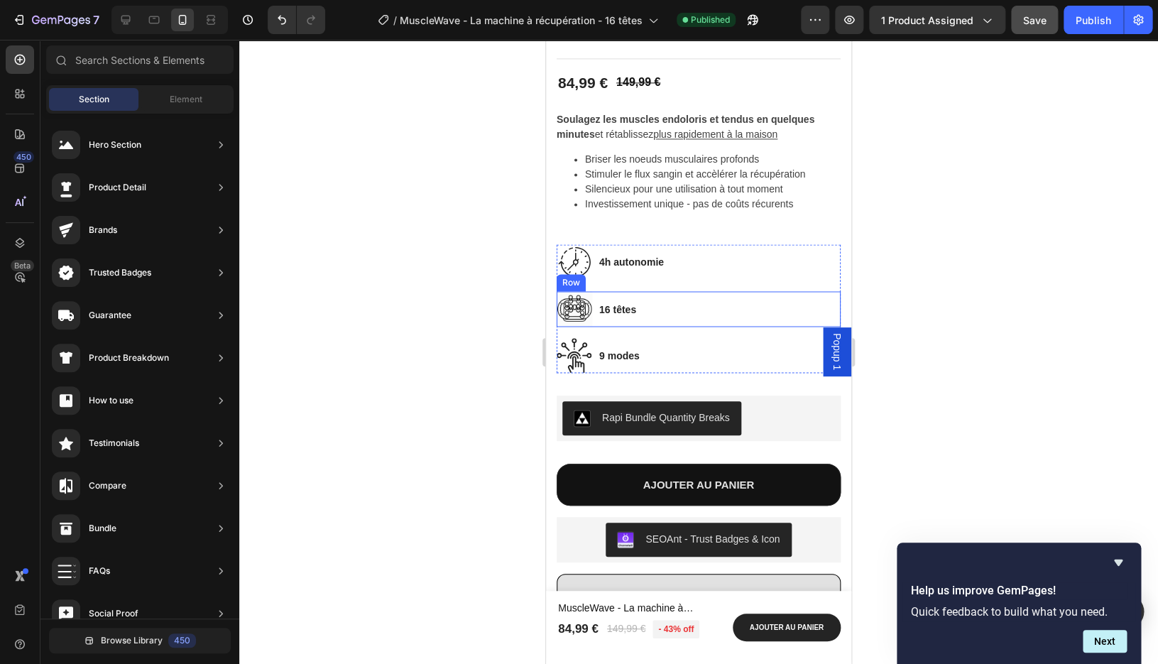
click at [649, 298] on div "Image 16 têtes Text block Row" at bounding box center [699, 309] width 284 height 36
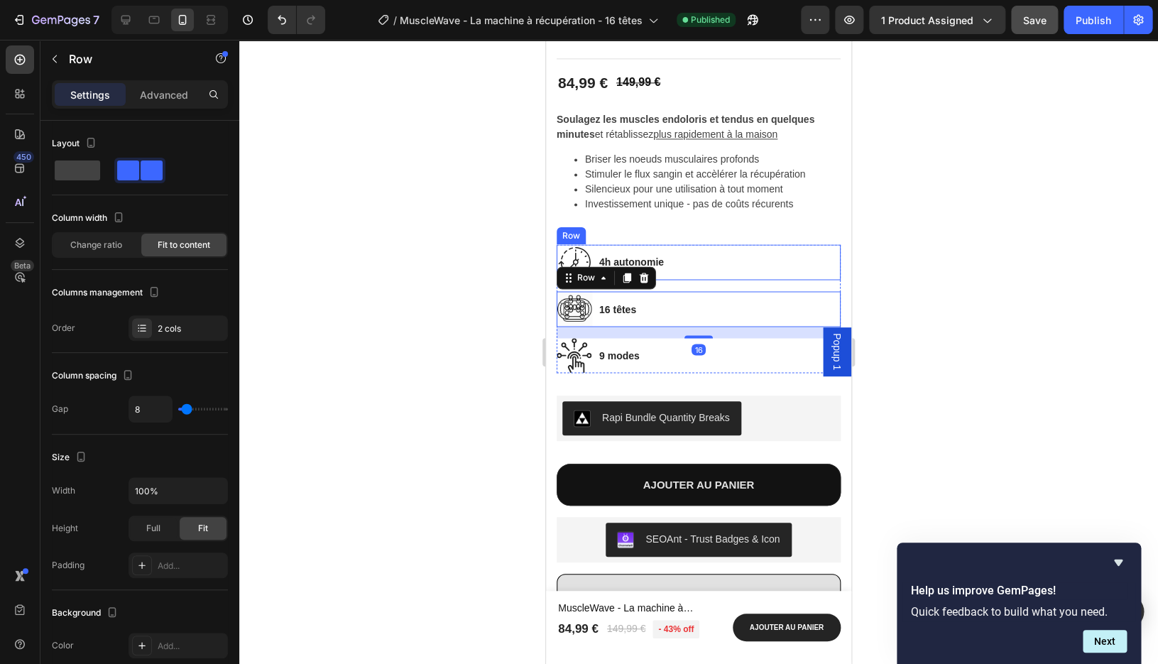
click at [666, 271] on div "Image 4h autonomie Text block Row" at bounding box center [699, 262] width 284 height 36
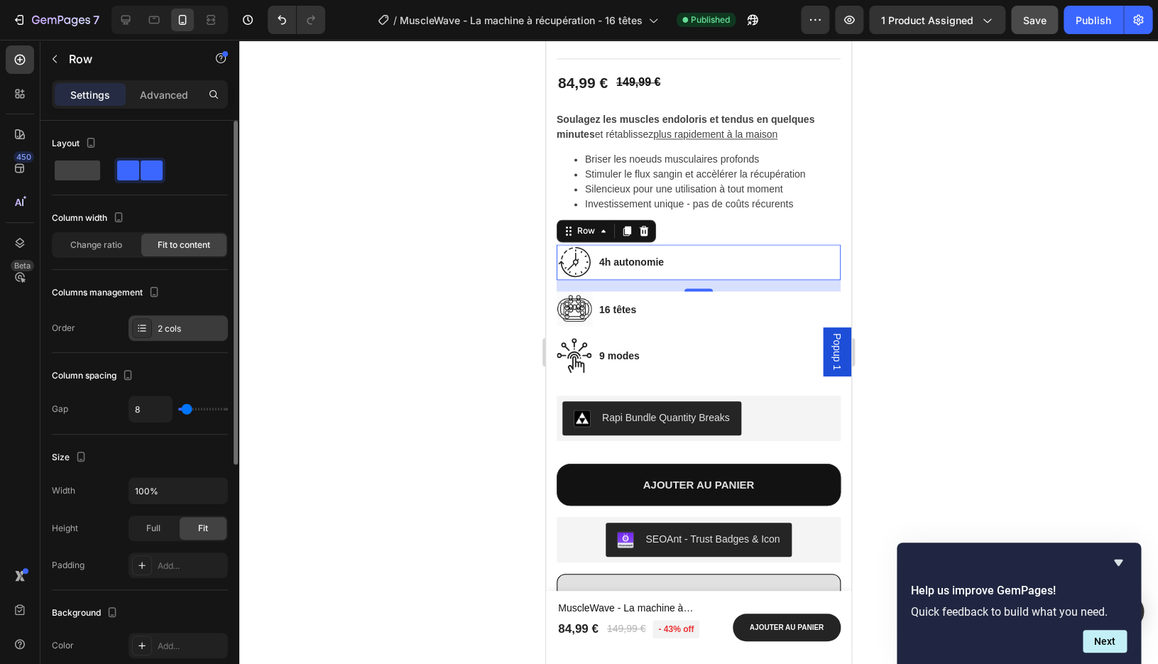
click at [170, 330] on div "2 cols" at bounding box center [191, 328] width 67 height 13
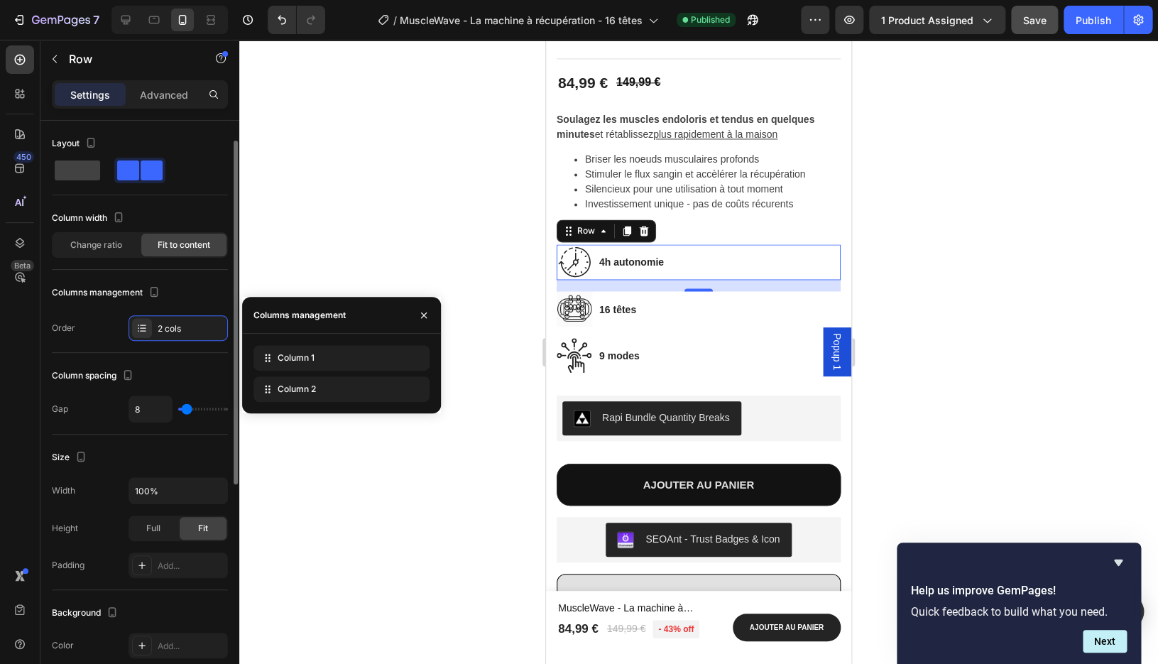
scroll to position [17, 0]
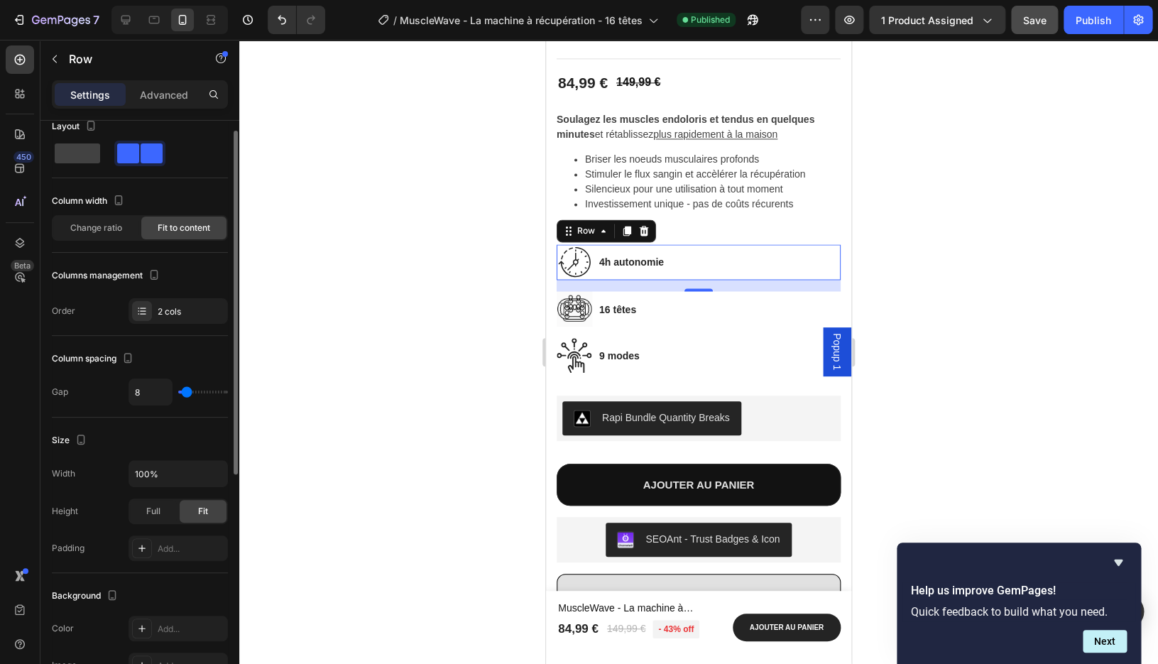
click at [140, 152] on div at bounding box center [139, 153] width 45 height 20
click at [604, 237] on icon at bounding box center [603, 230] width 11 height 11
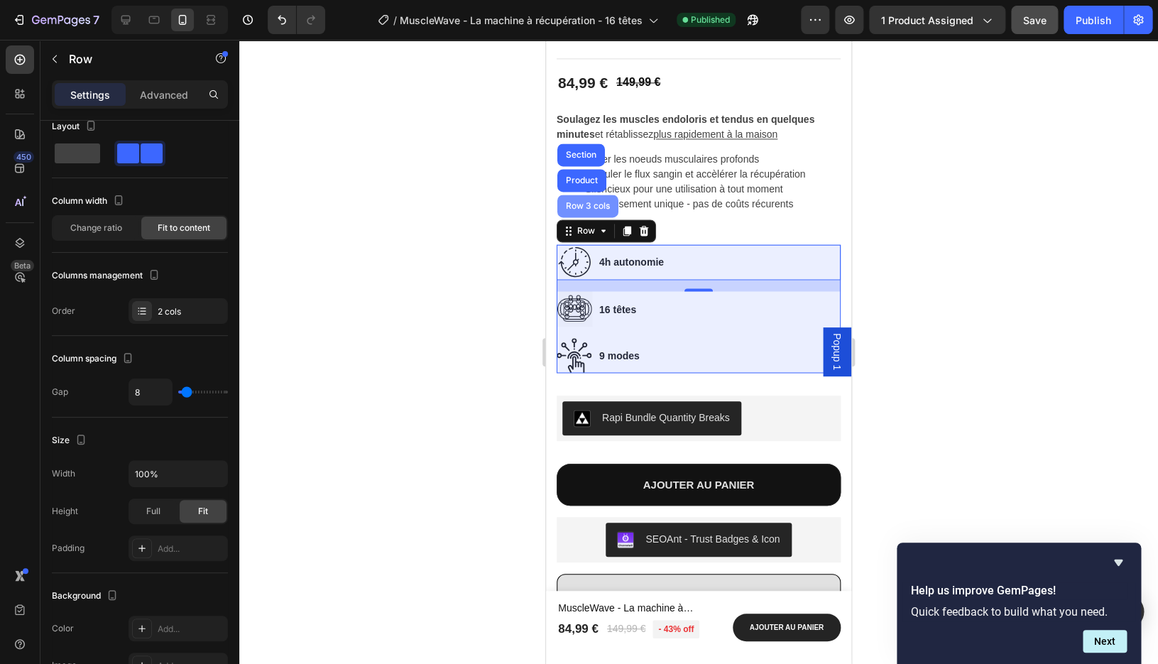
click at [602, 208] on div "Row 3 cols" at bounding box center [588, 206] width 50 height 9
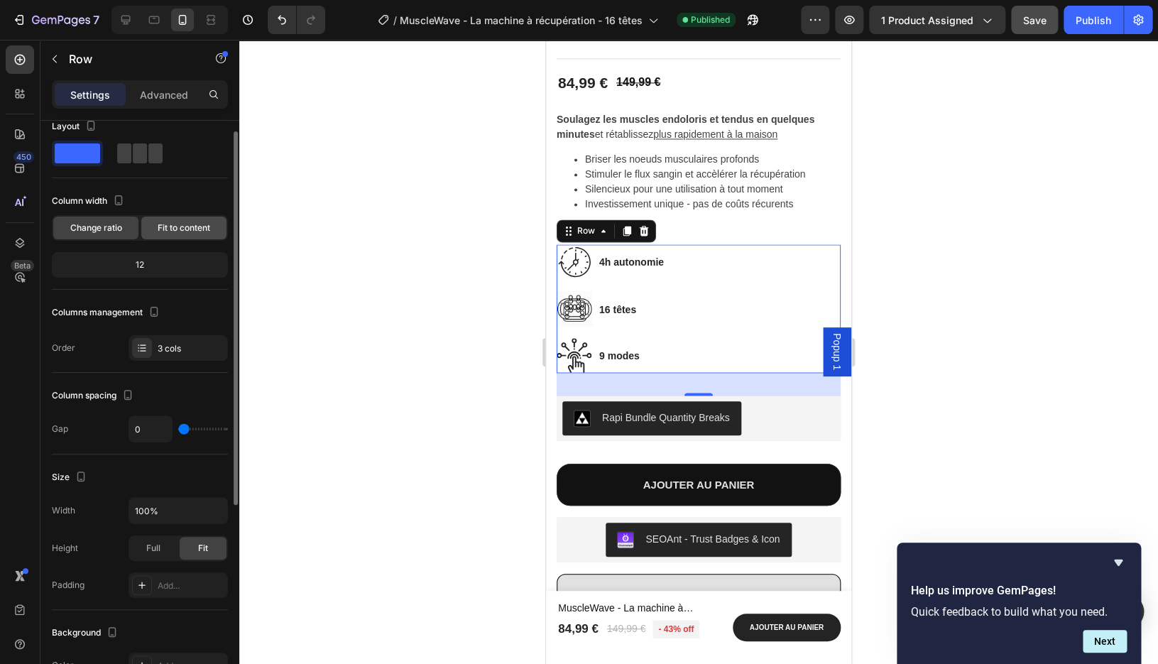
click at [197, 224] on span "Fit to content" at bounding box center [184, 228] width 53 height 13
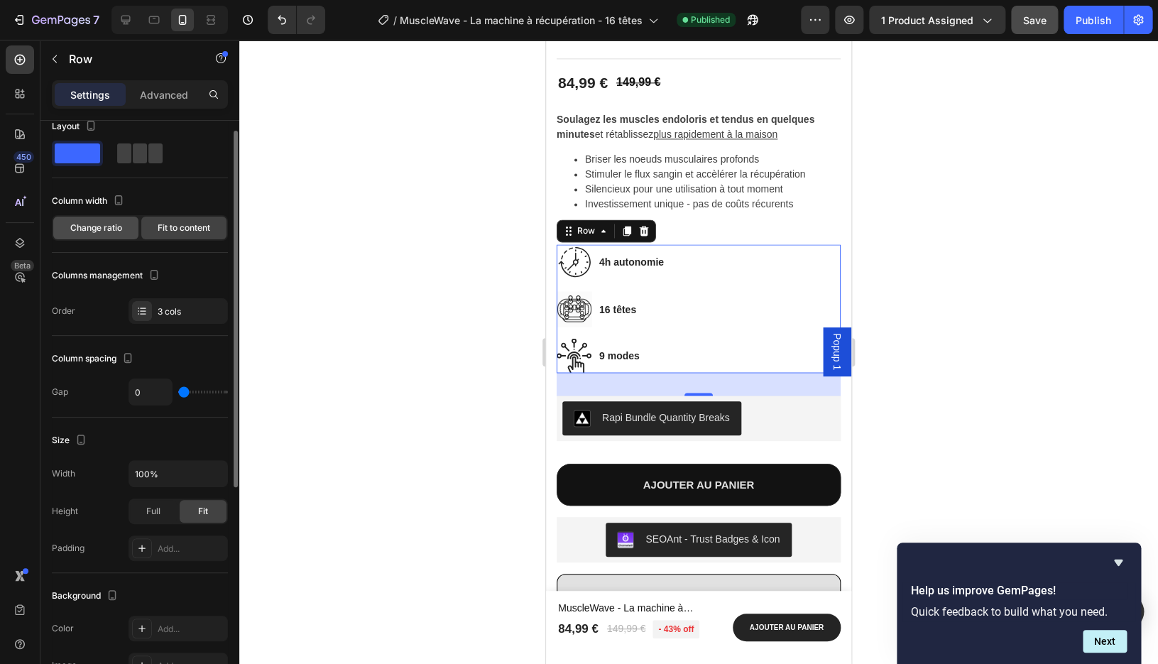
click at [104, 229] on span "Change ratio" at bounding box center [96, 228] width 52 height 13
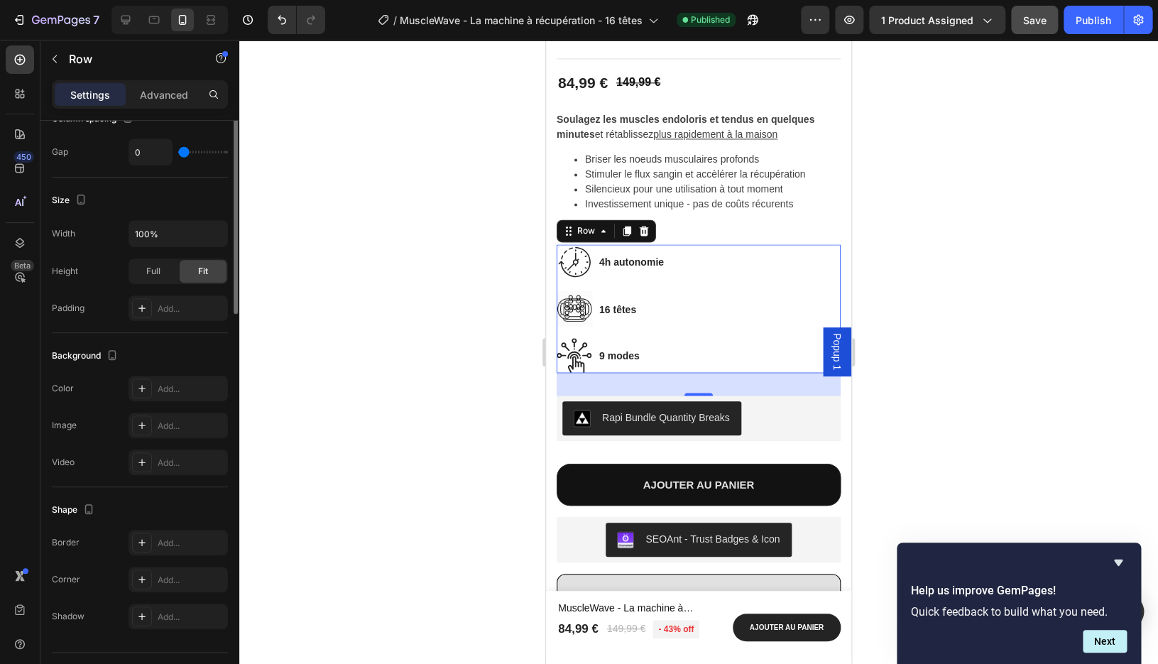
scroll to position [327, 0]
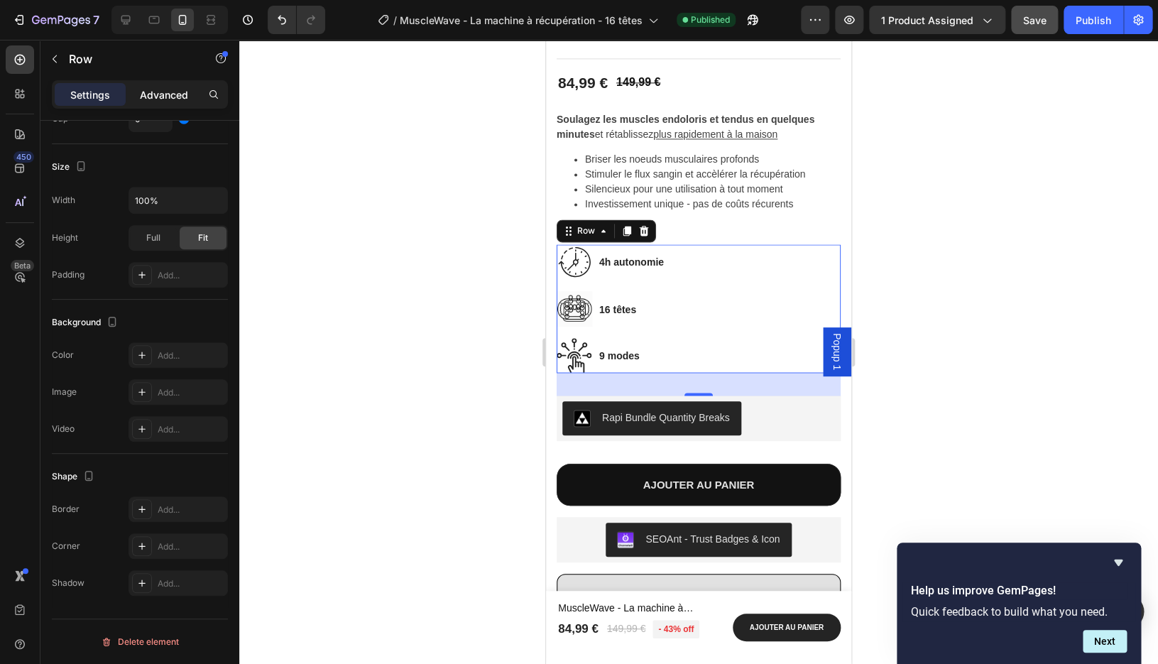
click at [170, 93] on p "Advanced" at bounding box center [164, 94] width 48 height 15
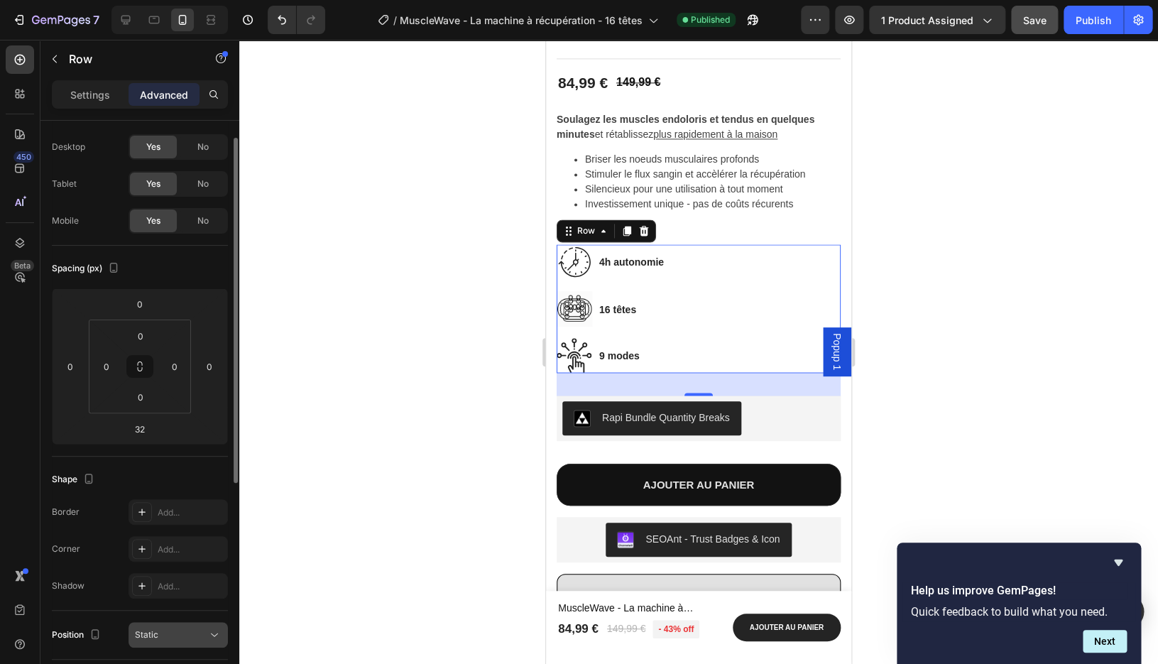
scroll to position [0, 0]
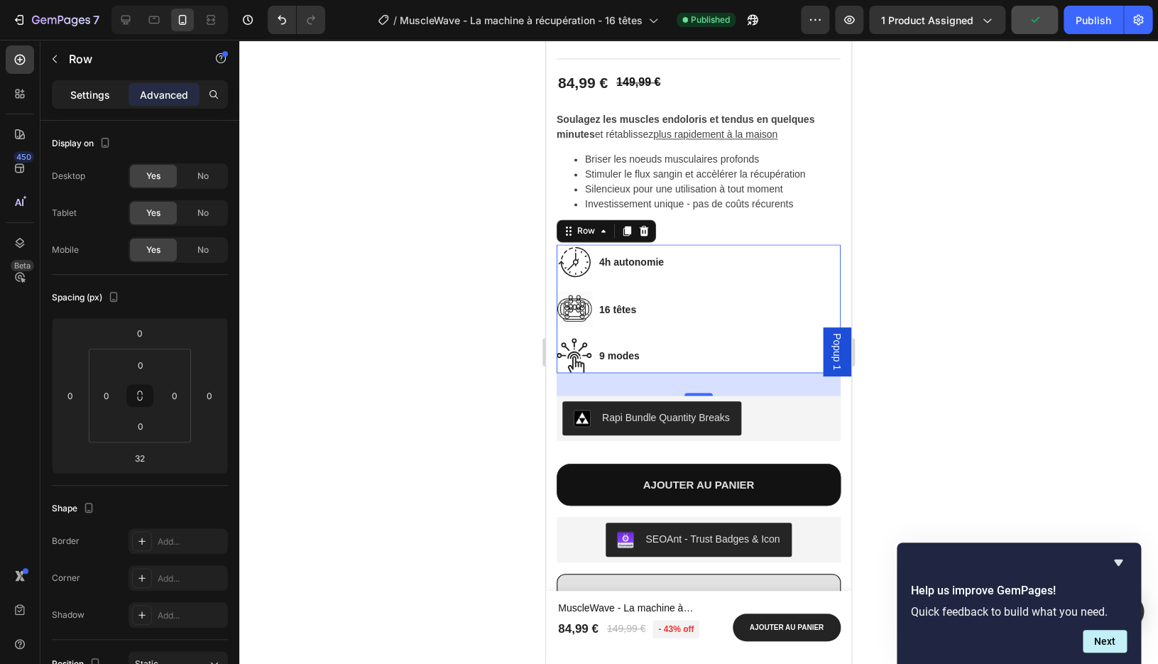
click at [102, 95] on p "Settings" at bounding box center [90, 94] width 40 height 15
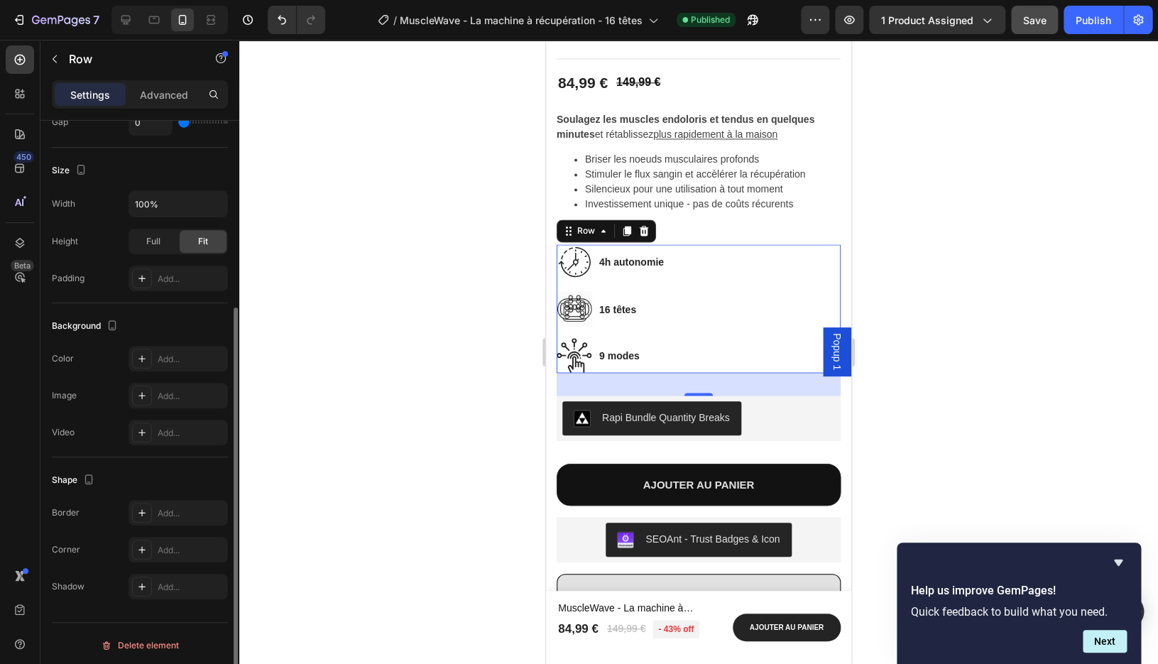
scroll to position [327, 0]
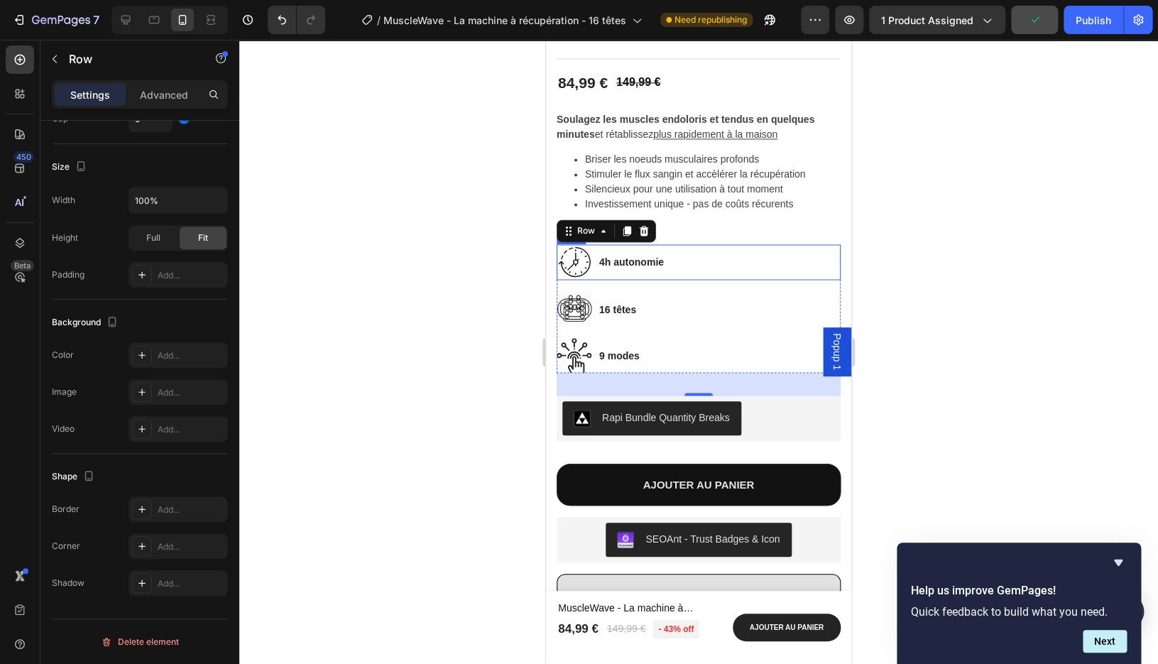
click at [669, 261] on div "Image 4h autonomie Text block Row" at bounding box center [699, 262] width 284 height 36
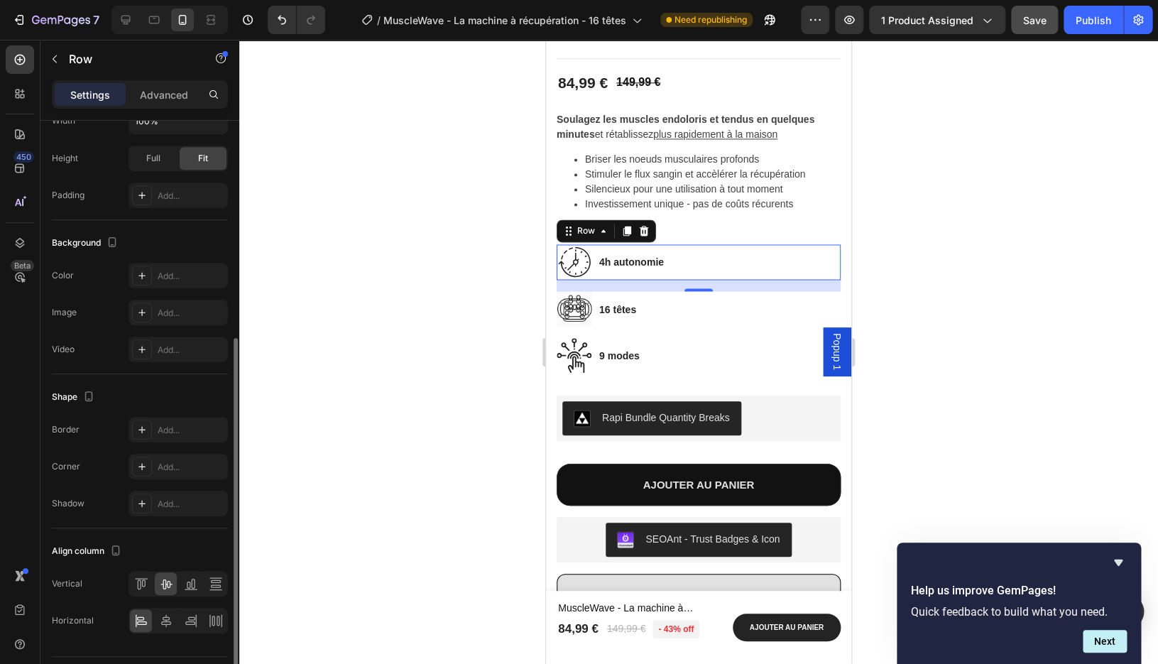
scroll to position [408, 0]
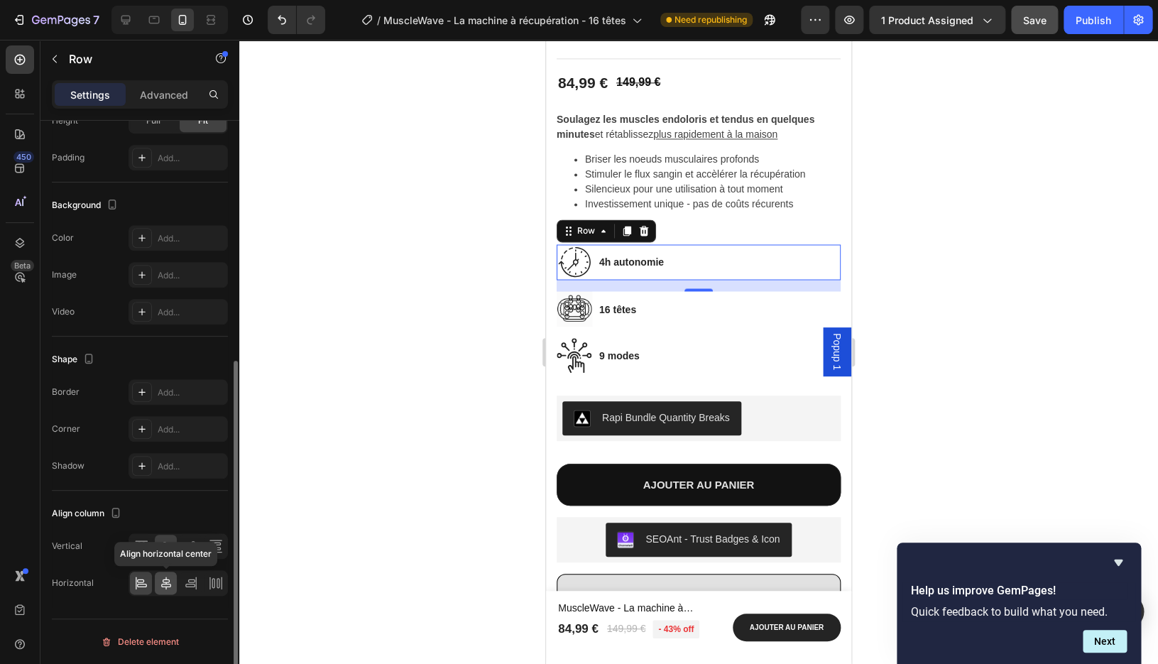
click at [168, 579] on icon at bounding box center [166, 583] width 14 height 14
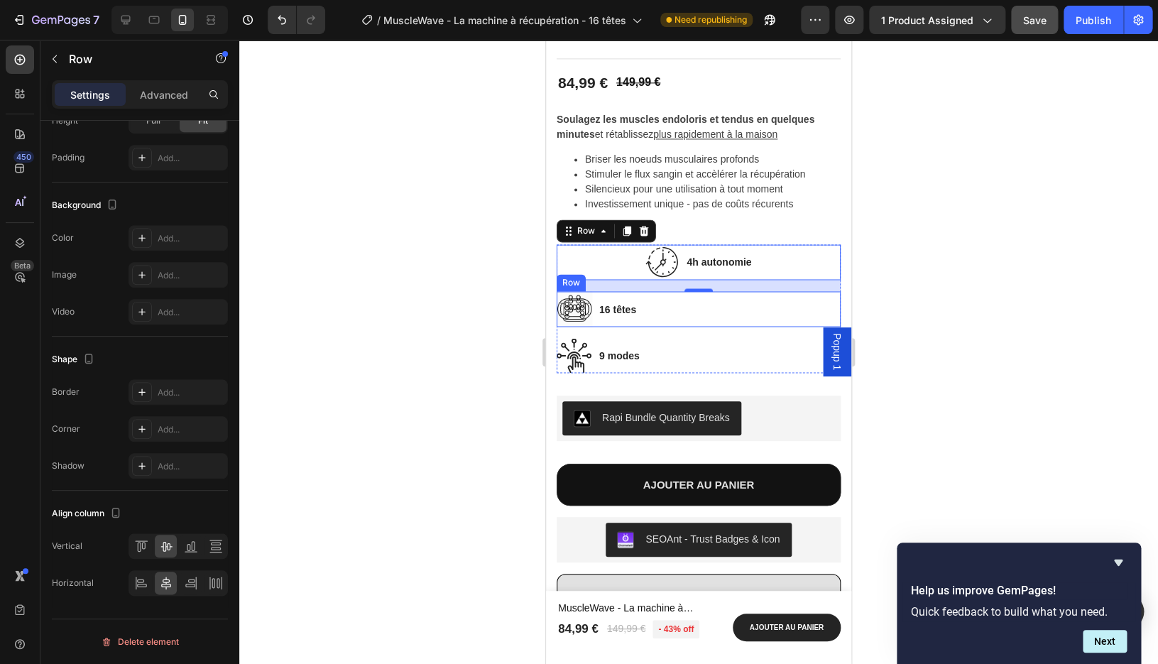
click at [655, 307] on div "Image 16 têtes Text block Row" at bounding box center [699, 309] width 284 height 36
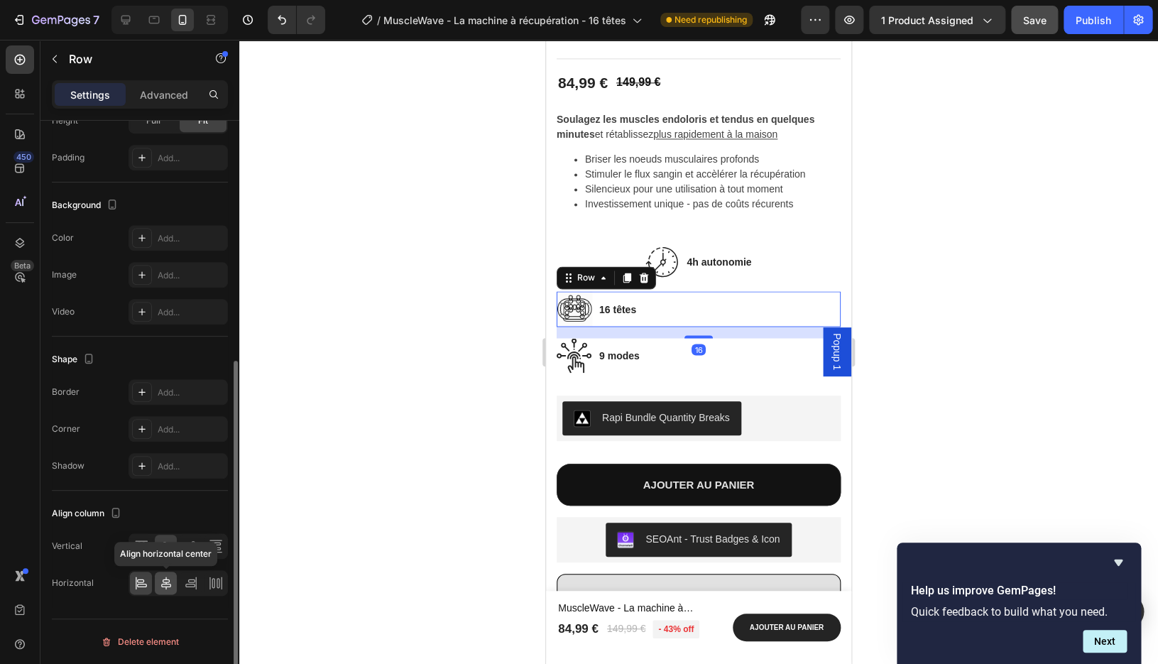
click at [169, 581] on icon at bounding box center [166, 583] width 10 height 13
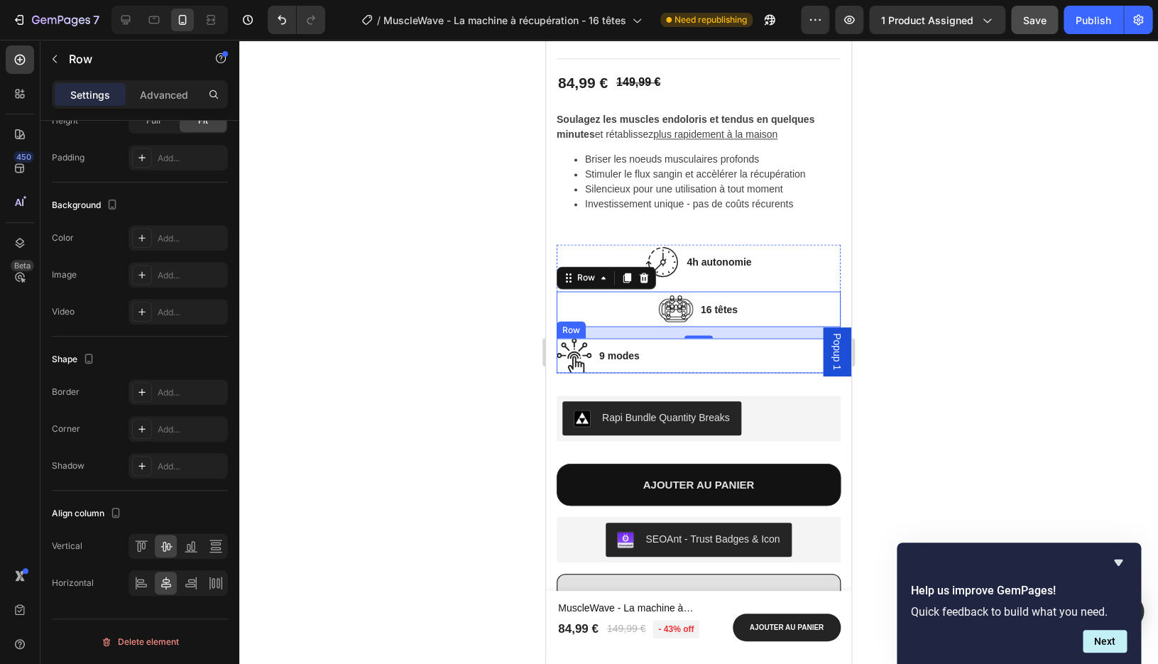
click at [689, 358] on div "Image 9 modes Text block Row" at bounding box center [699, 355] width 284 height 35
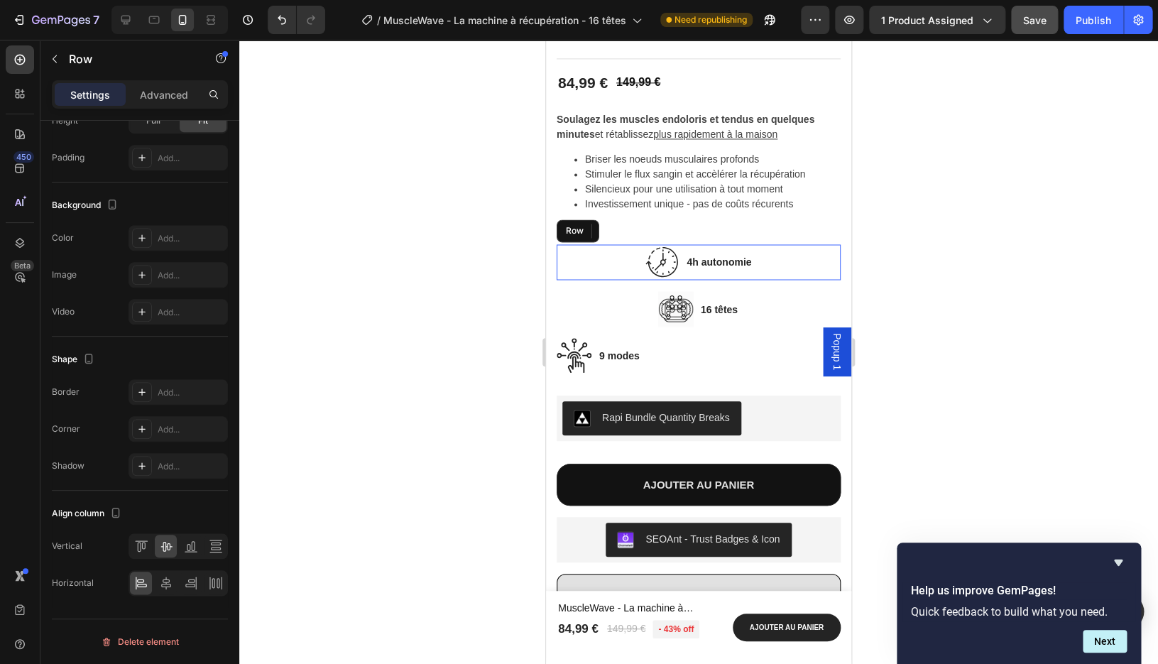
click at [683, 258] on div "Image 4h autonomie Text block Row" at bounding box center [699, 262] width 284 height 36
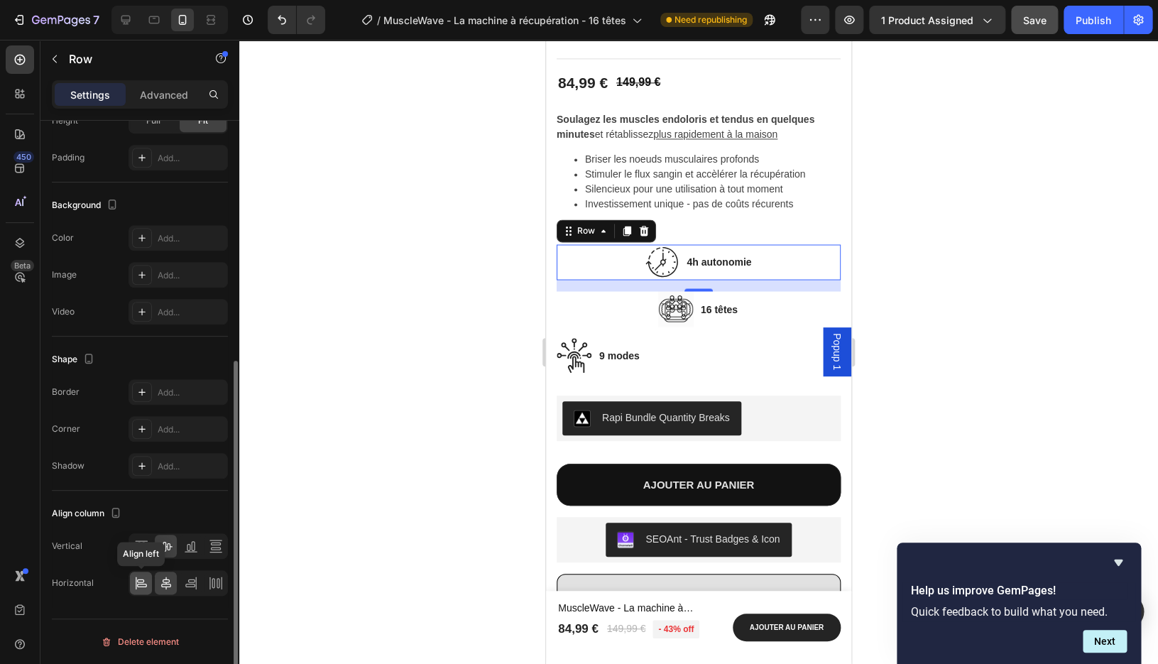
click at [142, 583] on icon at bounding box center [141, 583] width 14 height 14
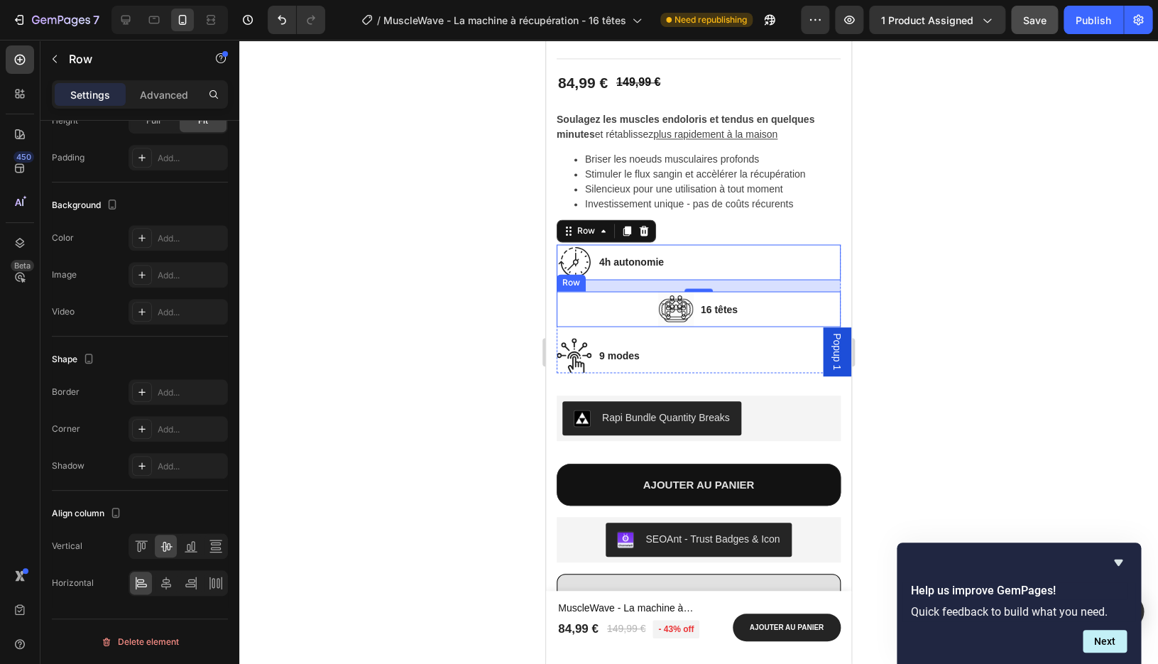
click at [639, 306] on div "Image 16 têtes Text block Row" at bounding box center [699, 309] width 284 height 36
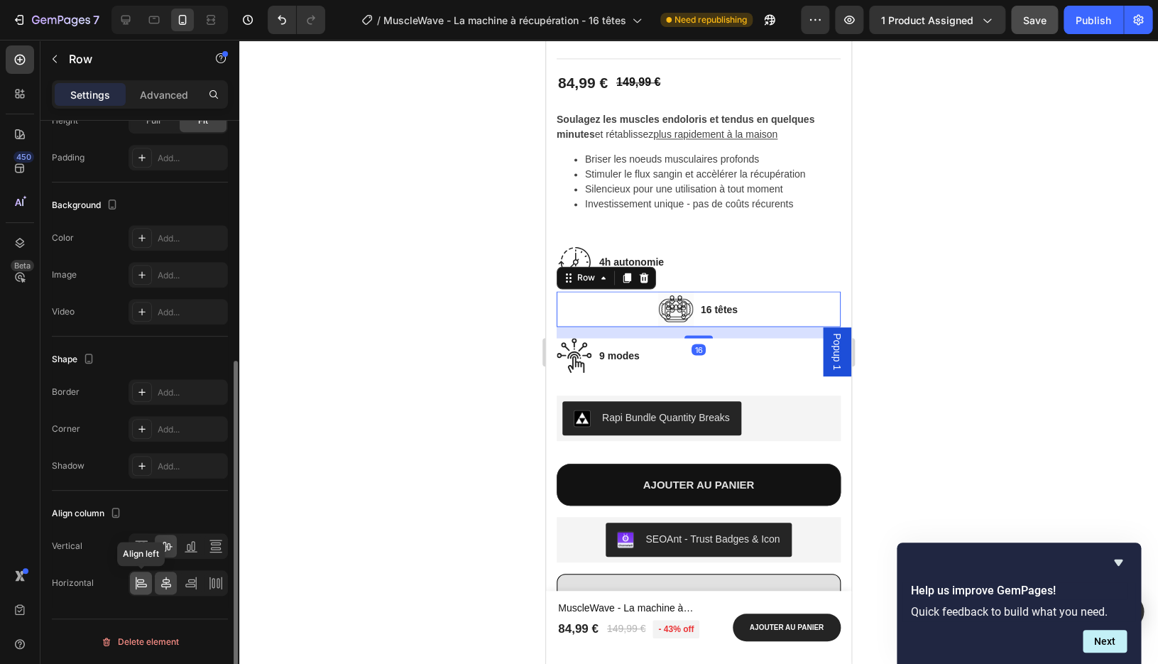
click at [140, 586] on icon at bounding box center [141, 583] width 14 height 14
click at [141, 543] on icon at bounding box center [141, 546] width 14 height 14
click at [161, 550] on icon at bounding box center [166, 546] width 14 height 14
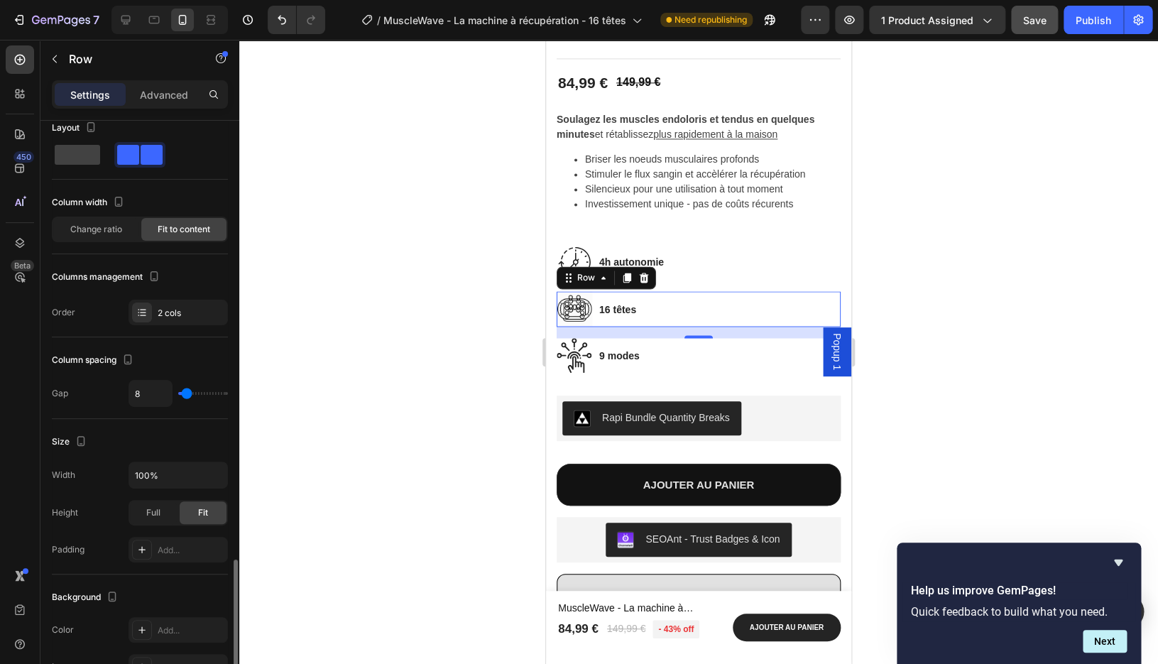
scroll to position [0, 0]
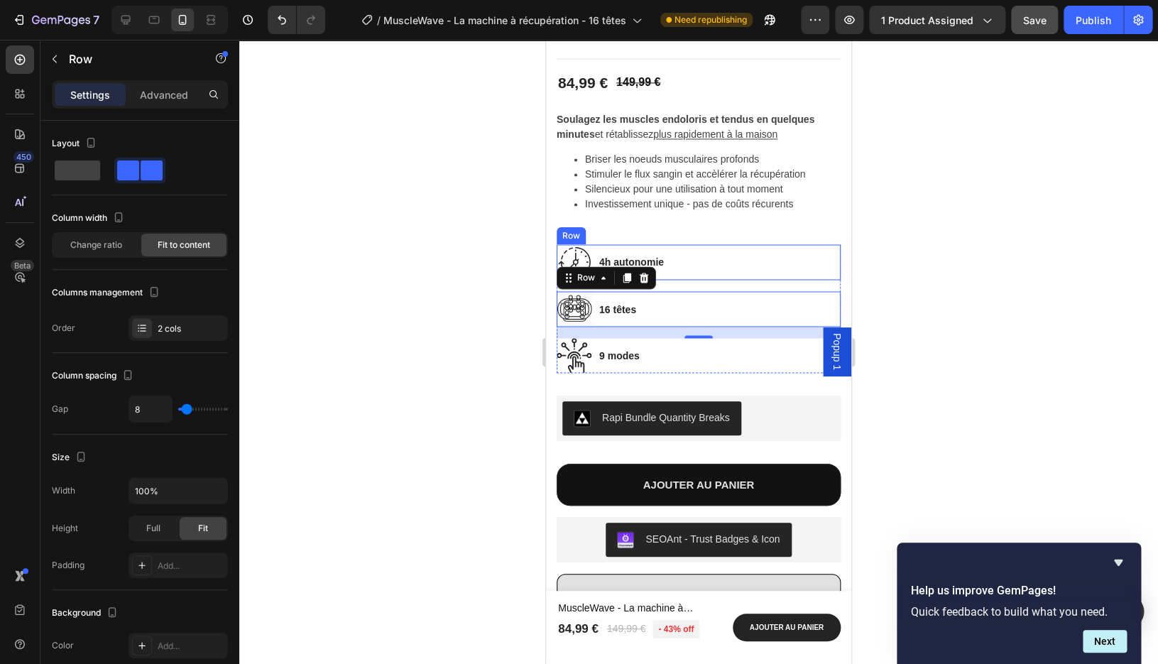
click at [888, 274] on div at bounding box center [698, 352] width 919 height 624
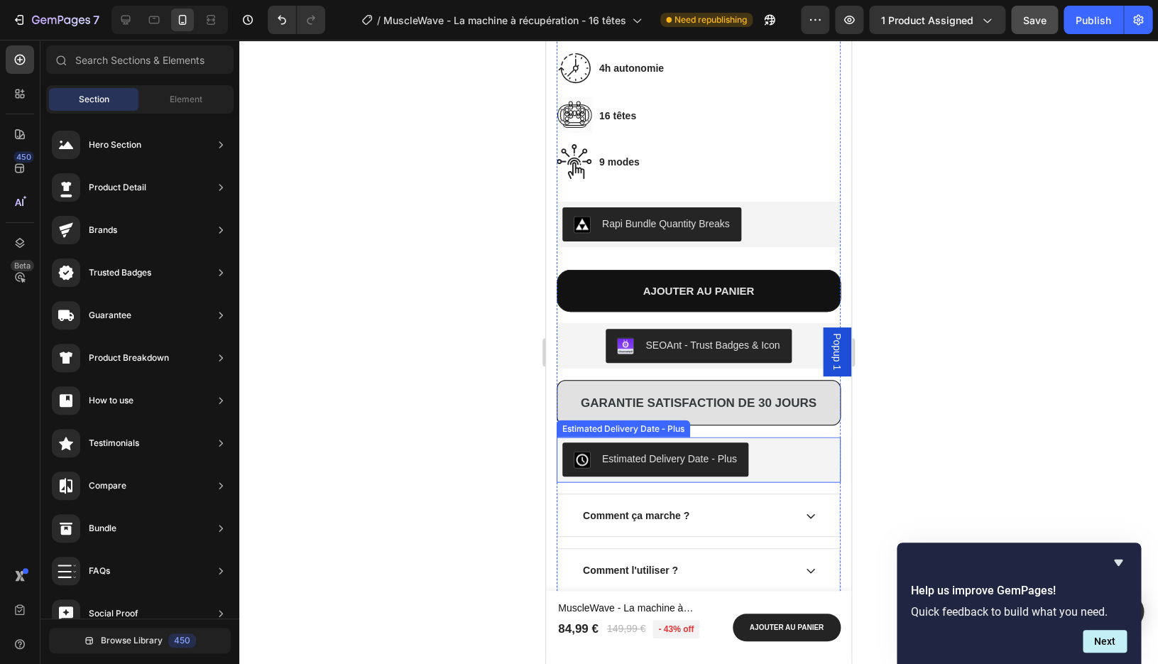
scroll to position [1058, 0]
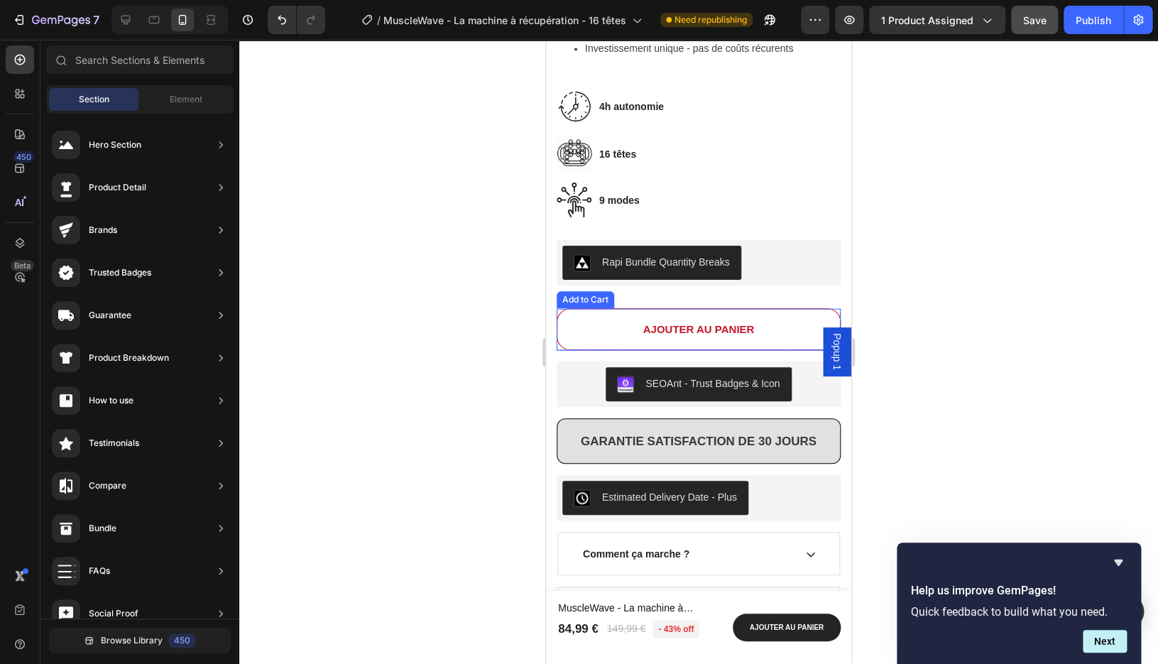
click at [813, 328] on button "AJOUTER AU PANIER" at bounding box center [699, 329] width 284 height 42
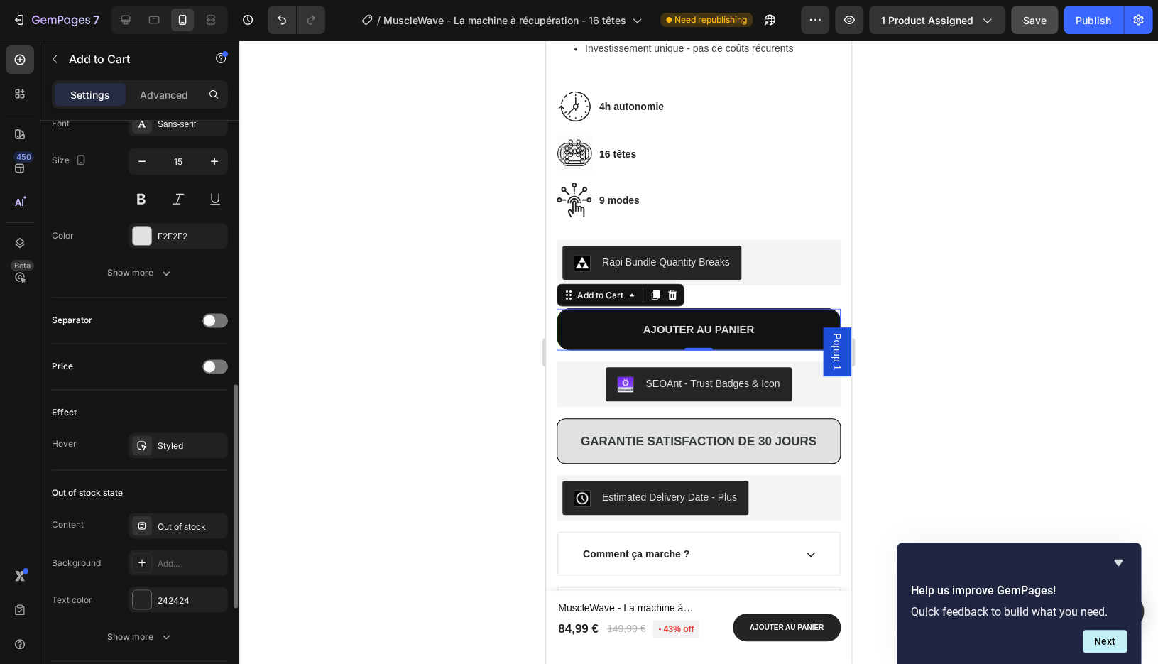
scroll to position [737, 0]
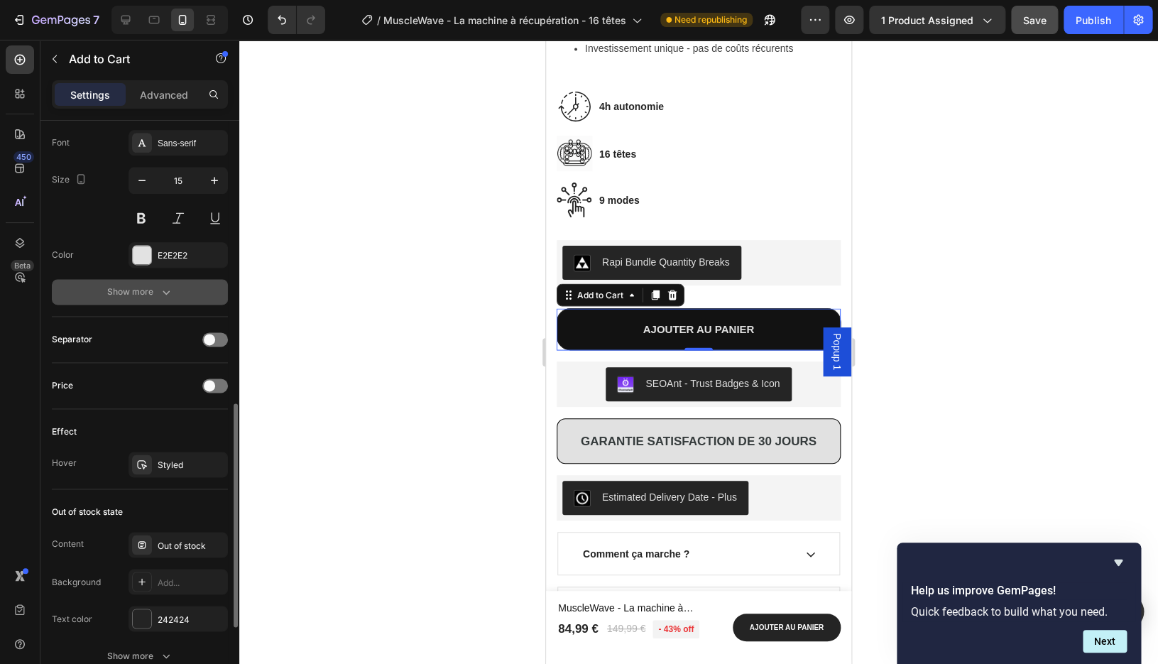
click at [146, 299] on button "Show more" at bounding box center [140, 292] width 176 height 26
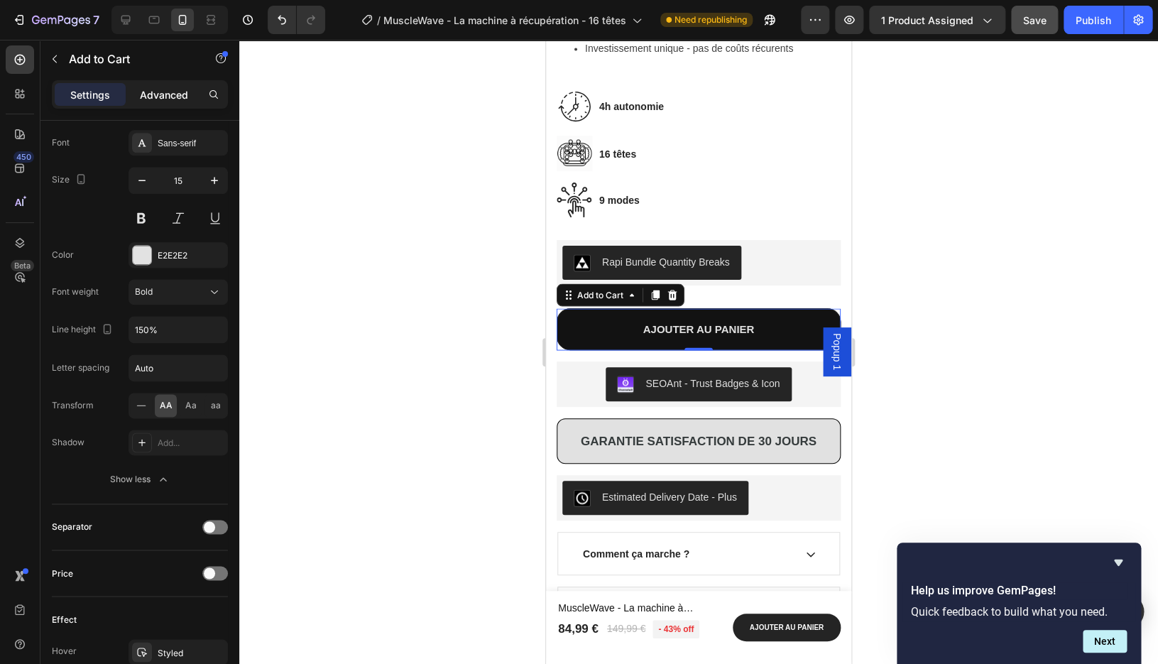
click at [161, 92] on p "Advanced" at bounding box center [164, 94] width 48 height 15
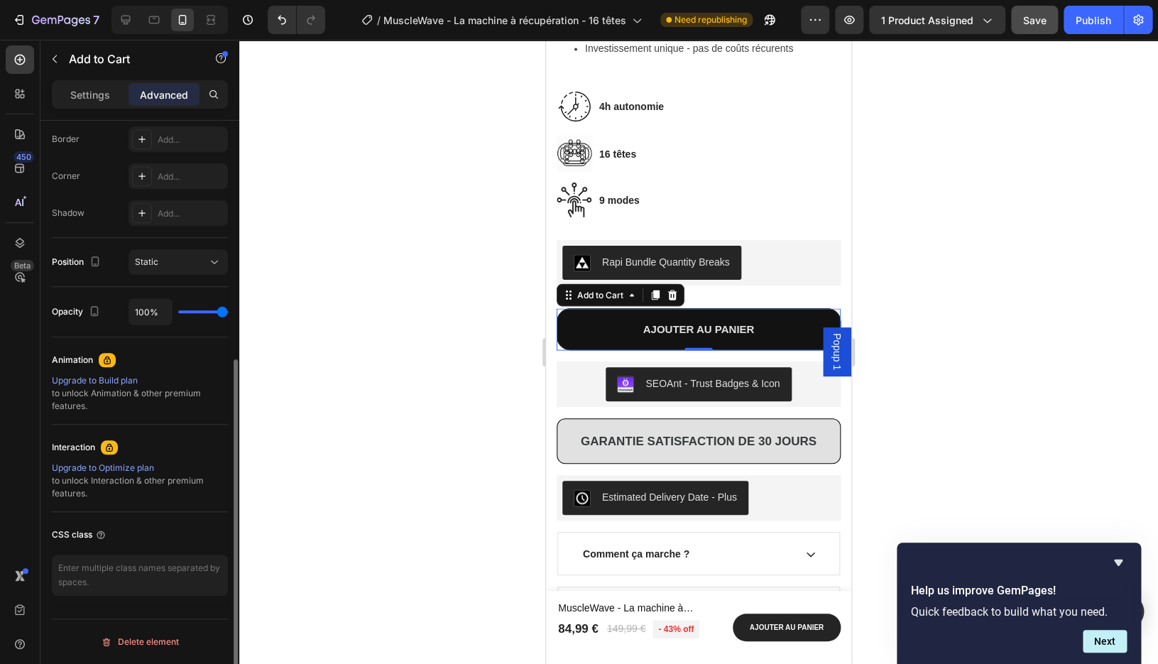
click at [161, 92] on p "Advanced" at bounding box center [164, 94] width 48 height 15
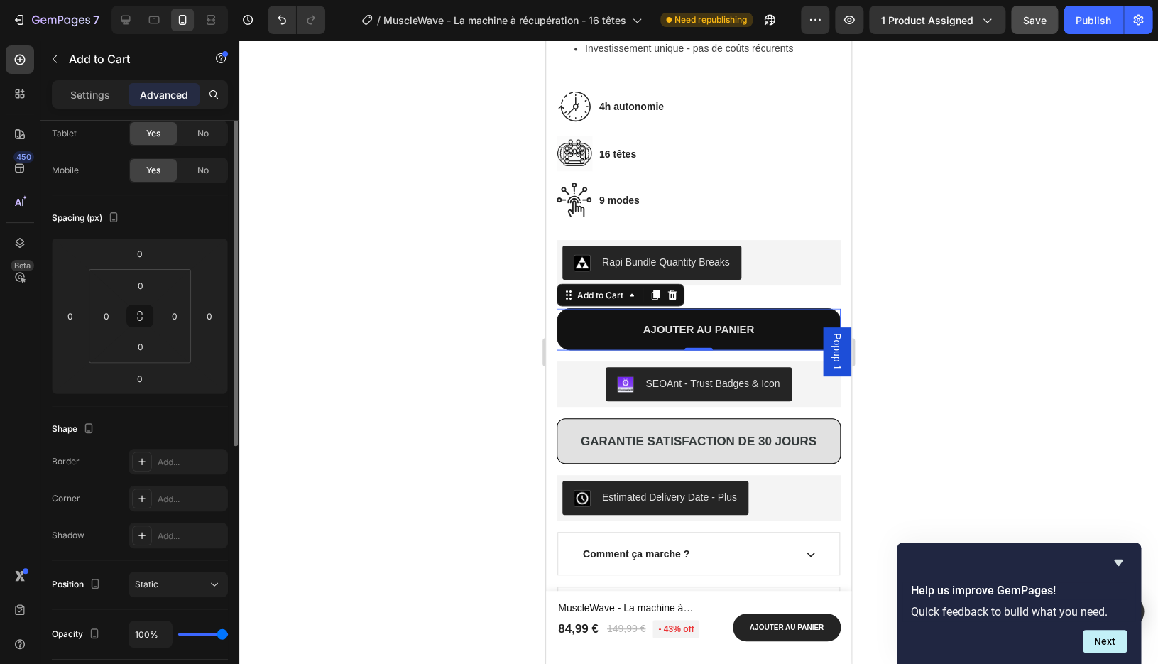
scroll to position [0, 0]
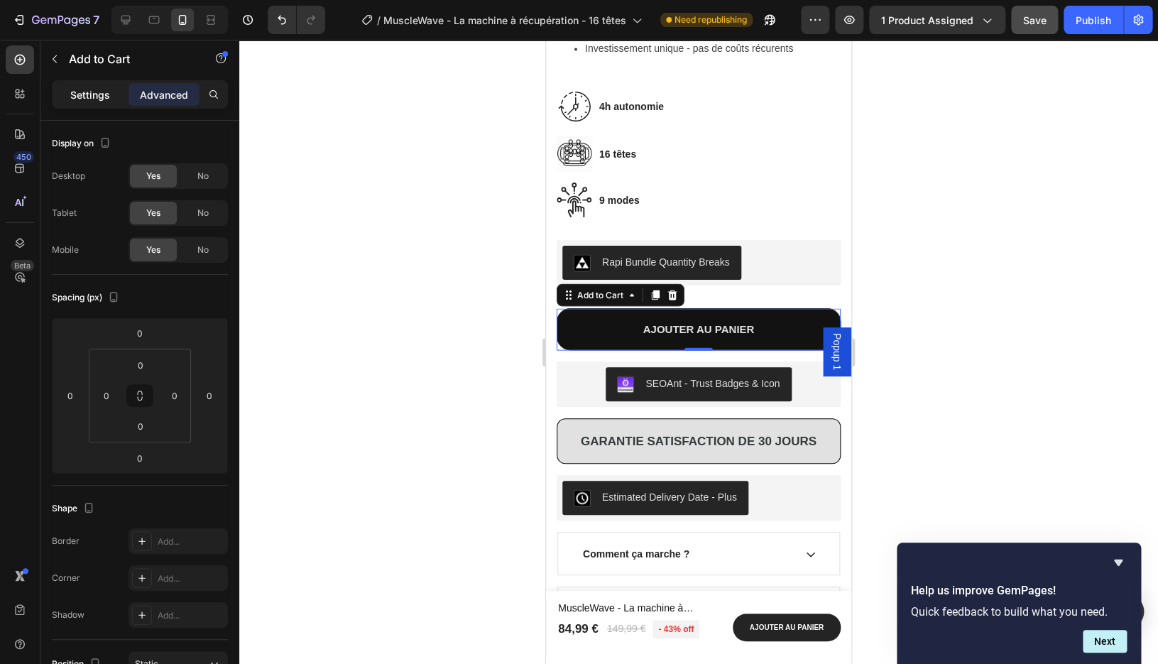
click at [106, 97] on p "Settings" at bounding box center [90, 94] width 40 height 15
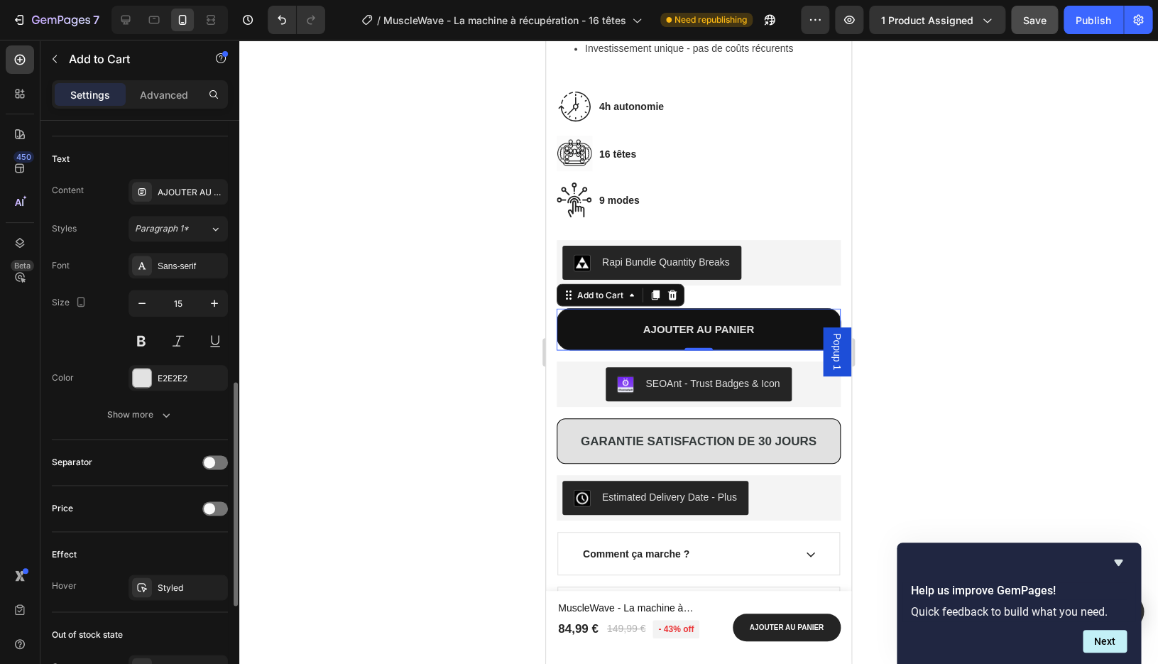
scroll to position [633, 0]
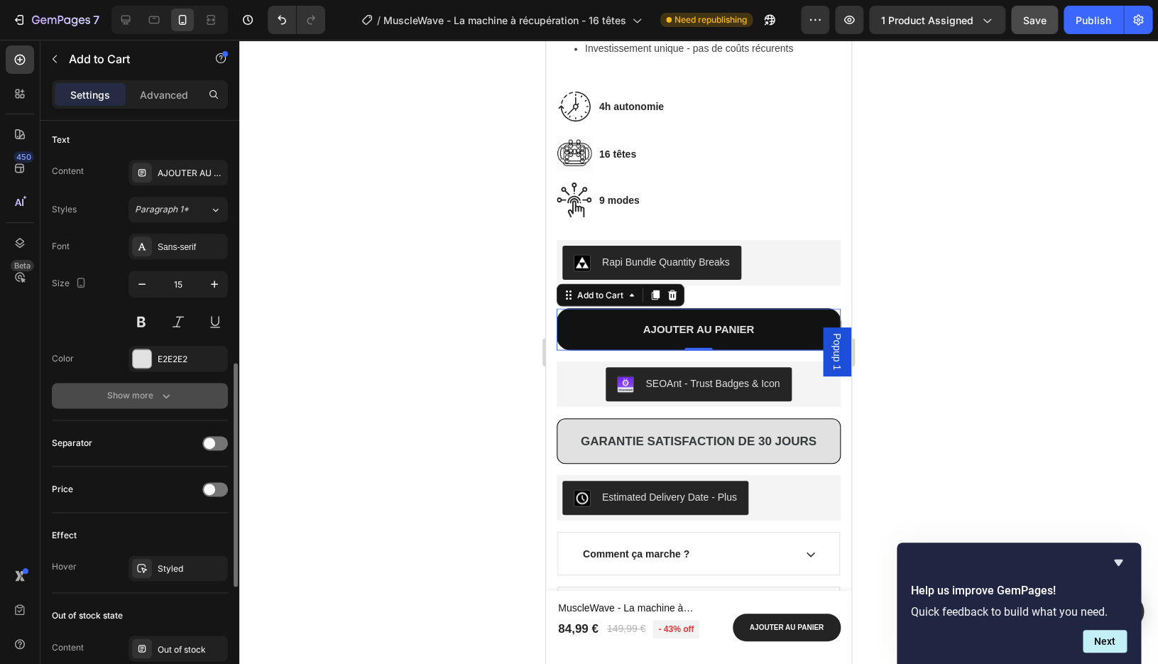
click at [165, 398] on icon "button" at bounding box center [166, 396] width 14 height 14
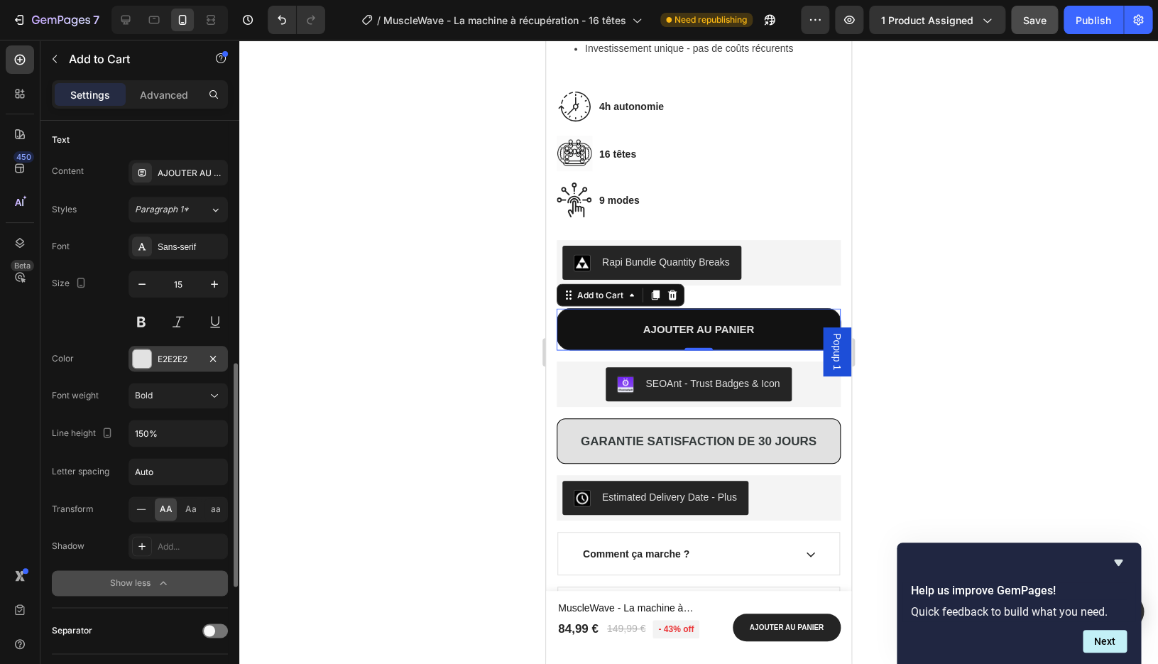
click at [183, 363] on div "E2E2E2" at bounding box center [178, 359] width 41 height 13
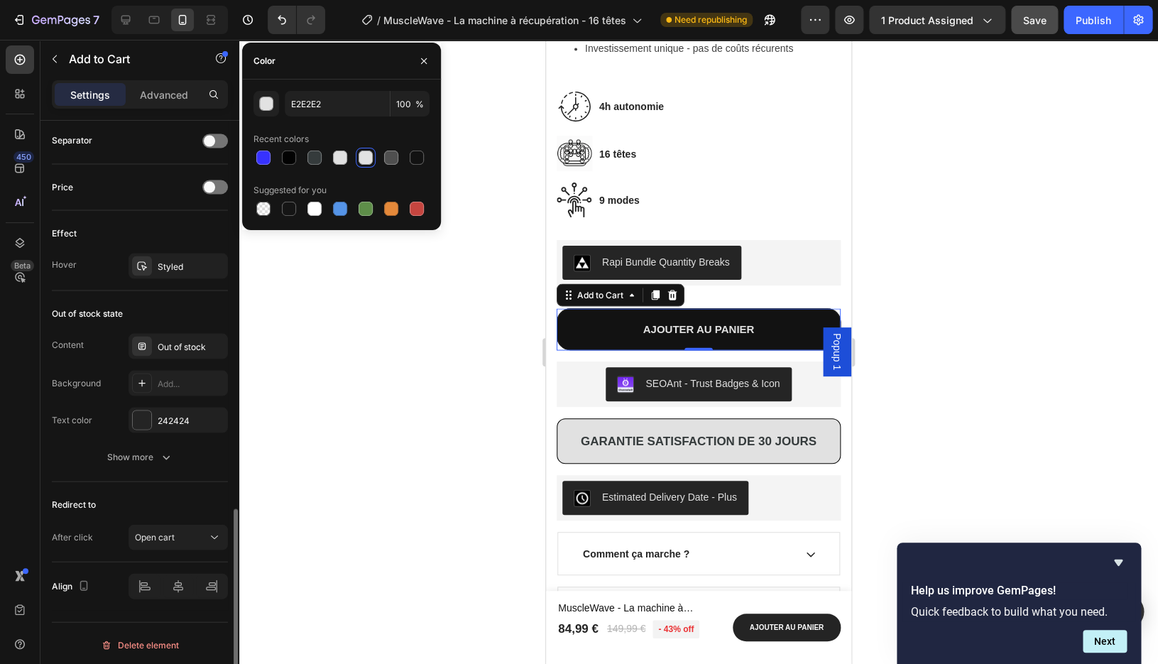
scroll to position [1126, 0]
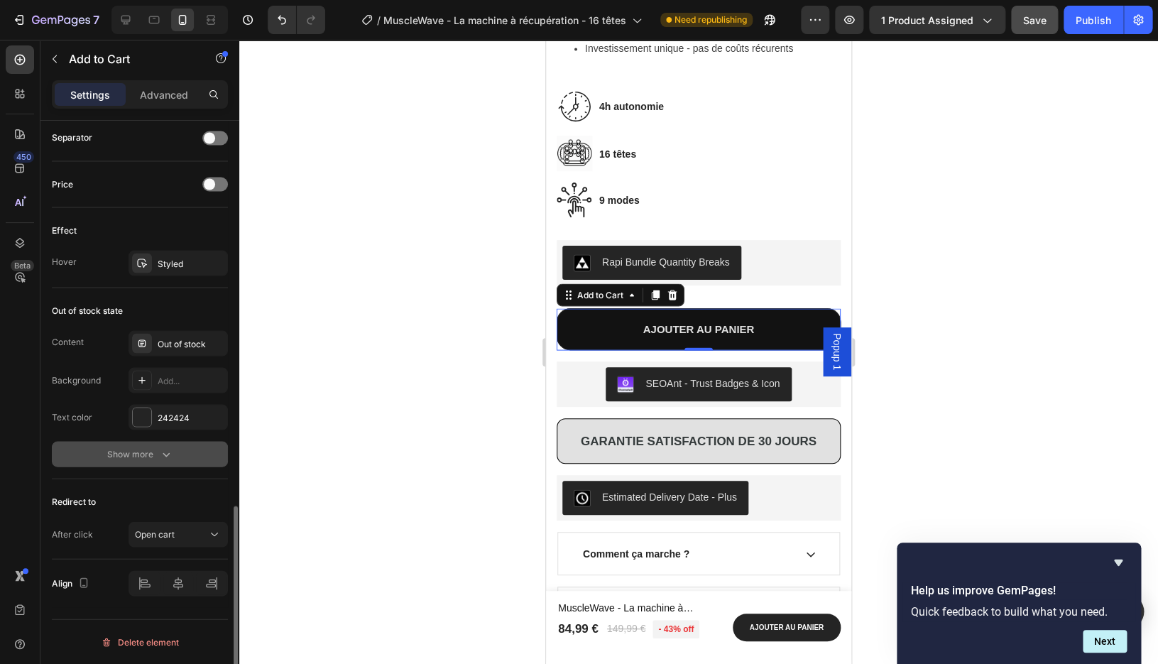
click at [153, 460] on div "Show more" at bounding box center [140, 454] width 66 height 14
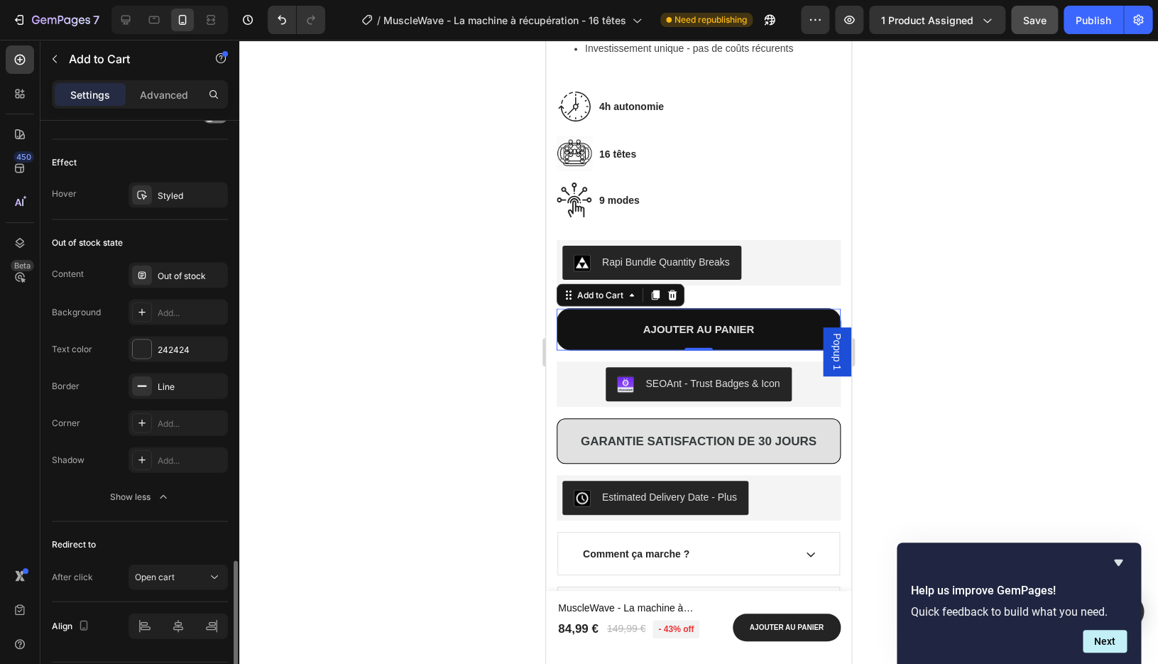
scroll to position [1237, 0]
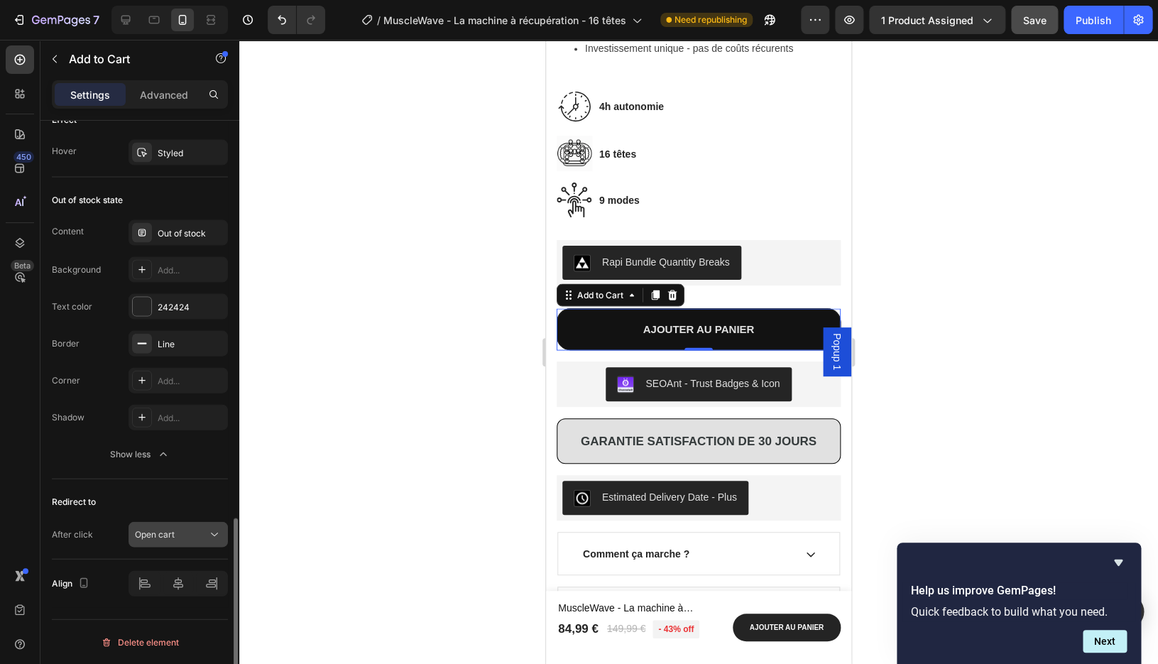
click at [197, 531] on div "Open cart" at bounding box center [171, 534] width 72 height 13
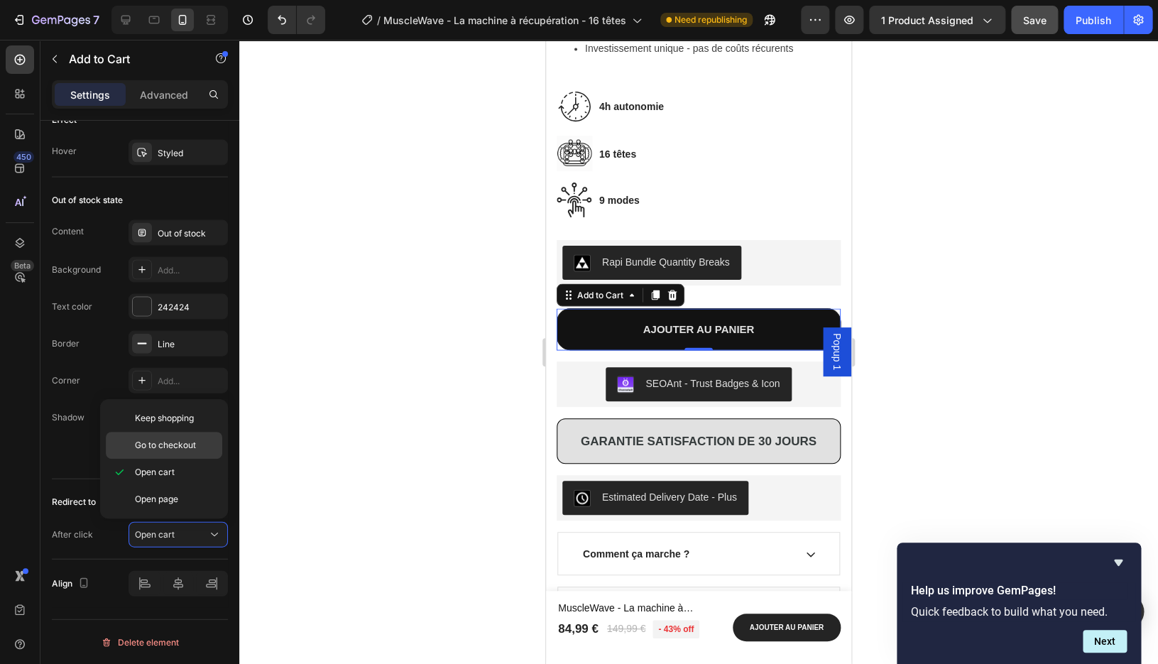
click at [188, 452] on div "Go to checkout" at bounding box center [164, 445] width 116 height 27
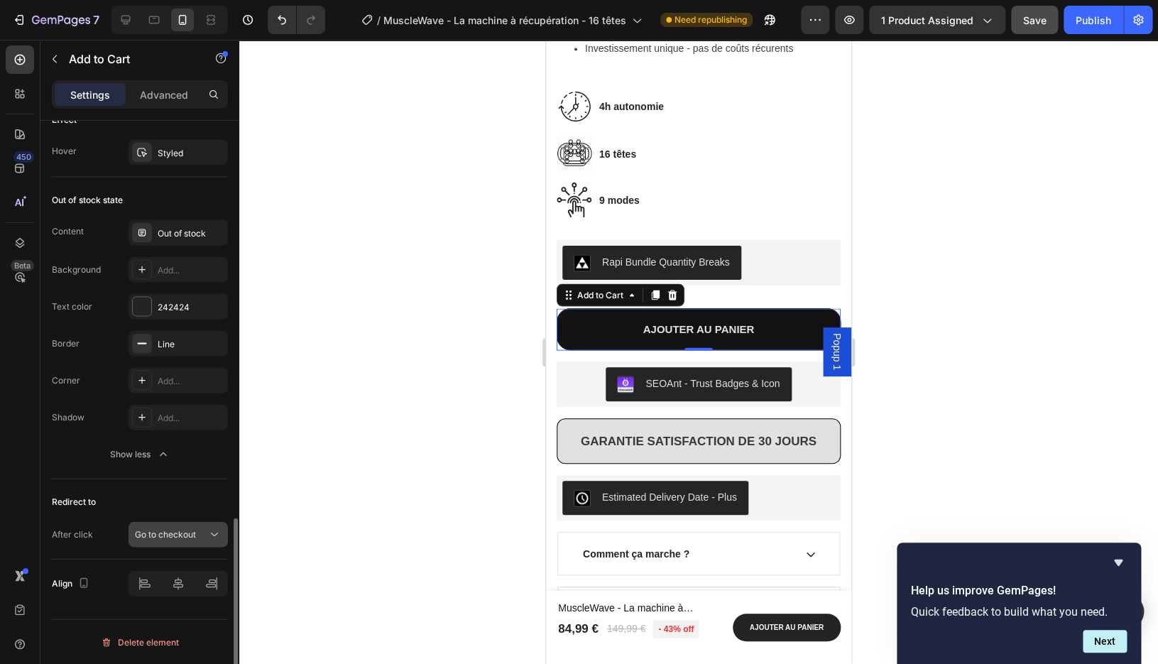
click at [196, 535] on span "Go to checkout" at bounding box center [165, 533] width 61 height 11
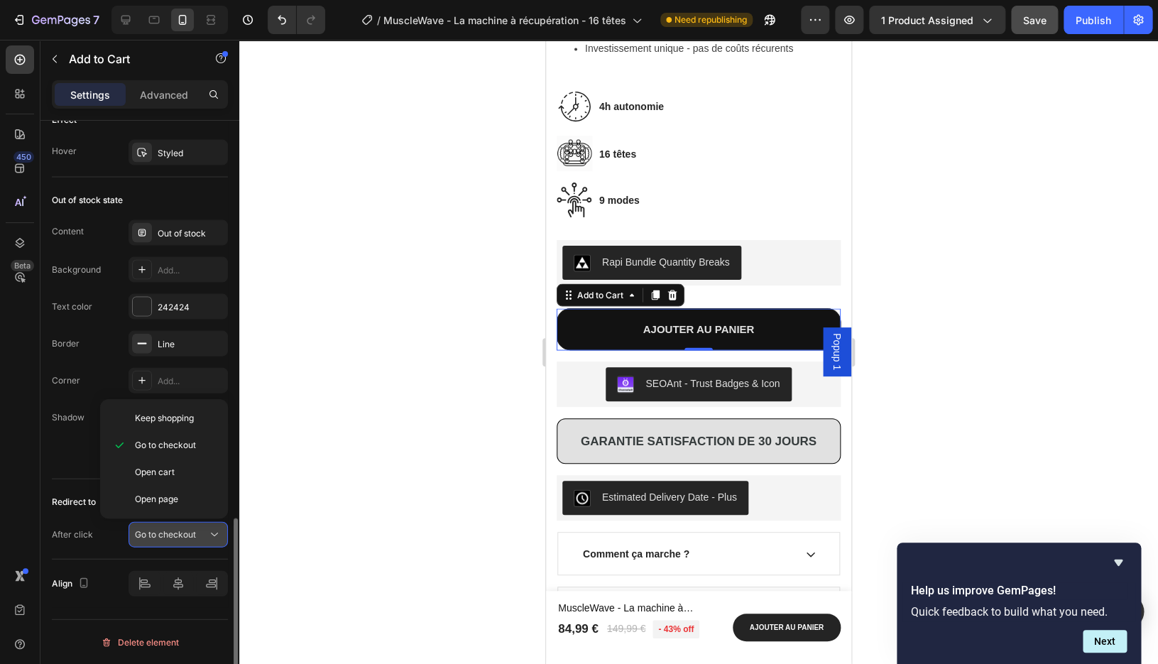
click at [196, 535] on span "Go to checkout" at bounding box center [165, 533] width 61 height 11
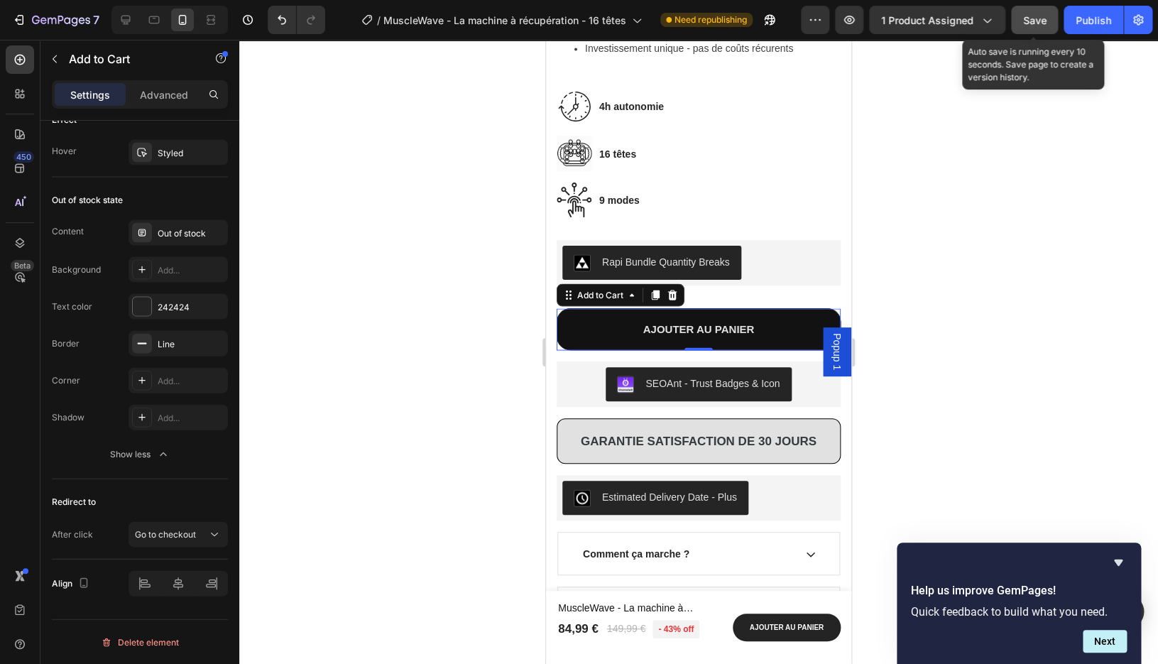
click at [1043, 26] on span "Save" at bounding box center [1035, 20] width 23 height 12
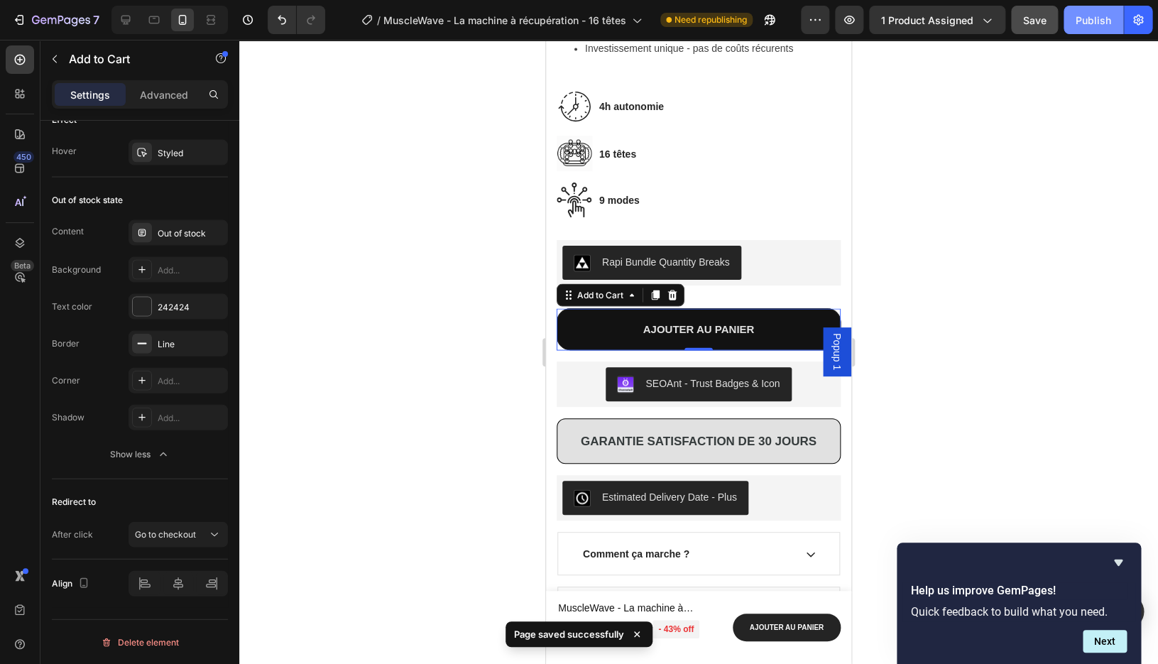
click at [1098, 19] on div "Publish" at bounding box center [1094, 20] width 36 height 15
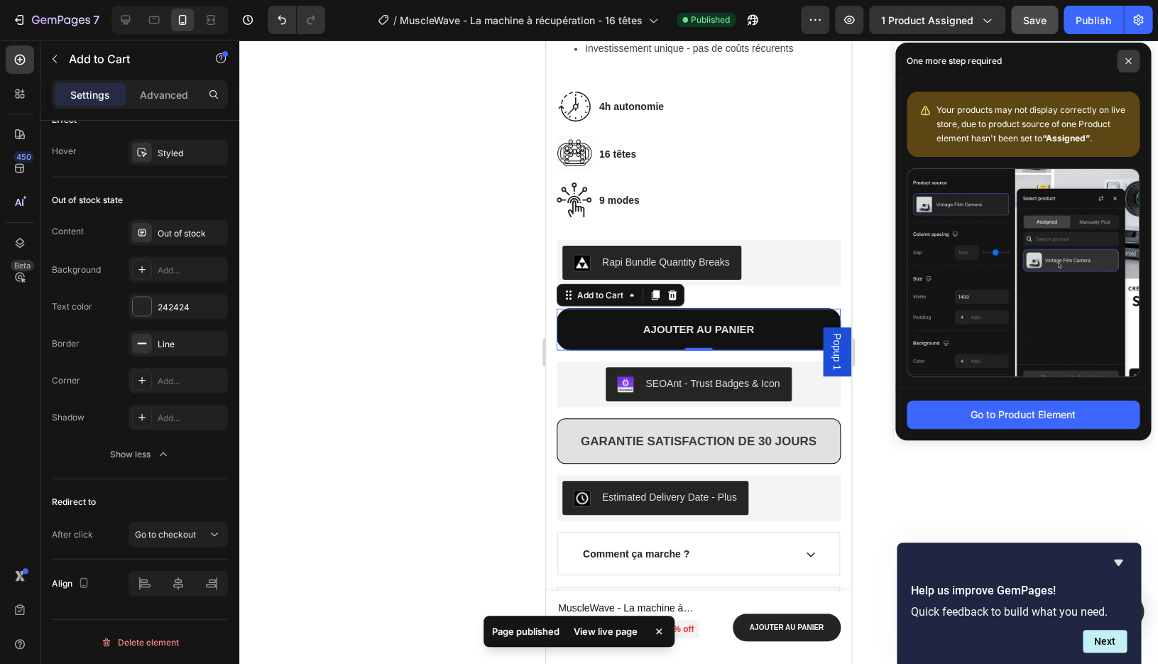
click at [1127, 63] on icon at bounding box center [1129, 61] width 6 height 6
